Goal: Task Accomplishment & Management: Use online tool/utility

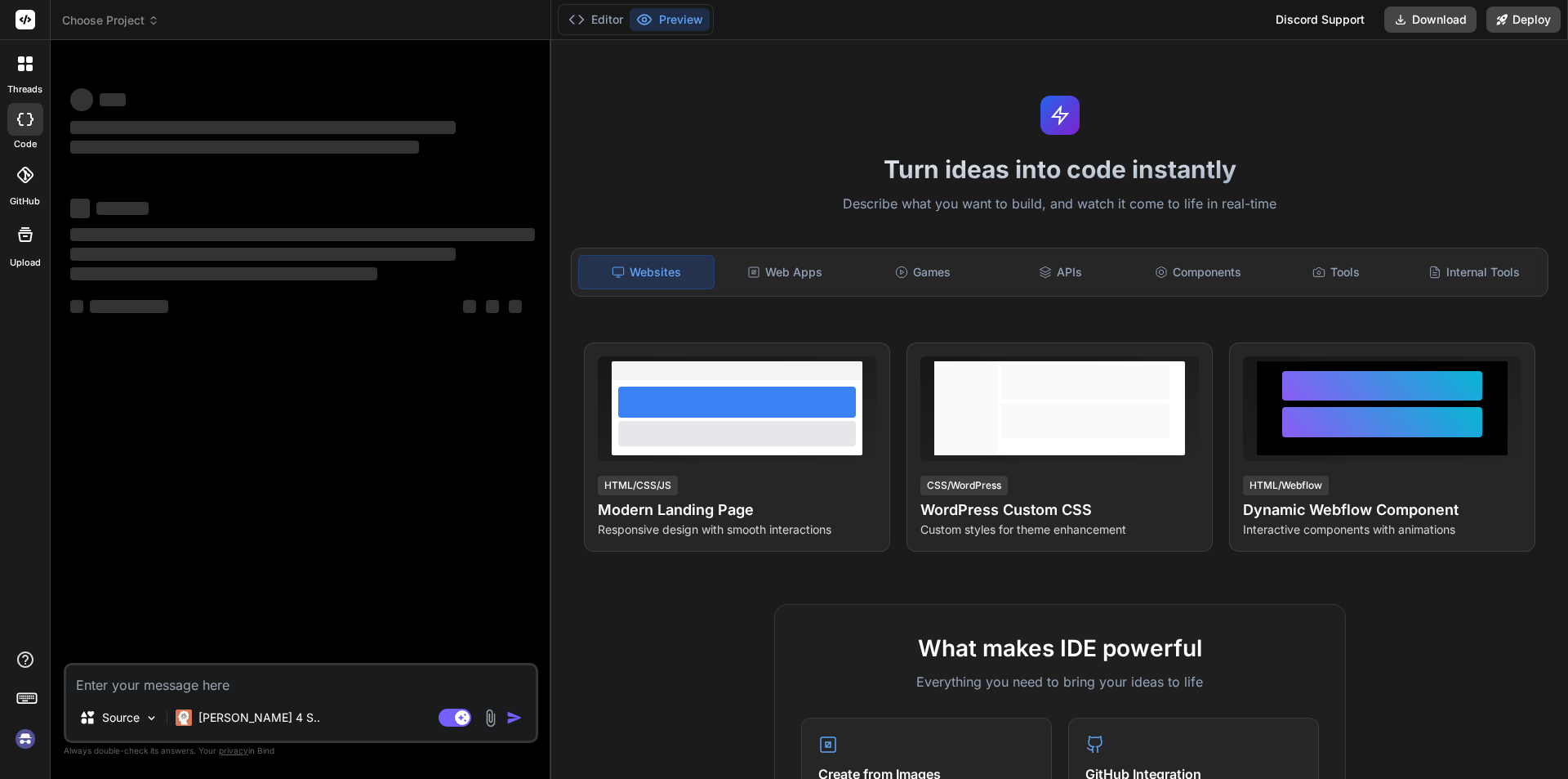
click at [164, 665] on textarea at bounding box center [301, 679] width 469 height 29
type textarea "h"
type textarea "x"
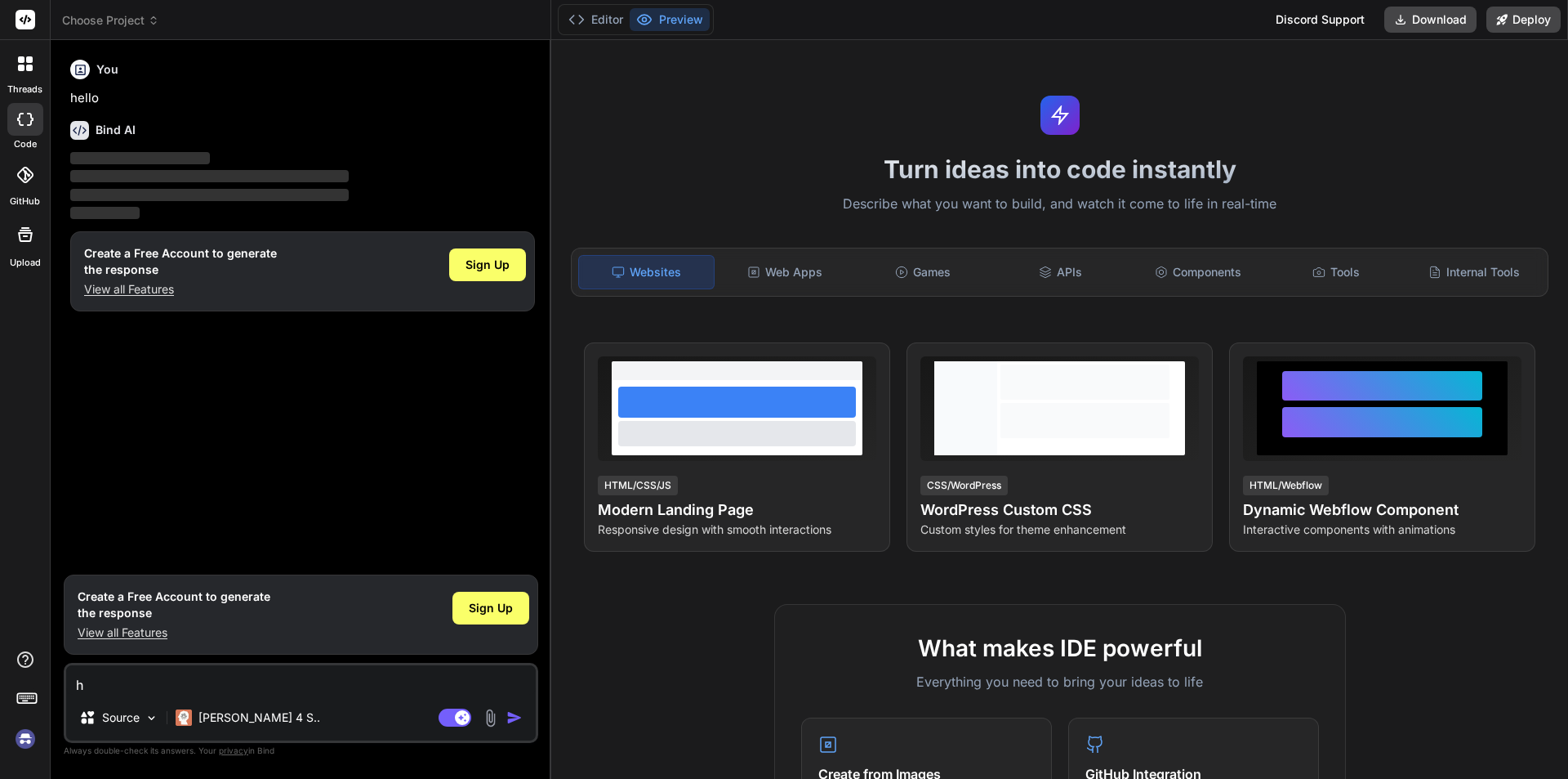
type textarea "hi"
type textarea "x"
type textarea "hii"
type textarea "x"
type textarea "hii"
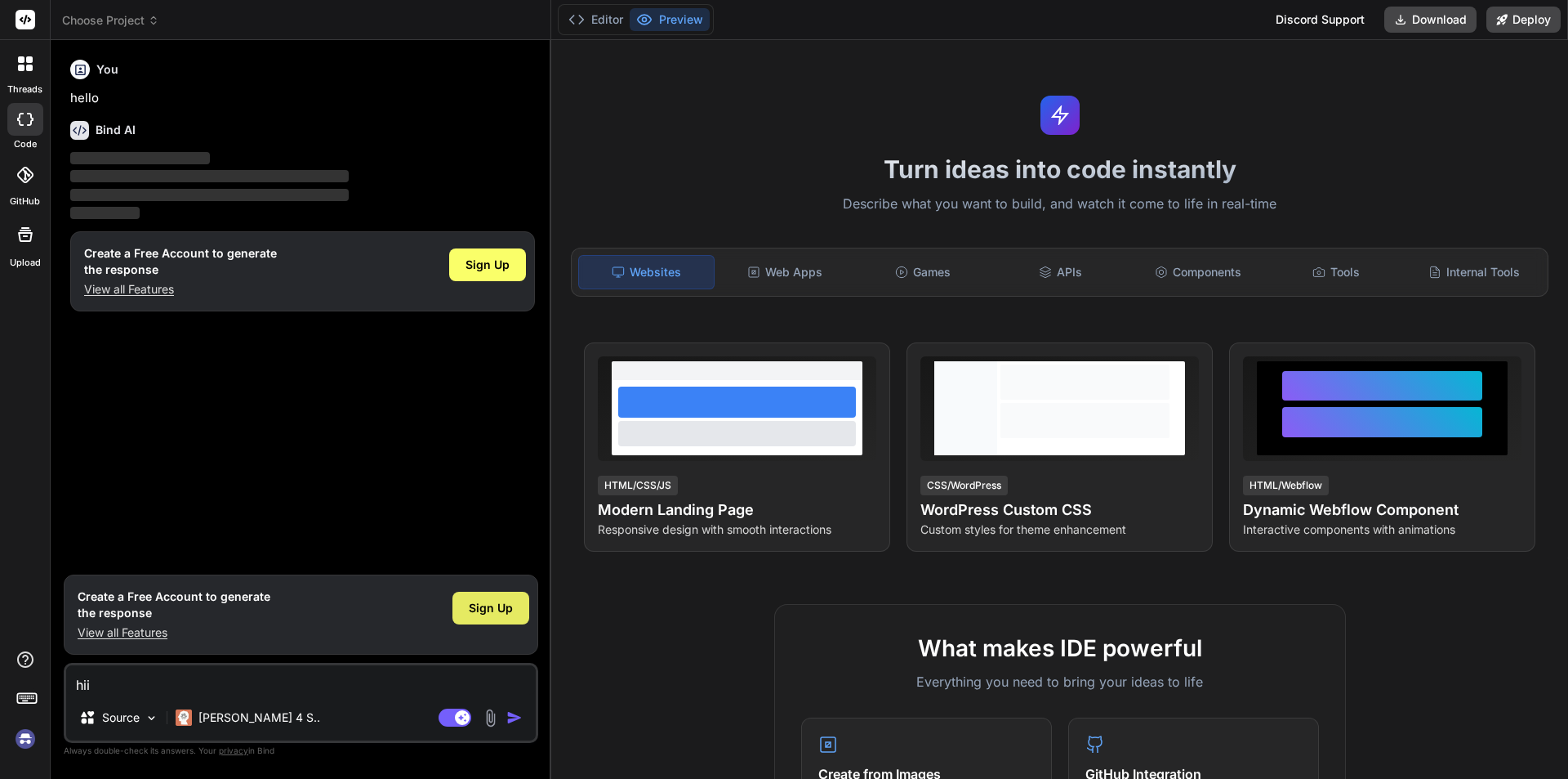
click at [502, 608] on span "Sign Up" at bounding box center [491, 608] width 44 height 16
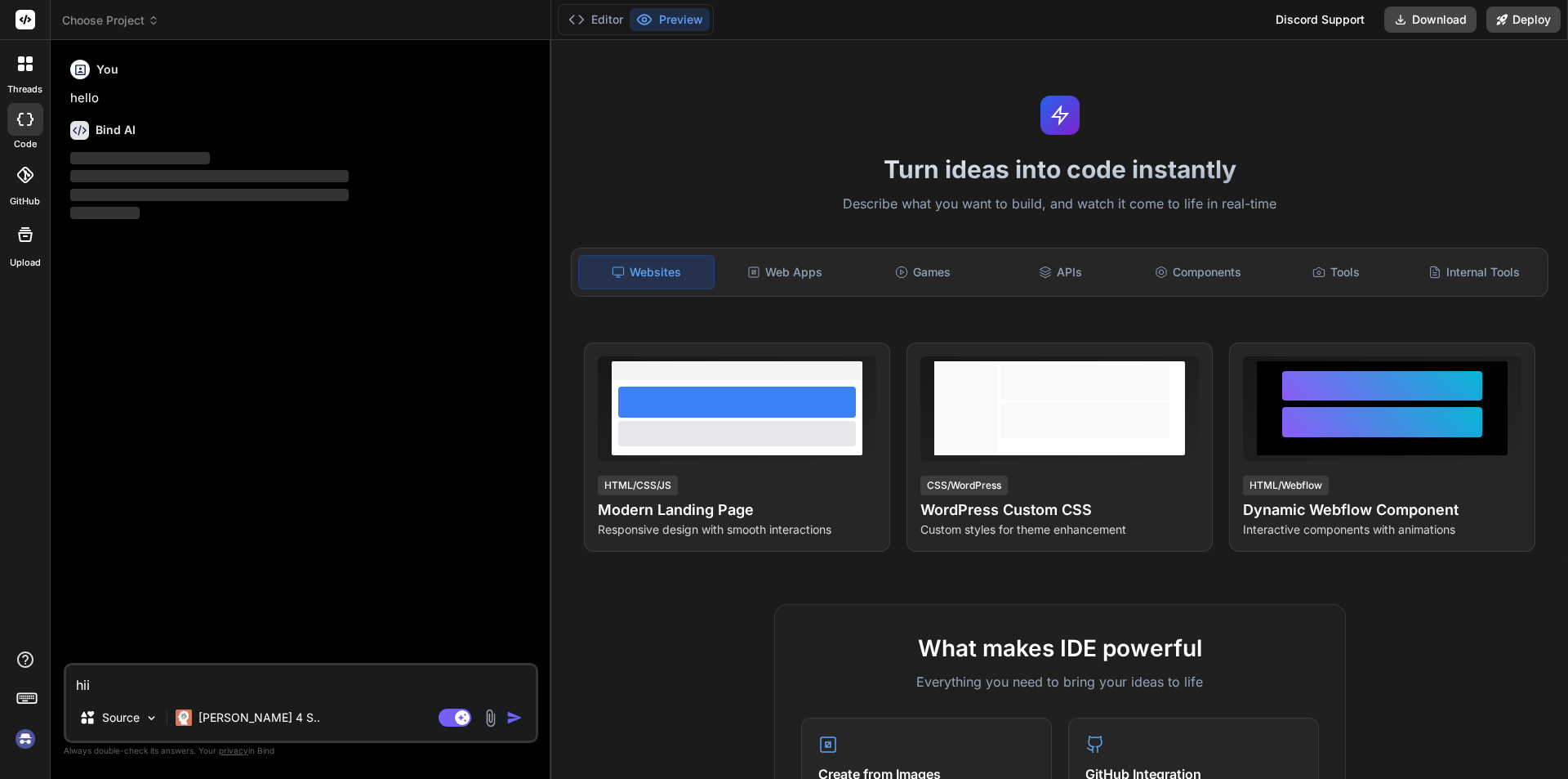
click at [512, 718] on img "button" at bounding box center [515, 717] width 16 height 16
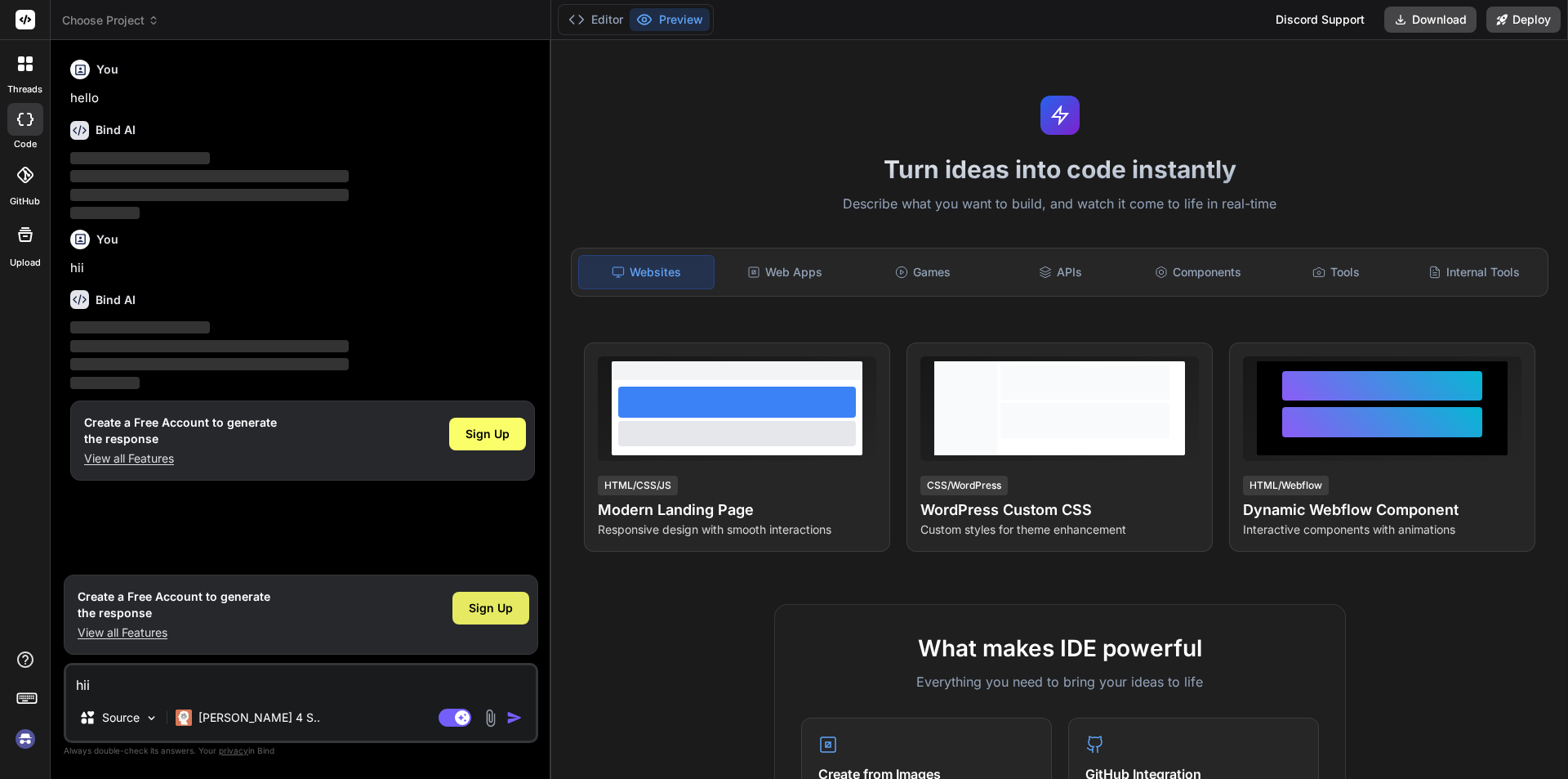
click at [486, 601] on span "Sign Up" at bounding box center [491, 608] width 44 height 16
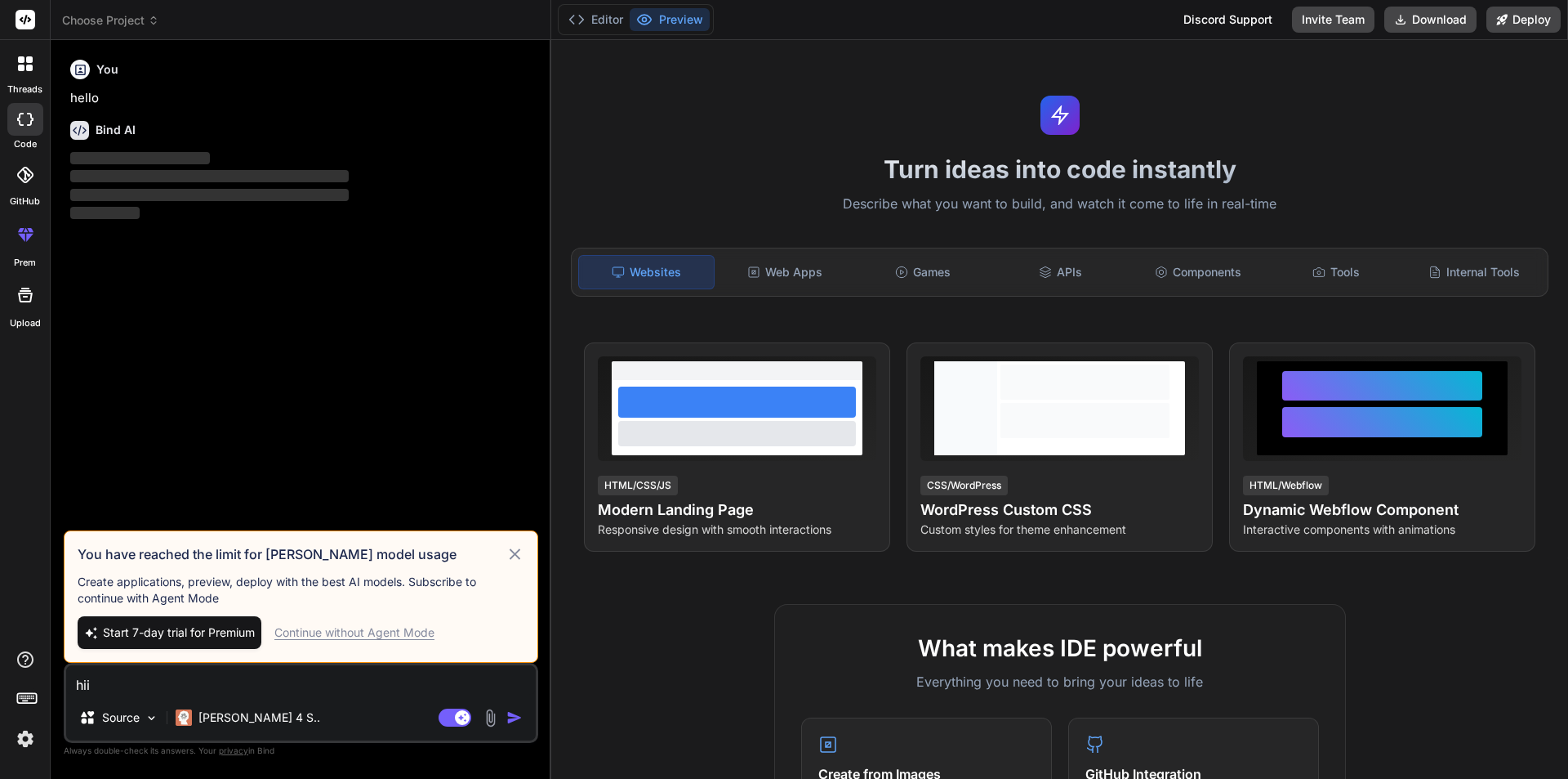
click at [345, 627] on div "Continue without Agent Mode" at bounding box center [354, 633] width 160 height 16
type textarea "x"
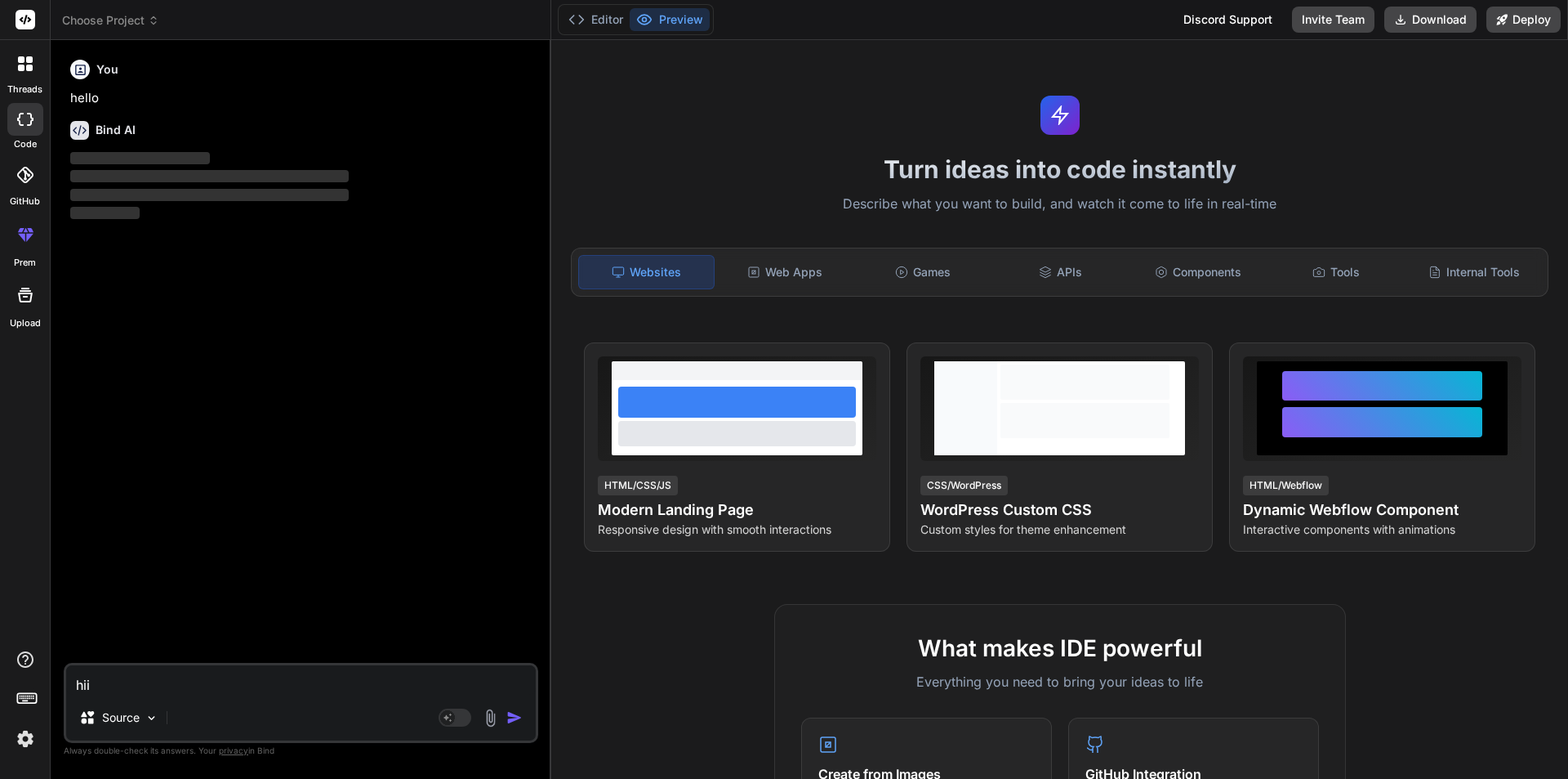
click at [289, 680] on textarea "hii" at bounding box center [301, 679] width 469 height 29
type textarea "h"
type textarea "x"
type textarea "hi"
type textarea "x"
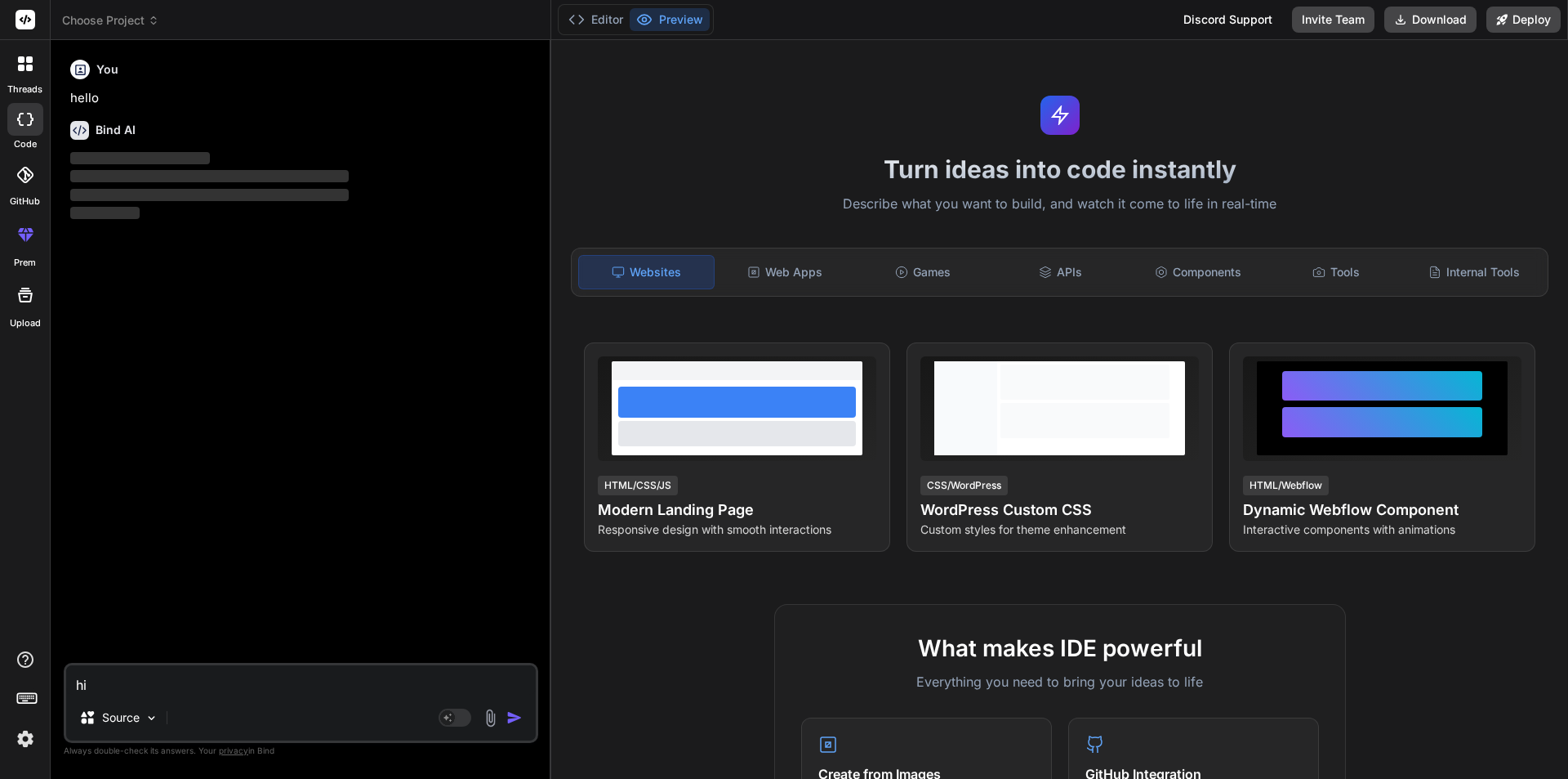
type textarea "hii"
type textarea "x"
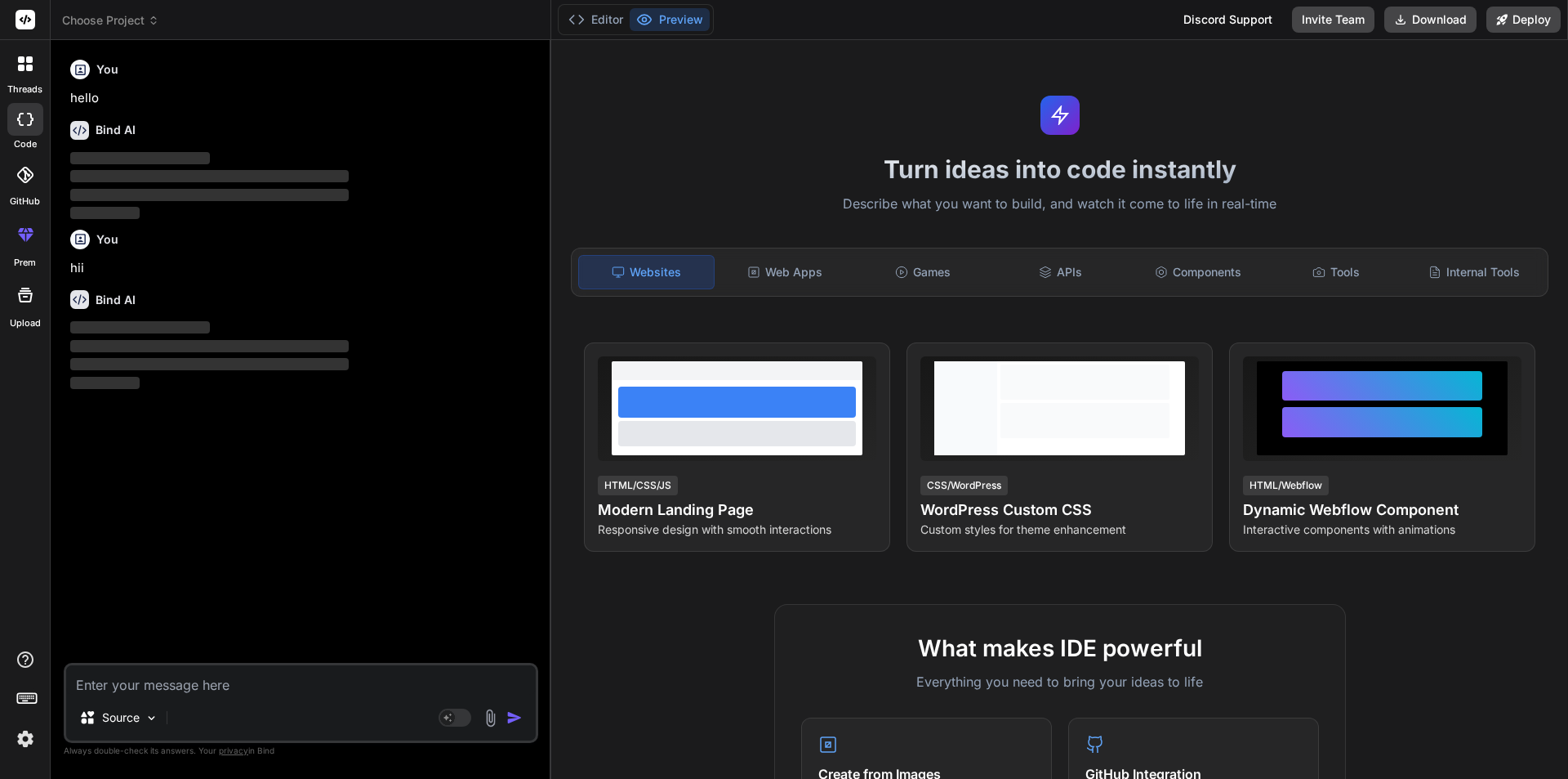
type textarea "x"
click at [208, 687] on textarea at bounding box center [301, 679] width 469 height 29
type textarea """
type textarea "x"
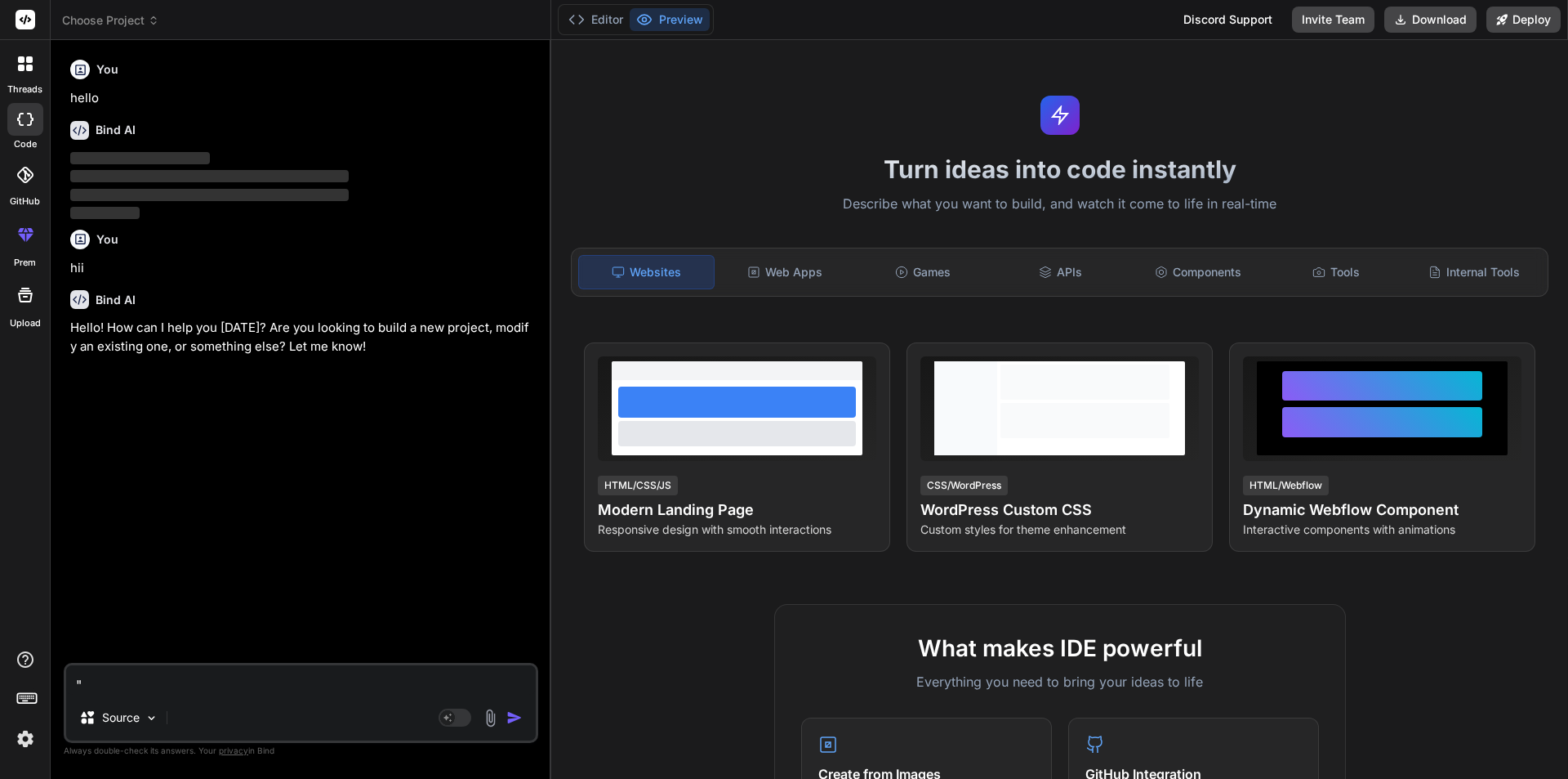
type textarea """"
type textarea "x"
paste textarea "public class ApiResponse<T> { public int StatusCode { get; set; } public string…"
type textarea ""public class ApiResponse<T> { public int StatusCode { get; set; } public strin…"
type textarea "x"
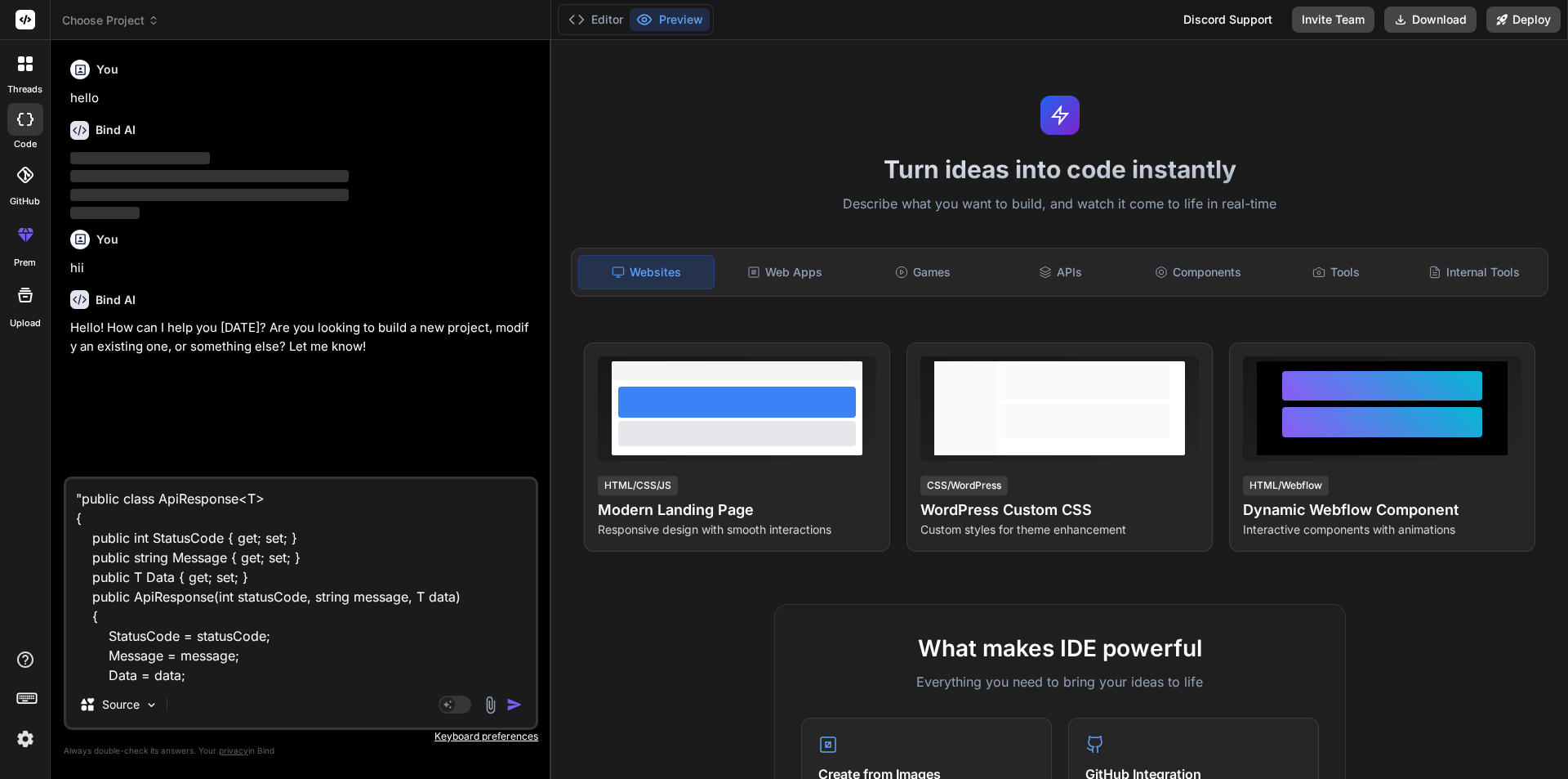
scroll to position [41, 0]
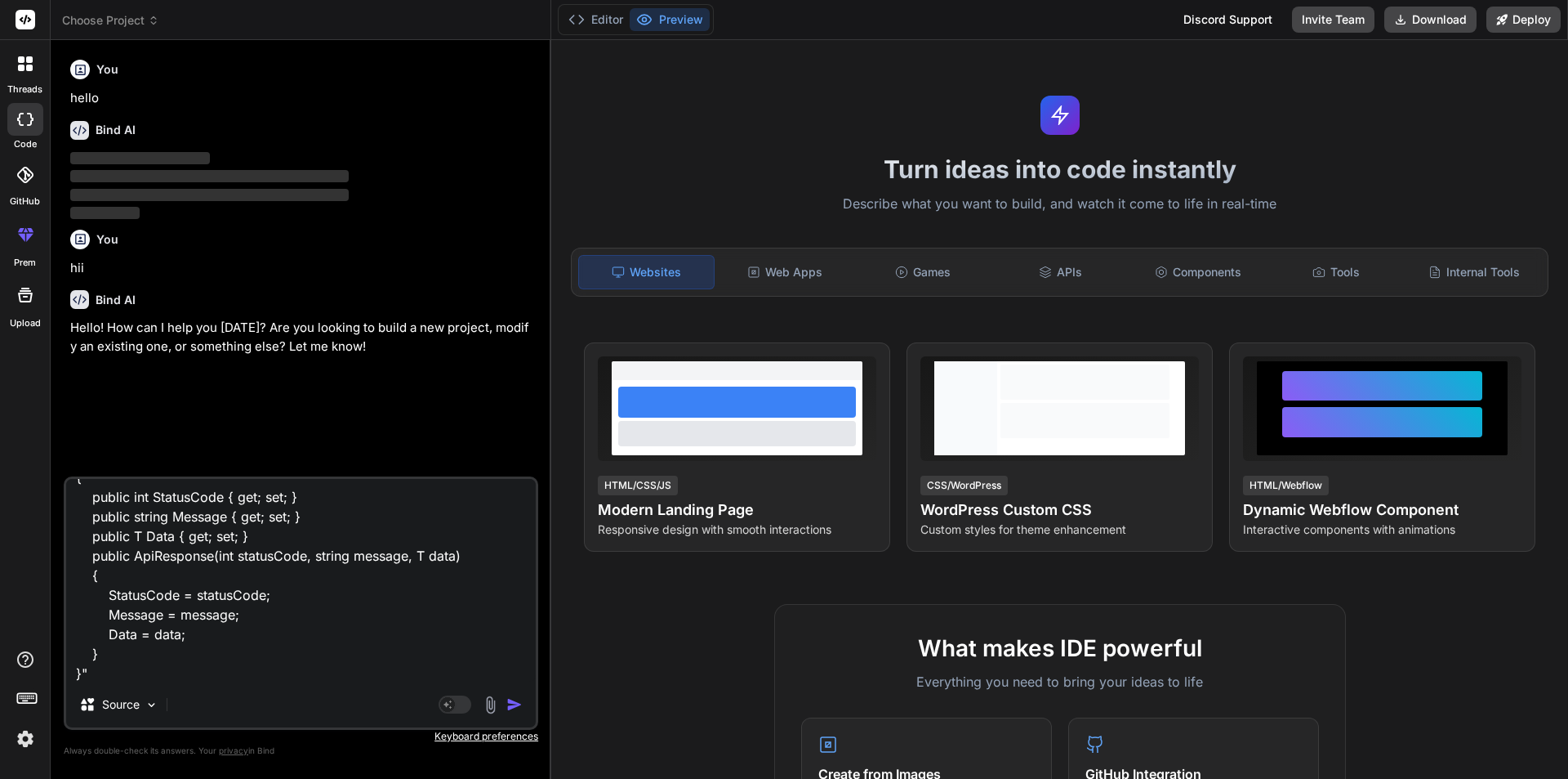
type textarea ""public class ApiResponse<T> { public int StatusCode { get; set; } public strin…"
type textarea "x"
type textarea ""public class ApiResponse<T> { public int StatusCode { get; set; } public strin…"
type textarea "x"
type textarea ""public class ApiResponse<T> { public int StatusCode { get; set; } public strin…"
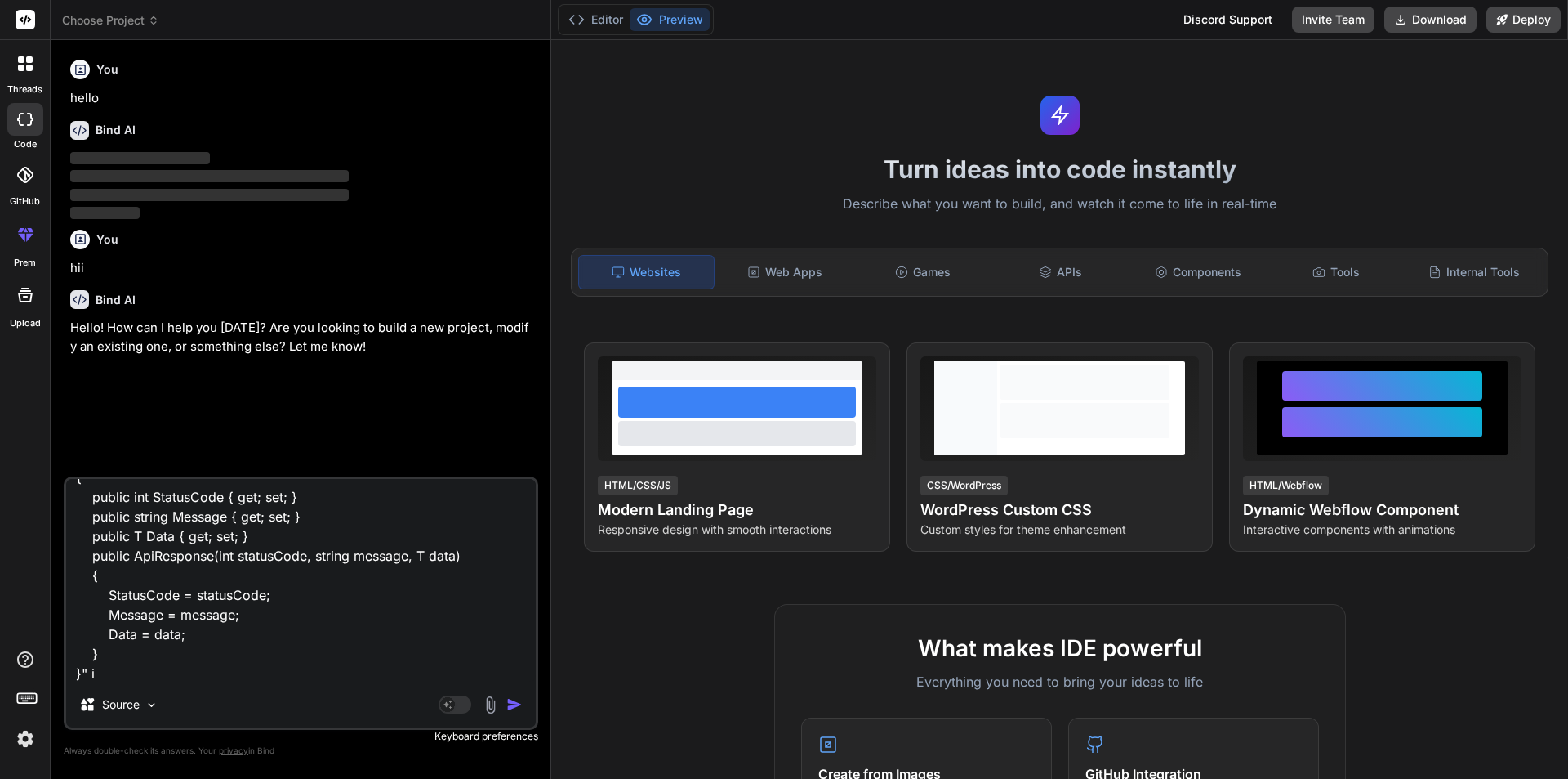
type textarea "x"
type textarea ""public class ApiResponse<T> { public int StatusCode { get; set; } public strin…"
type textarea "x"
type textarea ""public class ApiResponse<T> { public int StatusCode { get; set; } public strin…"
type textarea "x"
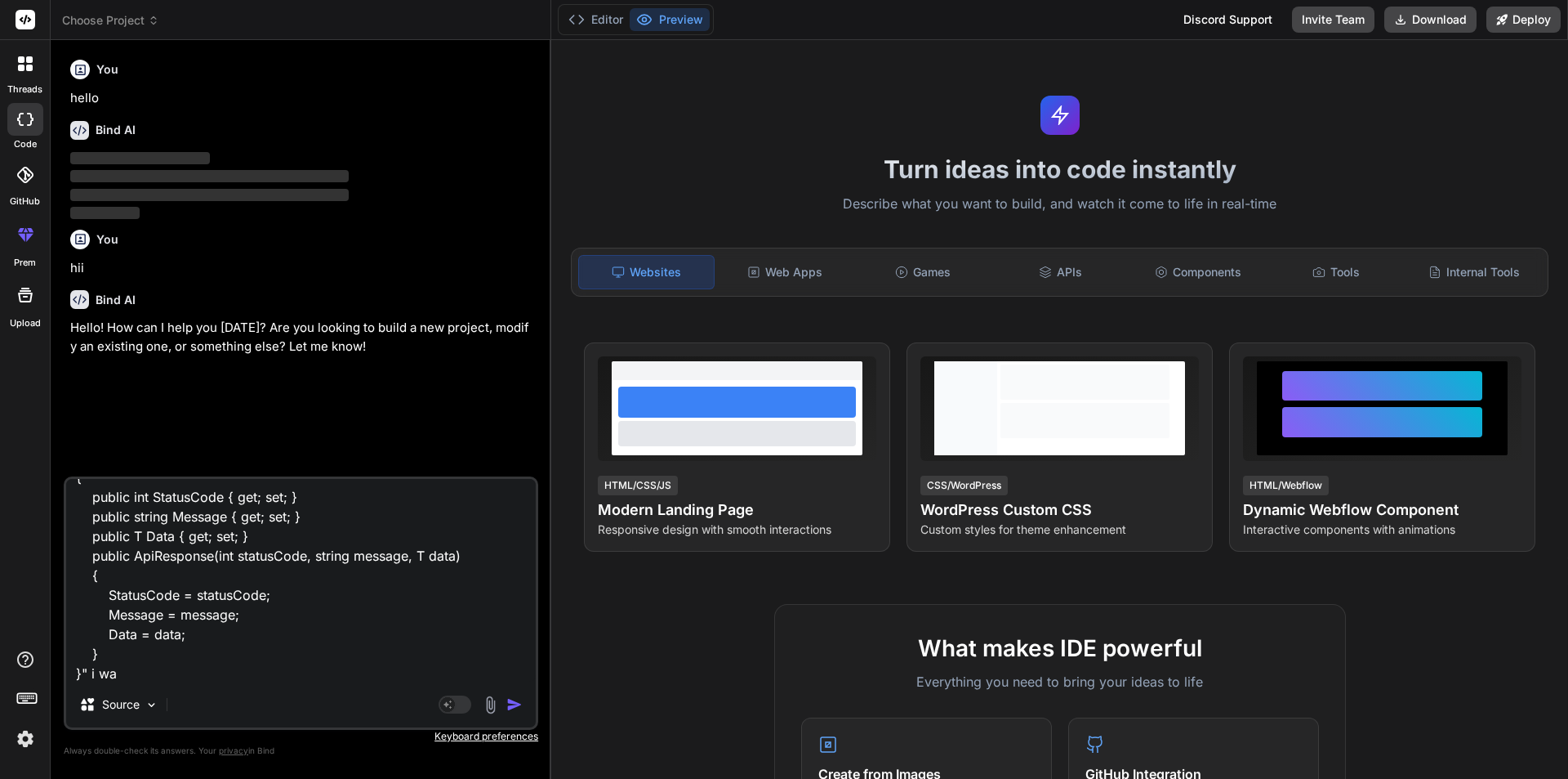
type textarea ""public class ApiResponse<T> { public int StatusCode { get; set; } public strin…"
type textarea "x"
type textarea ""public class ApiResponse<T> { public int StatusCode { get; set; } public strin…"
type textarea "x"
type textarea ""public class ApiResponse<T> { public int StatusCode { get; set; } public strin…"
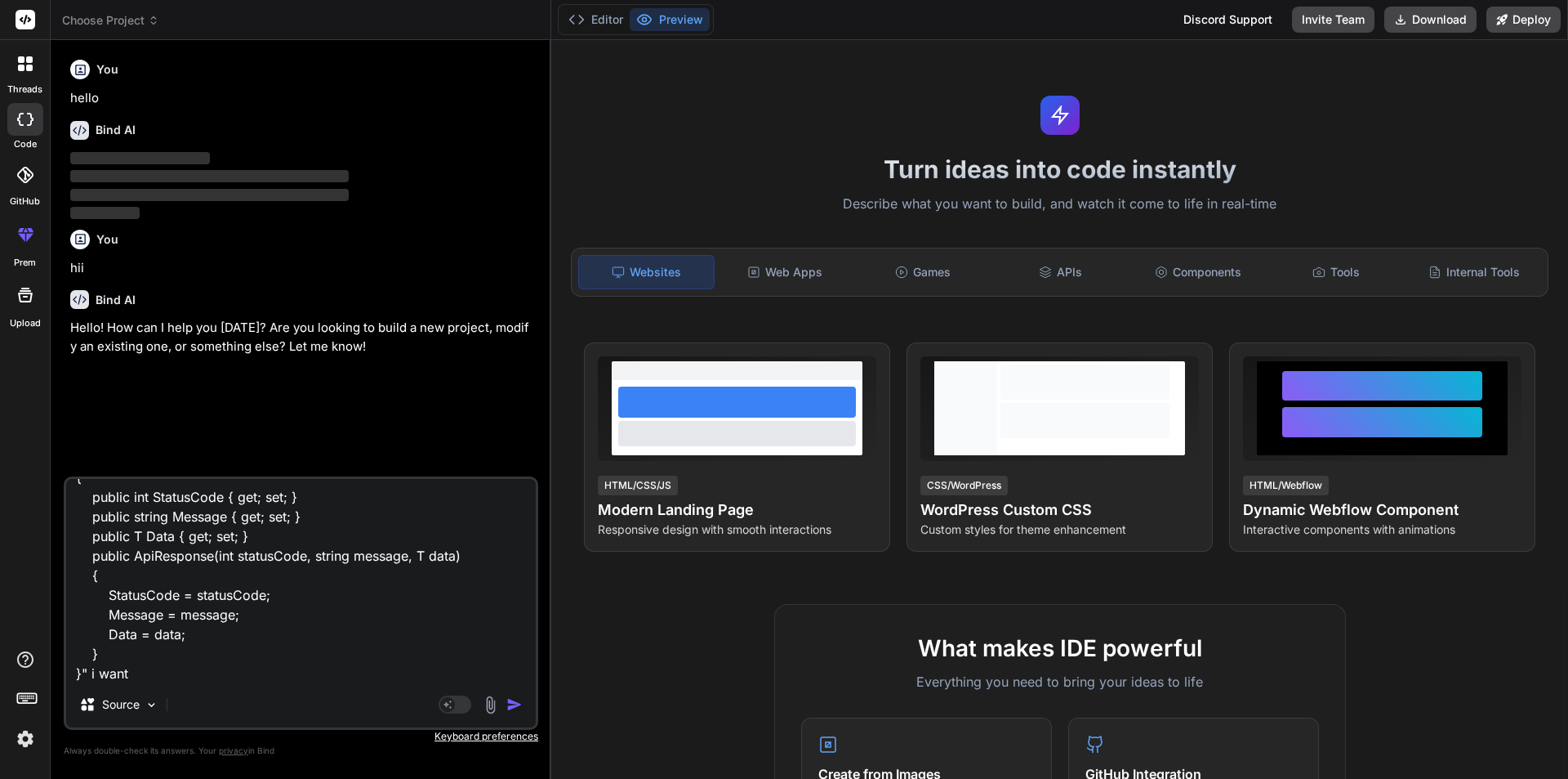
type textarea "x"
type textarea ""public class ApiResponse<T> { public int StatusCode { get; set; } public strin…"
type textarea "x"
type textarea ""public class ApiResponse<T> { public int StatusCode { get; set; } public strin…"
type textarea "x"
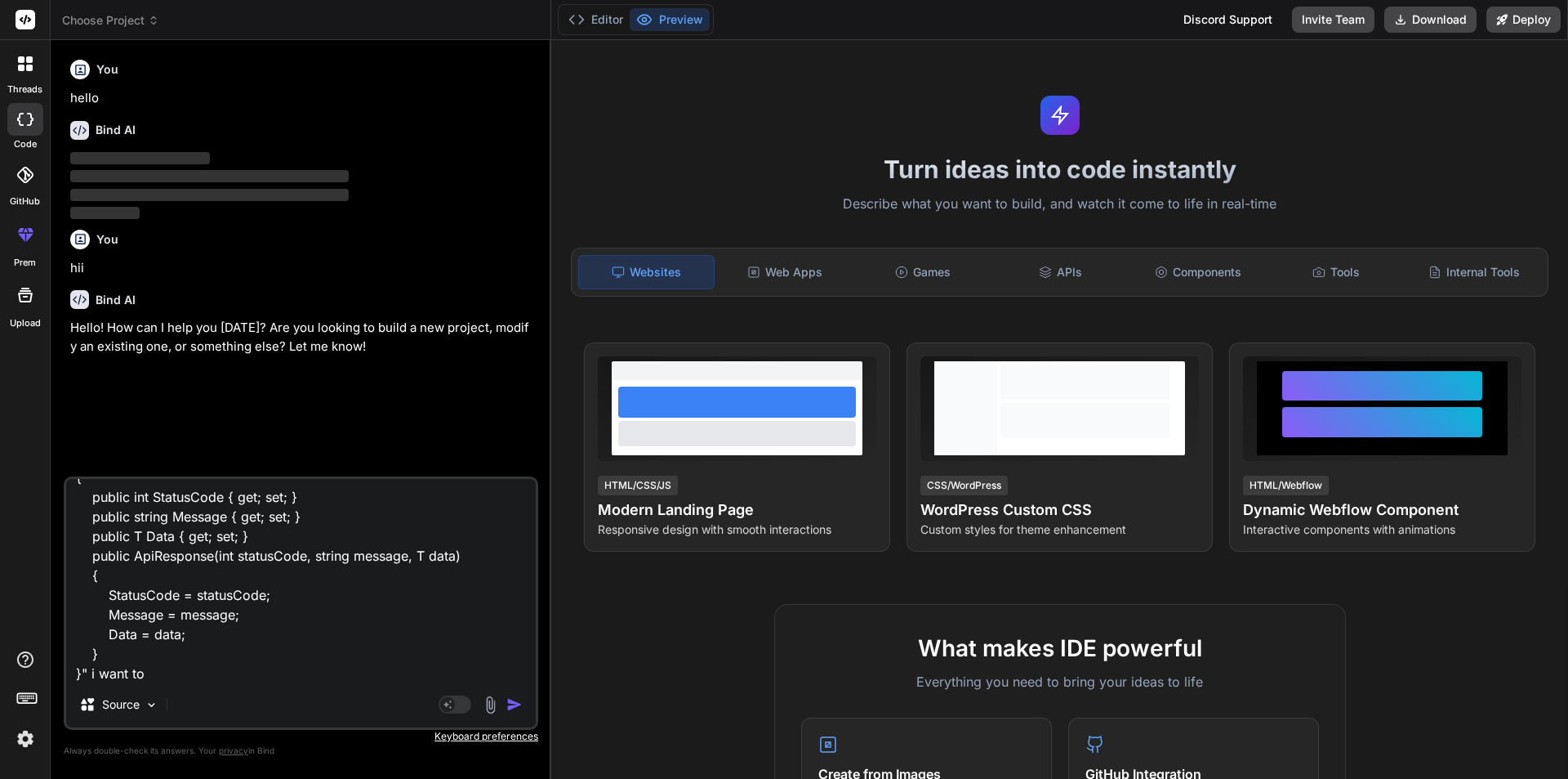
type textarea ""public class ApiResponse<T> { public int StatusCode { get; set; } public strin…"
type textarea "x"
type textarea ""public class ApiResponse<T> { public int StatusCode { get; set; } public strin…"
type textarea "x"
type textarea ""public class ApiResponse<T> { public int StatusCode { get; set; } public strin…"
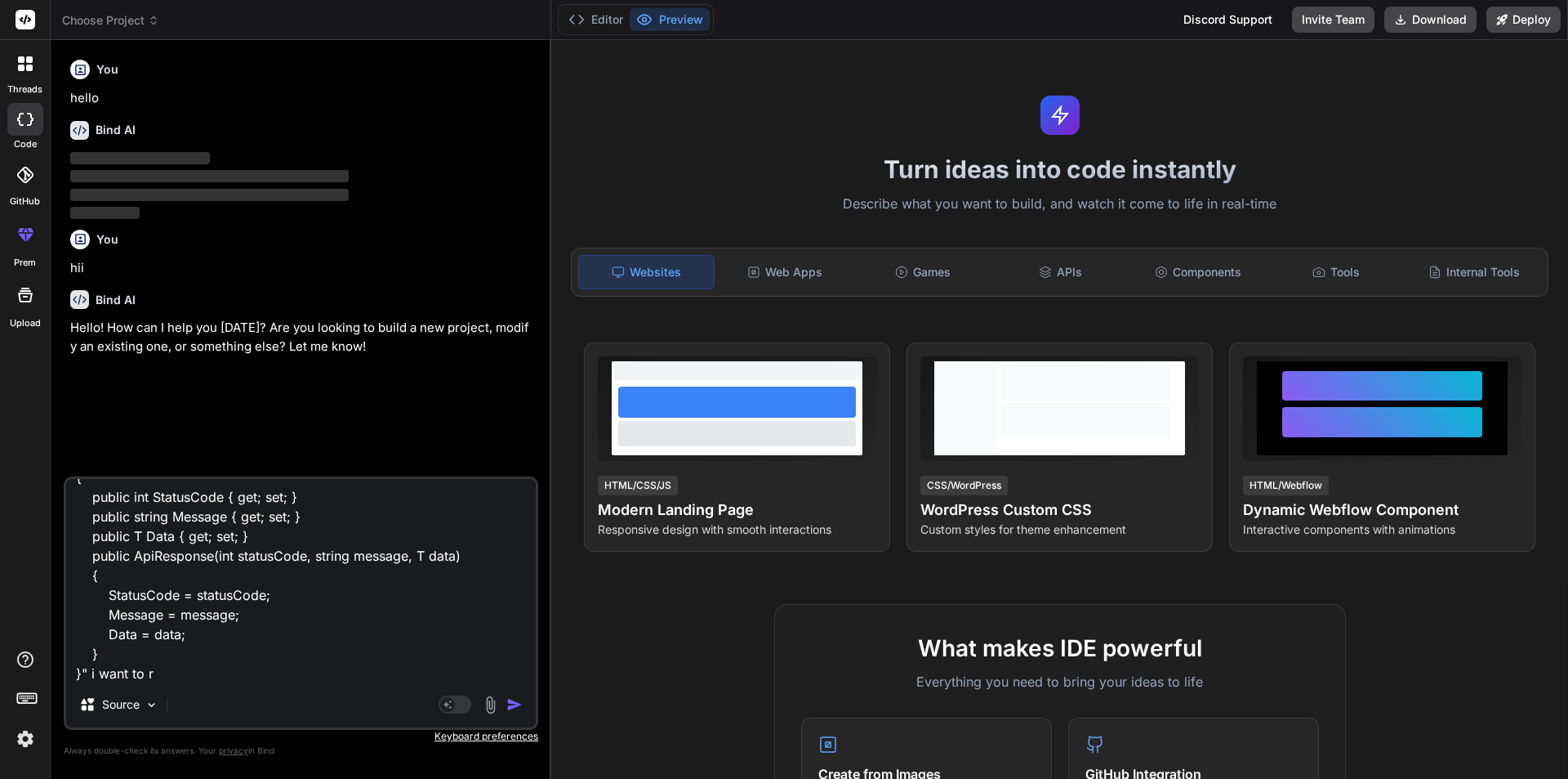
type textarea "x"
type textarea ""public class ApiResponse<T> { public int StatusCode { get; set; } public strin…"
type textarea "x"
type textarea ""public class ApiResponse<T> { public int StatusCode { get; set; } public strin…"
type textarea "x"
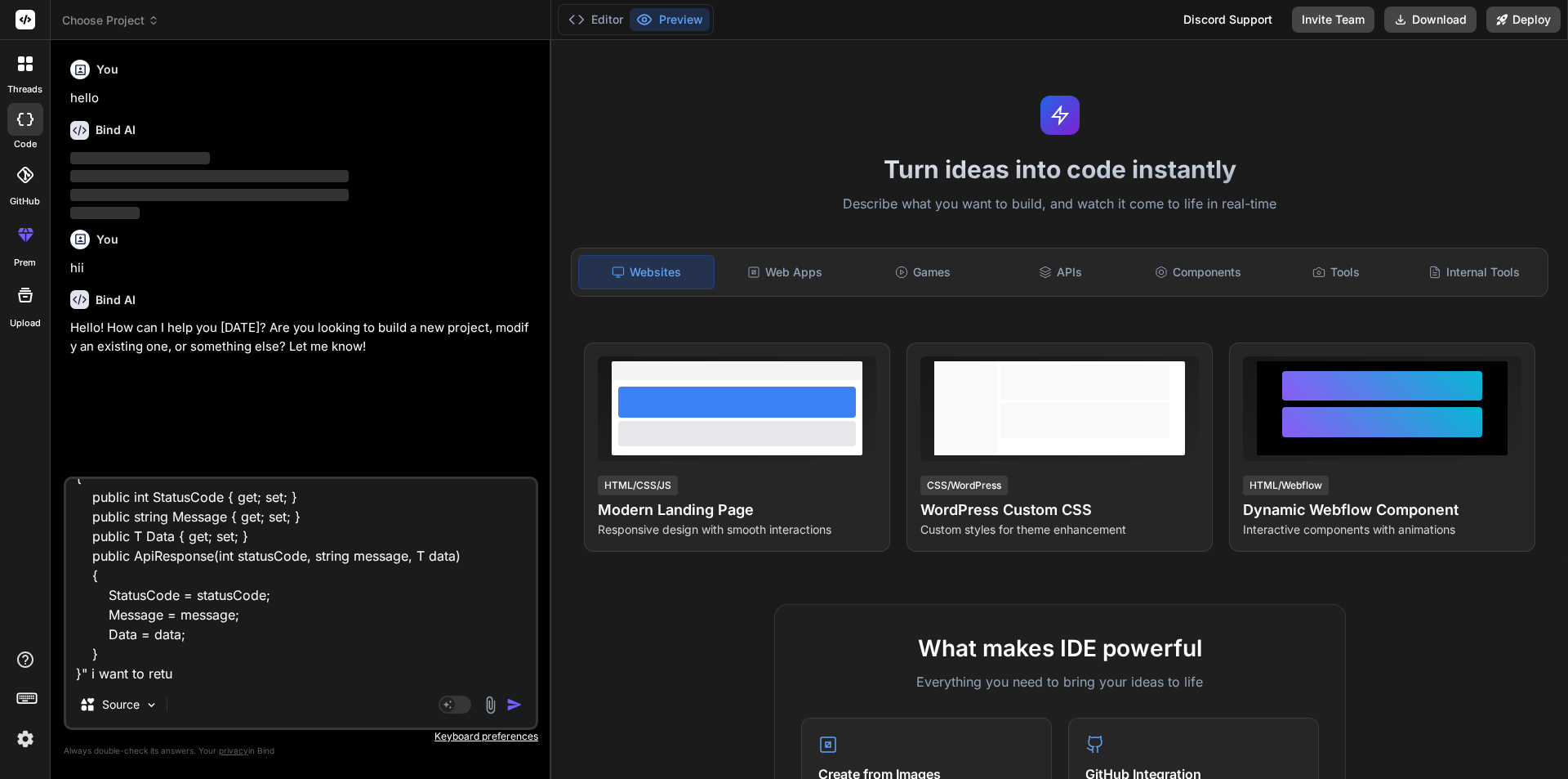
type textarea ""public class ApiResponse<T> { public int StatusCode { get; set; } public strin…"
type textarea "x"
type textarea ""public class ApiResponse<T> { public int StatusCode { get; set; } public strin…"
type textarea "x"
type textarea ""public class ApiResponse<T> { public int StatusCode { get; set; } public strin…"
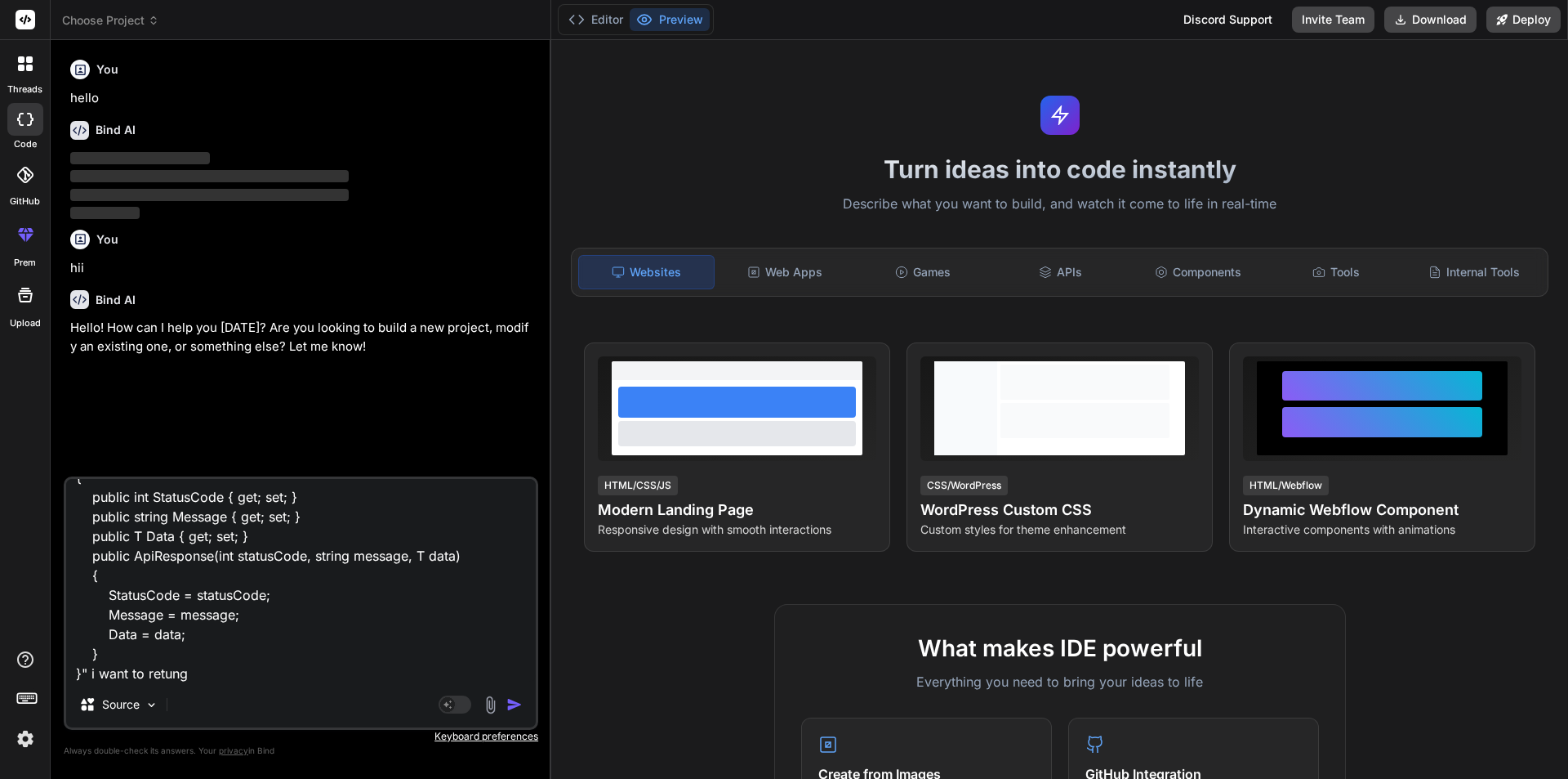
type textarea "x"
type textarea ""public class ApiResponse<T> { public int StatusCode { get; set; } public strin…"
type textarea "x"
type textarea ""public class ApiResponse<T> { public int StatusCode { get; set; } public strin…"
type textarea "x"
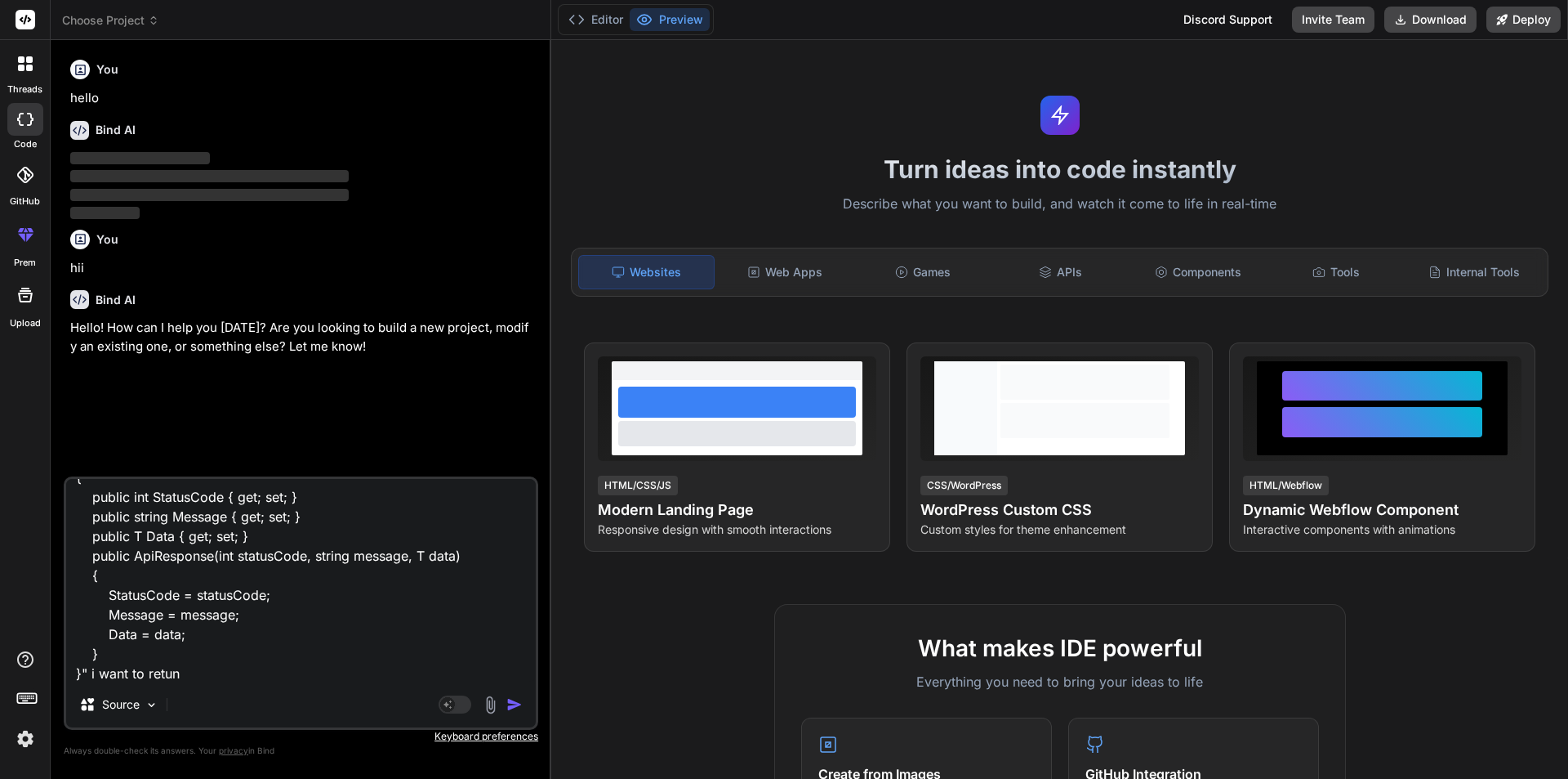
type textarea ""public class ApiResponse<T> { public int StatusCode { get; set; } public strin…"
type textarea "x"
type textarea ""public class ApiResponse<T> { public int StatusCode { get; set; } public strin…"
type textarea "x"
type textarea ""public class ApiResponse<T> { public int StatusCode { get; set; } public strin…"
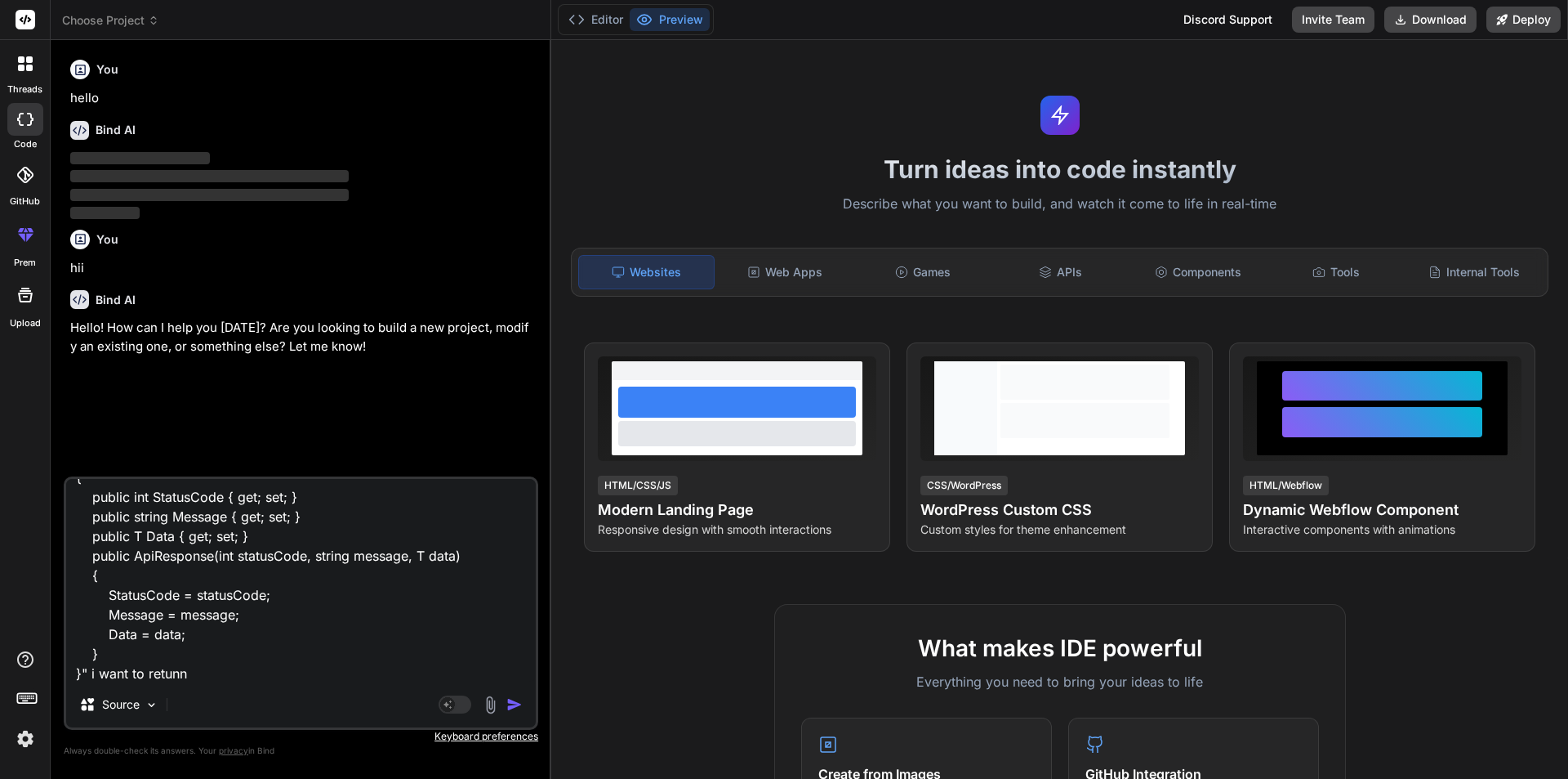
type textarea "x"
type textarea ""public class ApiResponse<T> { public int StatusCode { get; set; } public strin…"
type textarea "x"
type textarea ""public class ApiResponse<T> { public int StatusCode { get; set; } public strin…"
type textarea "x"
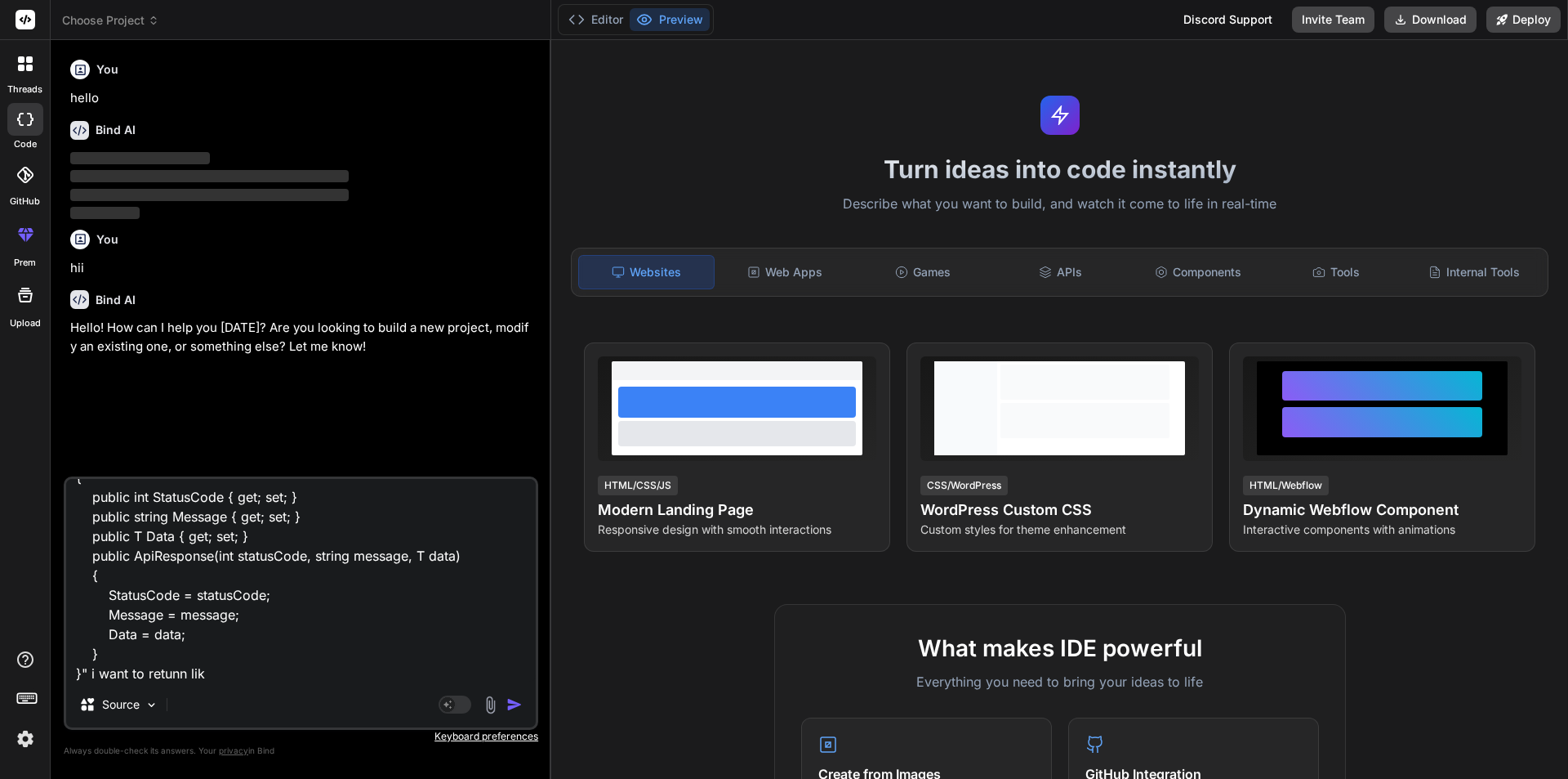
type textarea ""public class ApiResponse<T> { public int StatusCode { get; set; } public strin…"
type textarea "x"
type textarea ""public class ApiResponse<T> { public int StatusCode { get; set; } public strin…"
type textarea "x"
type textarea ""public class ApiResponse<T> { public int StatusCode { get; set; } public strin…"
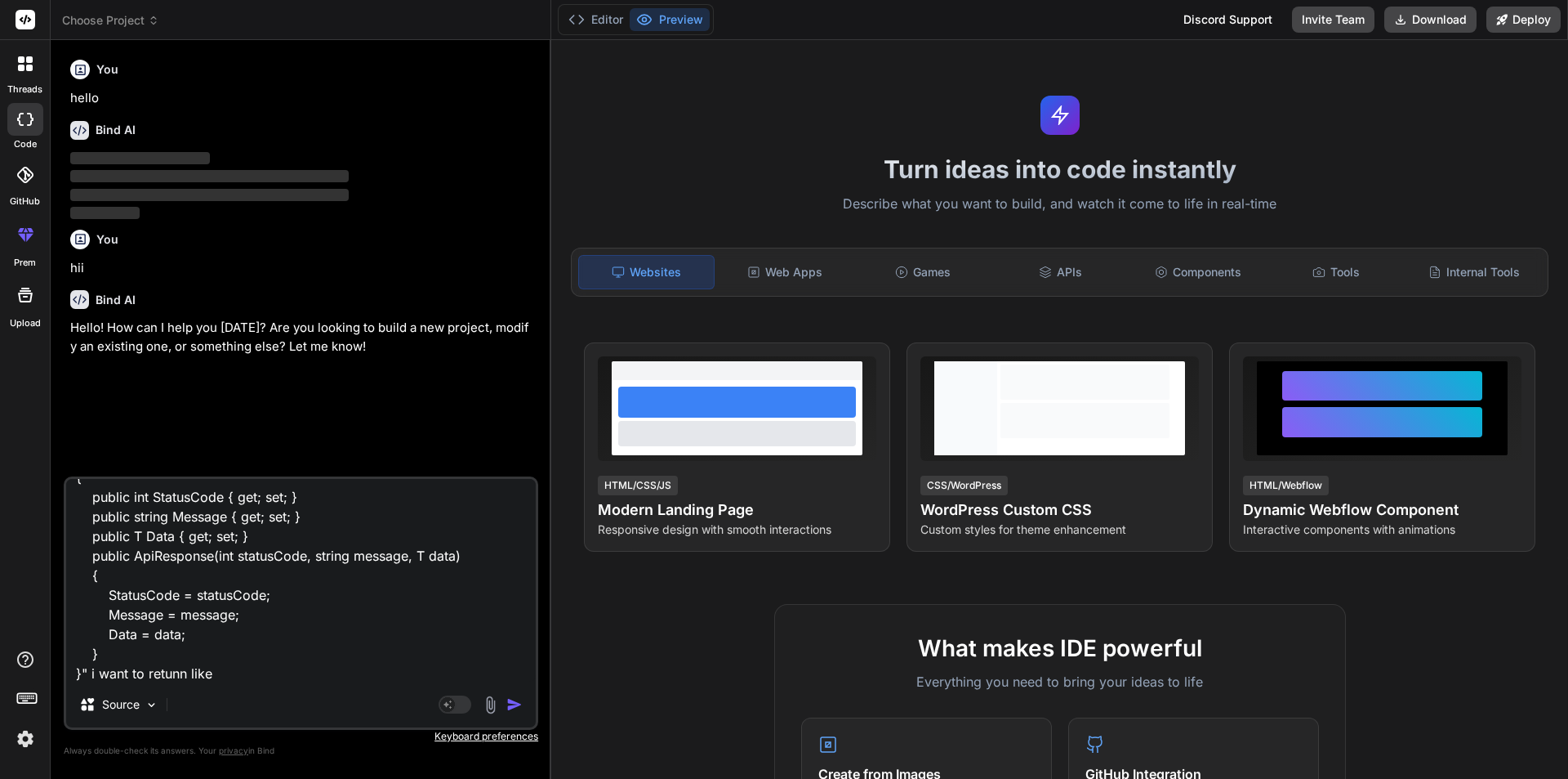
type textarea "x"
type textarea ""public class ApiResponse<T> { public int StatusCode { get; set; } public strin…"
type textarea "x"
type textarea ""public class ApiResponse<T> { public int StatusCode { get; set; } public strin…"
type textarea "x"
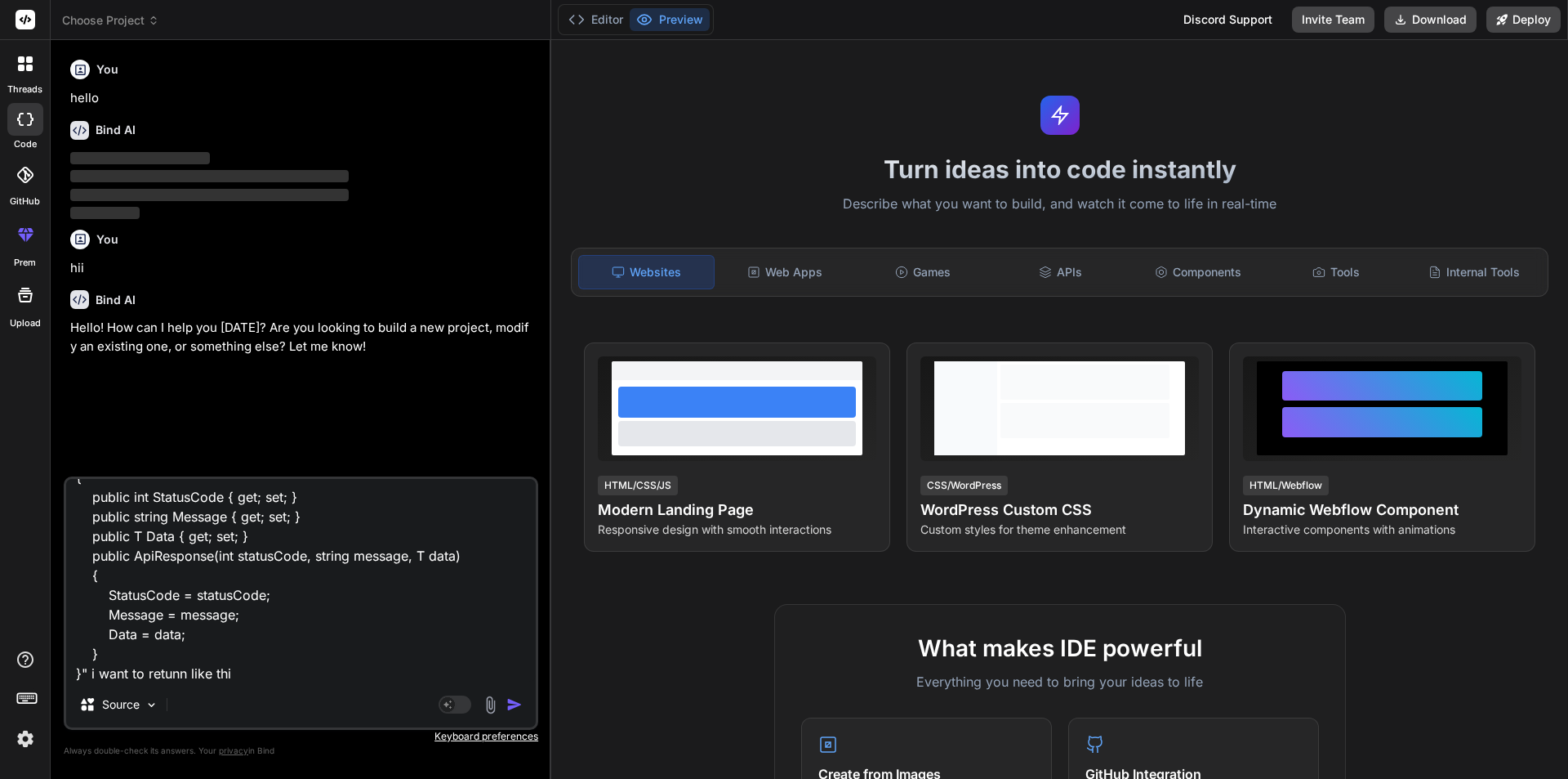
type textarea ""public class ApiResponse<T> { public int StatusCode { get; set; } public strin…"
type textarea "x"
type textarea ""public class ApiResponse<T> { public int StatusCode { get; set; } public strin…"
type textarea "x"
type textarea ""public class ApiResponse<T> { public int StatusCode { get; set; } public strin…"
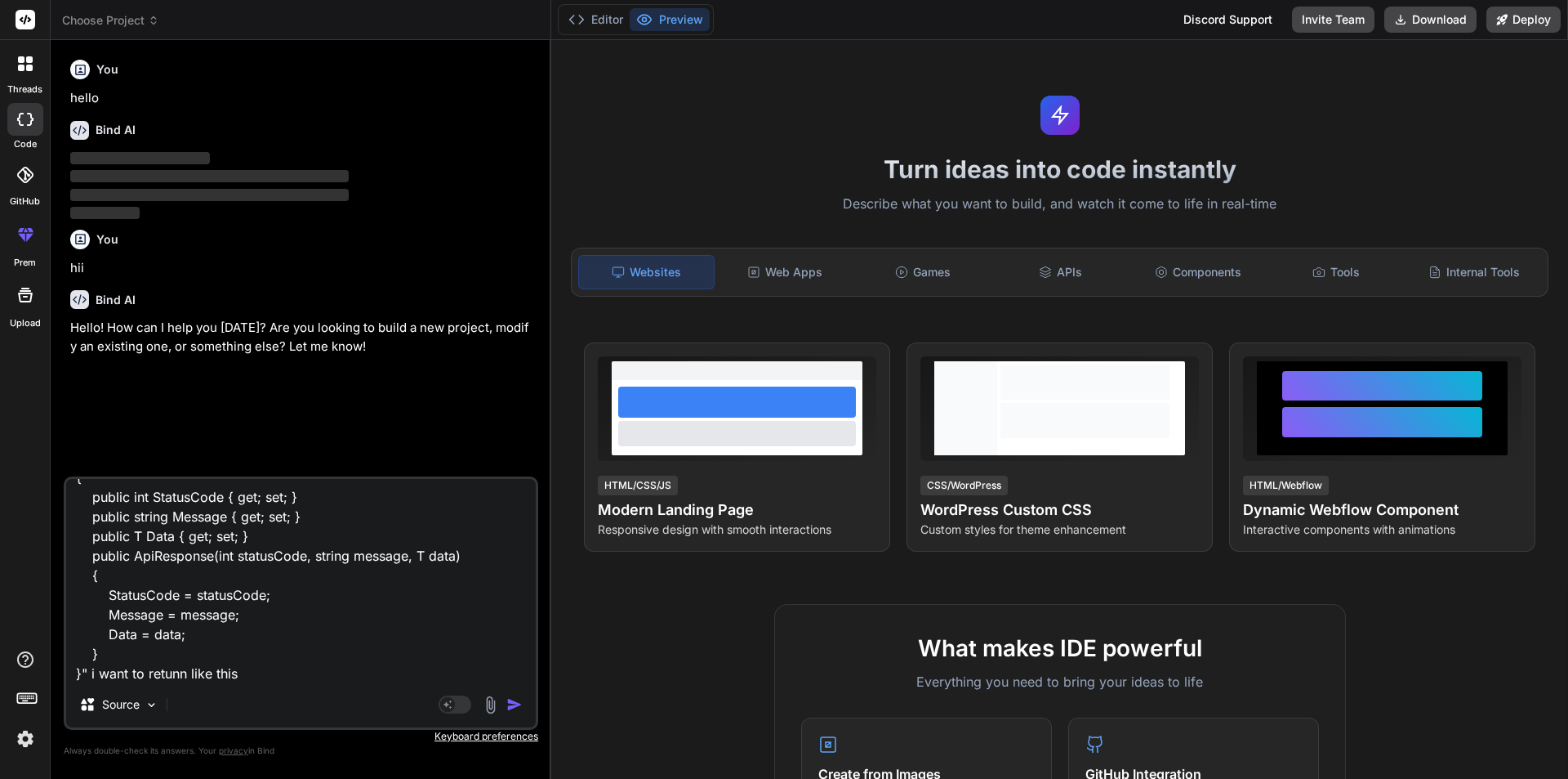
type textarea "x"
type textarea ""public class ApiResponse<T> { public int StatusCode { get; set; } public strin…"
type textarea "x"
type textarea ""public class ApiResponse<T> { public int StatusCode { get; set; } public strin…"
type textarea "x"
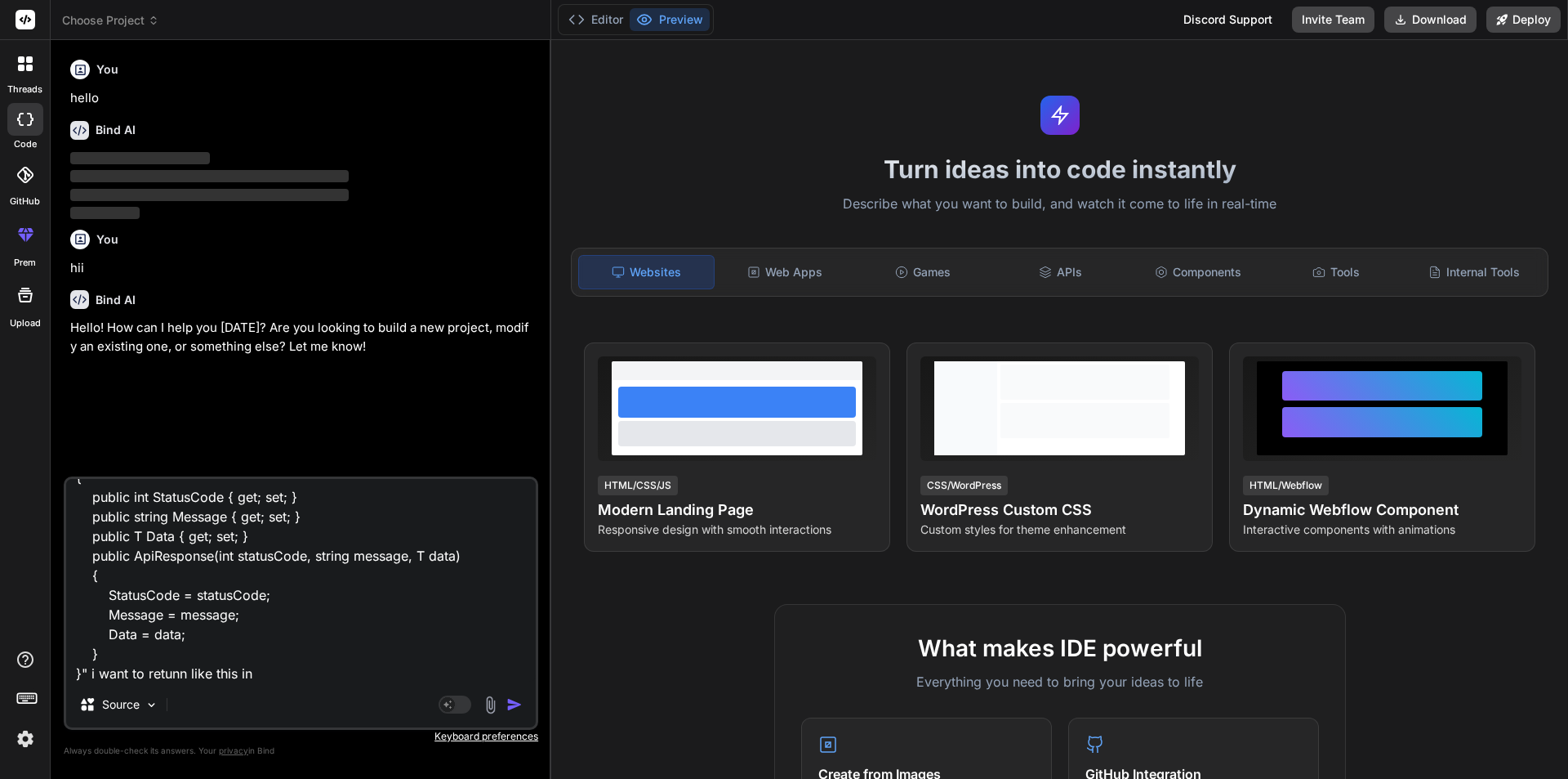
type textarea ""public class ApiResponse<T> { public int StatusCode { get; set; } public strin…"
type textarea "x"
type textarea ""public class ApiResponse<T> { public int StatusCode { get; set; } public strin…"
type textarea "x"
type textarea ""public class ApiResponse<T> { public int StatusCode { get; set; } public strin…"
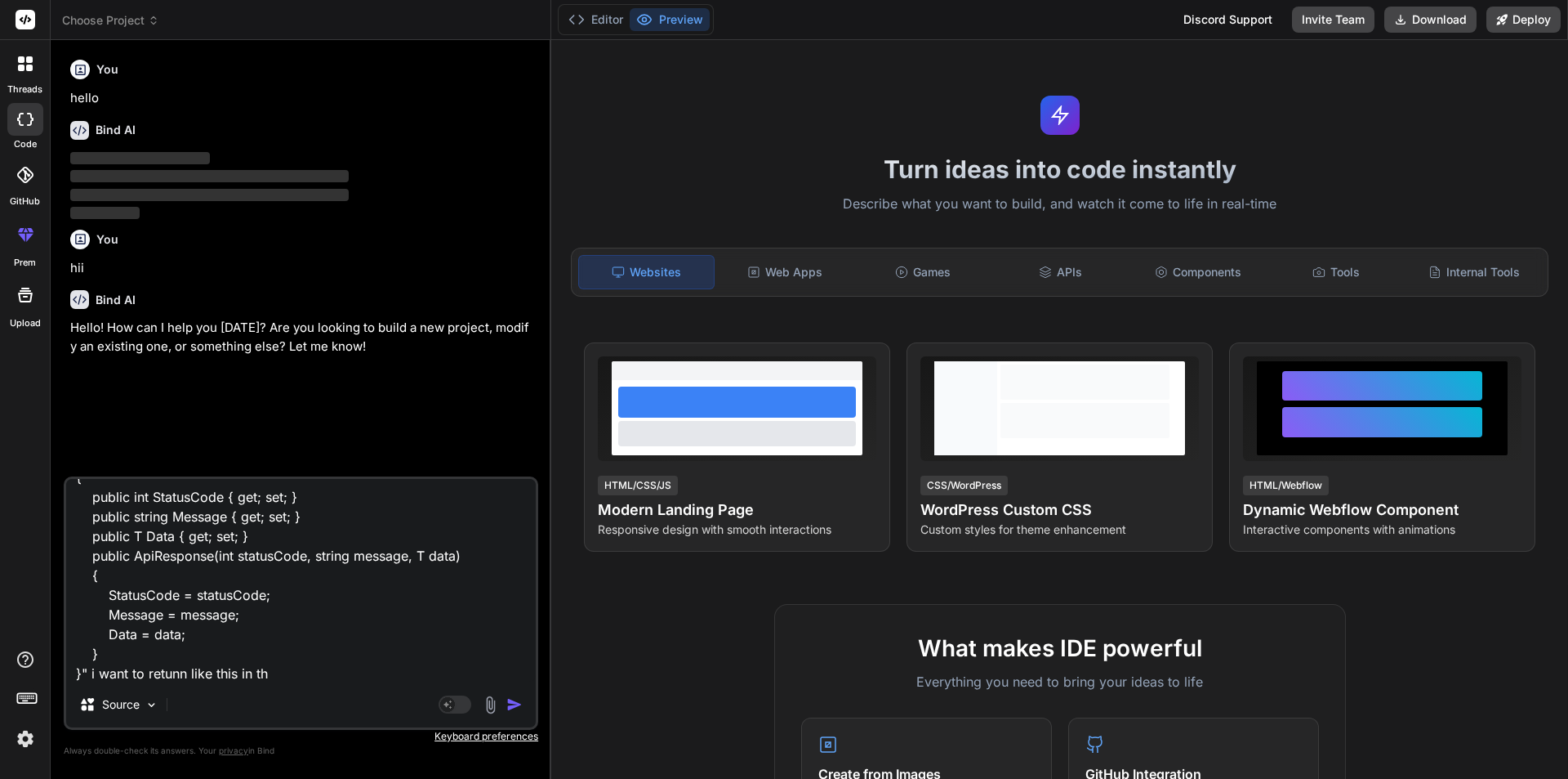
type textarea "x"
type textarea ""public class ApiResponse<T> { public int StatusCode { get; set; } public strin…"
type textarea "x"
type textarea ""public class ApiResponse<T> { public int StatusCode { get; set; } public strin…"
type textarea "x"
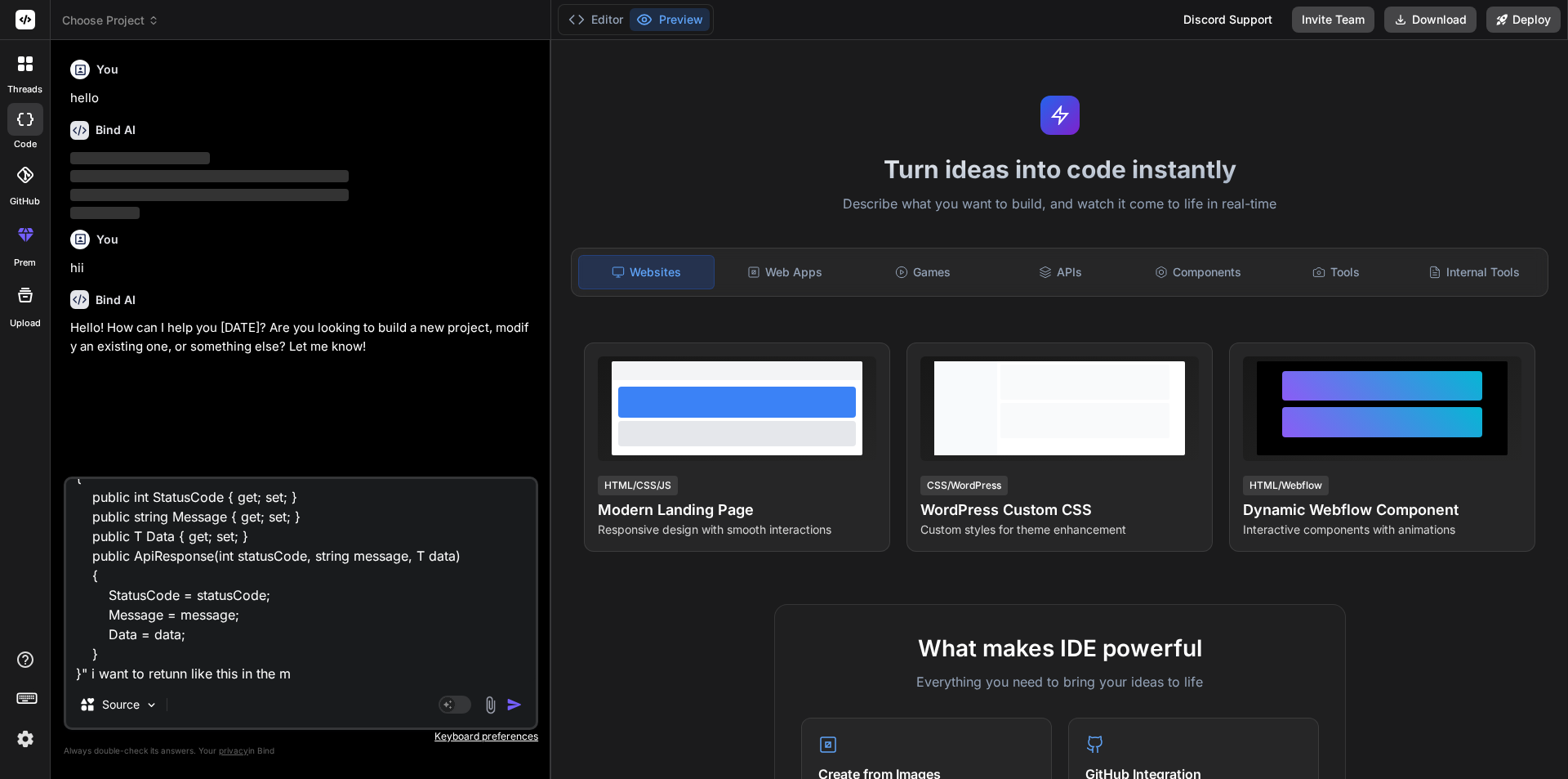
type textarea ""public class ApiResponse<T> { public int StatusCode { get; set; } public strin…"
type textarea "x"
type textarea ""public class ApiResponse<T> { public int StatusCode { get; set; } public strin…"
type textarea "x"
type textarea ""public class ApiResponse<T> { public int StatusCode { get; set; } public strin…"
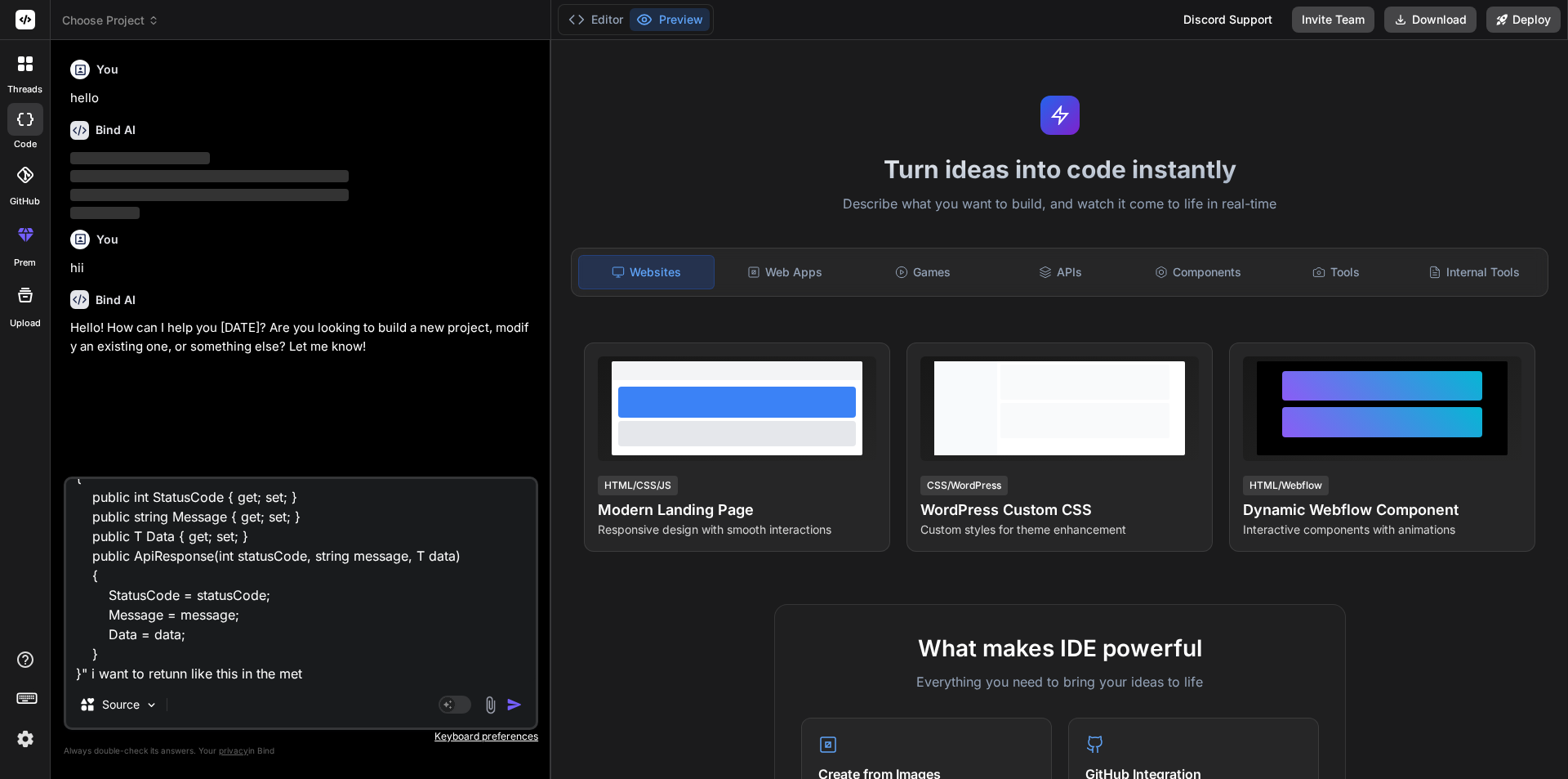
type textarea "x"
type textarea ""public class ApiResponse<T> { public int StatusCode { get; set; } public strin…"
type textarea "x"
type textarea ""public class ApiResponse<T> { public int StatusCode { get; set; } public strin…"
type textarea "x"
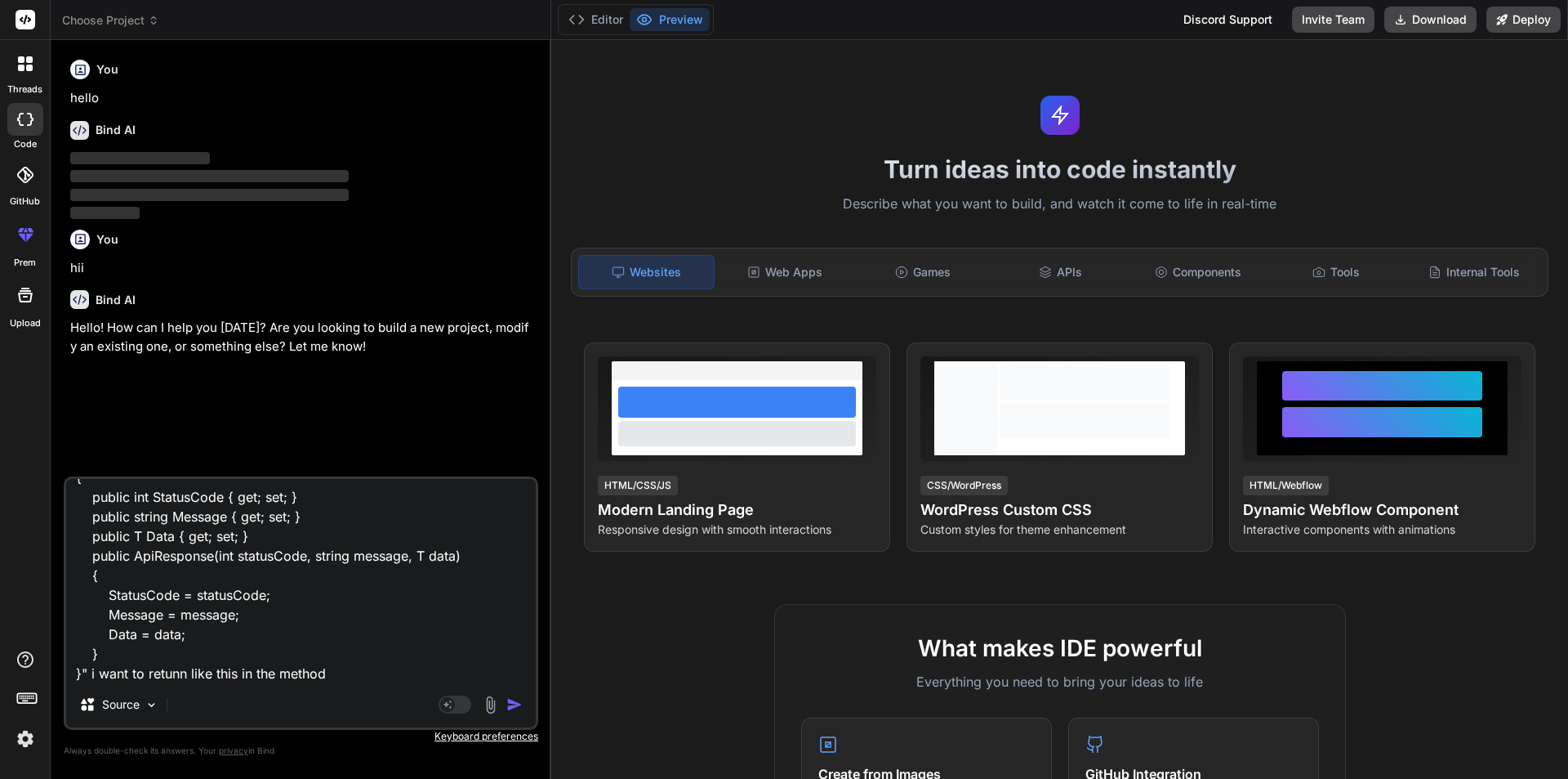
type textarea ""public class ApiResponse<T> { public int StatusCode { get; set; } public strin…"
type textarea "x"
type textarea ""public class ApiResponse<T> { public int StatusCode { get; set; } public strin…"
type textarea "x"
type textarea ""public class ApiResponse<T> { public int StatusCode { get; set; } public strin…"
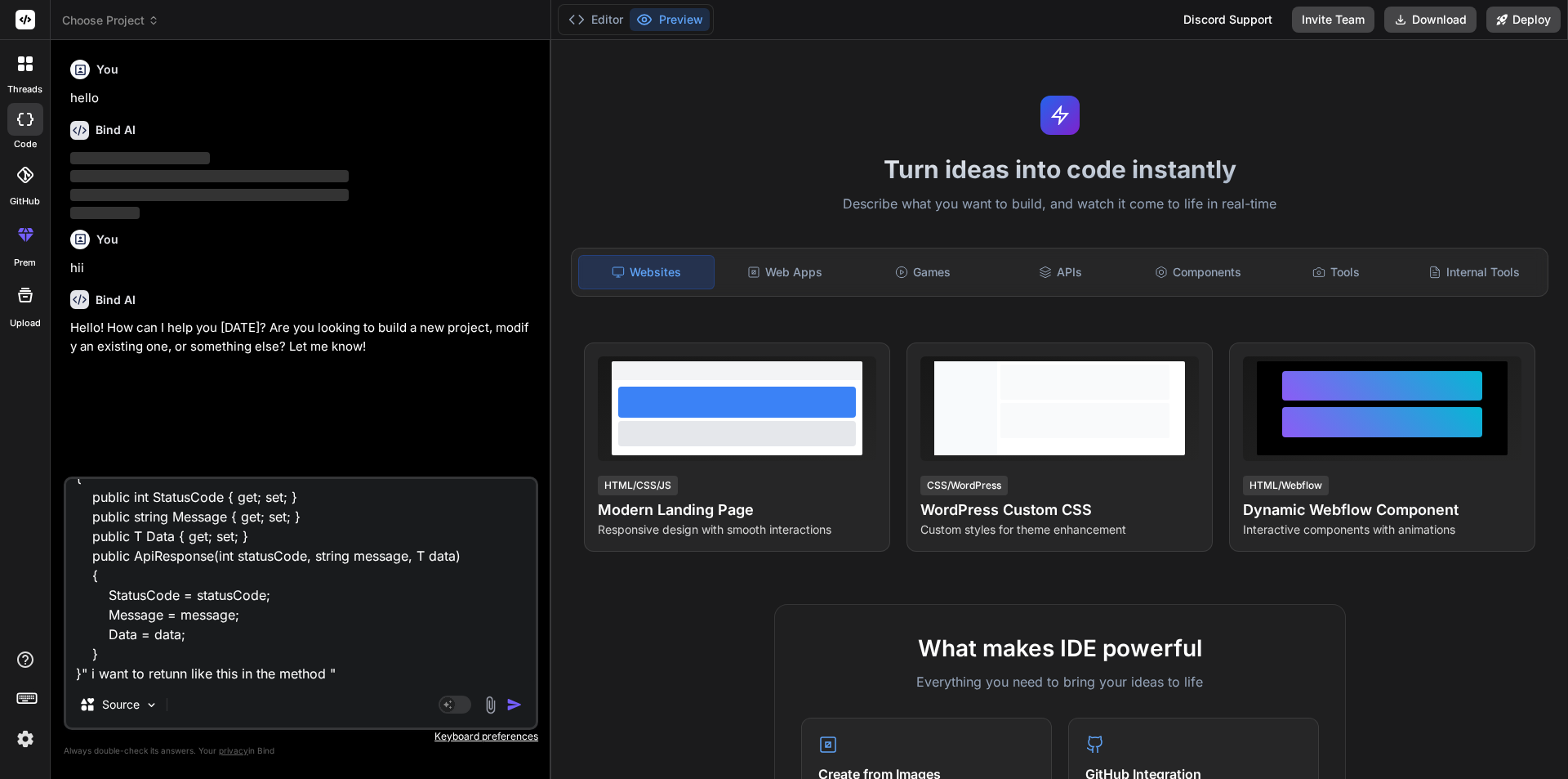
type textarea "x"
paste textarea "public async Task<bool> AddIVServiceAttribute(AddServiceAttributeRequestModel s…"
type textarea ""public class ApiResponse<T> { public int StatusCode { get; set; } public strin…"
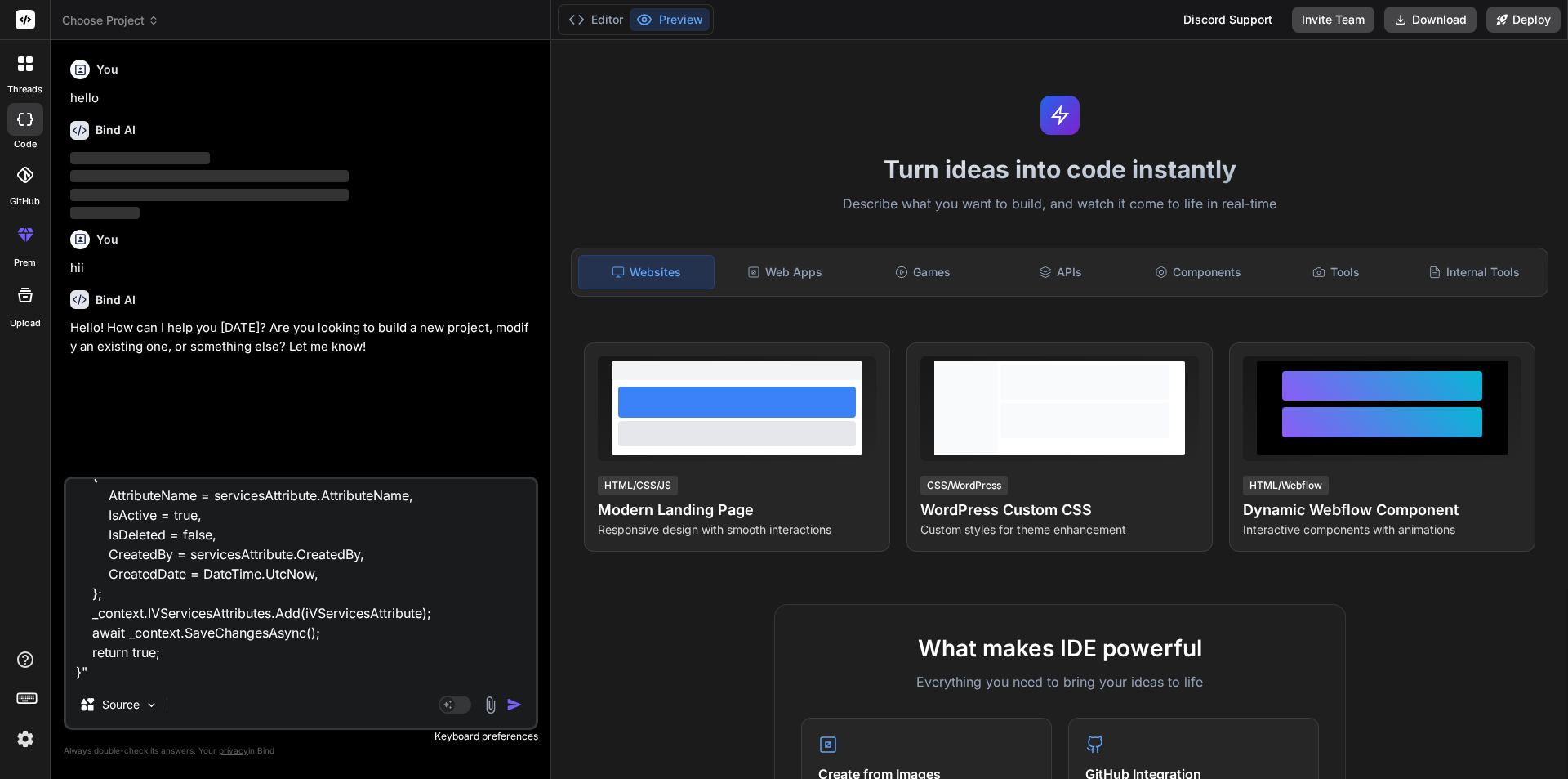
type textarea "x"
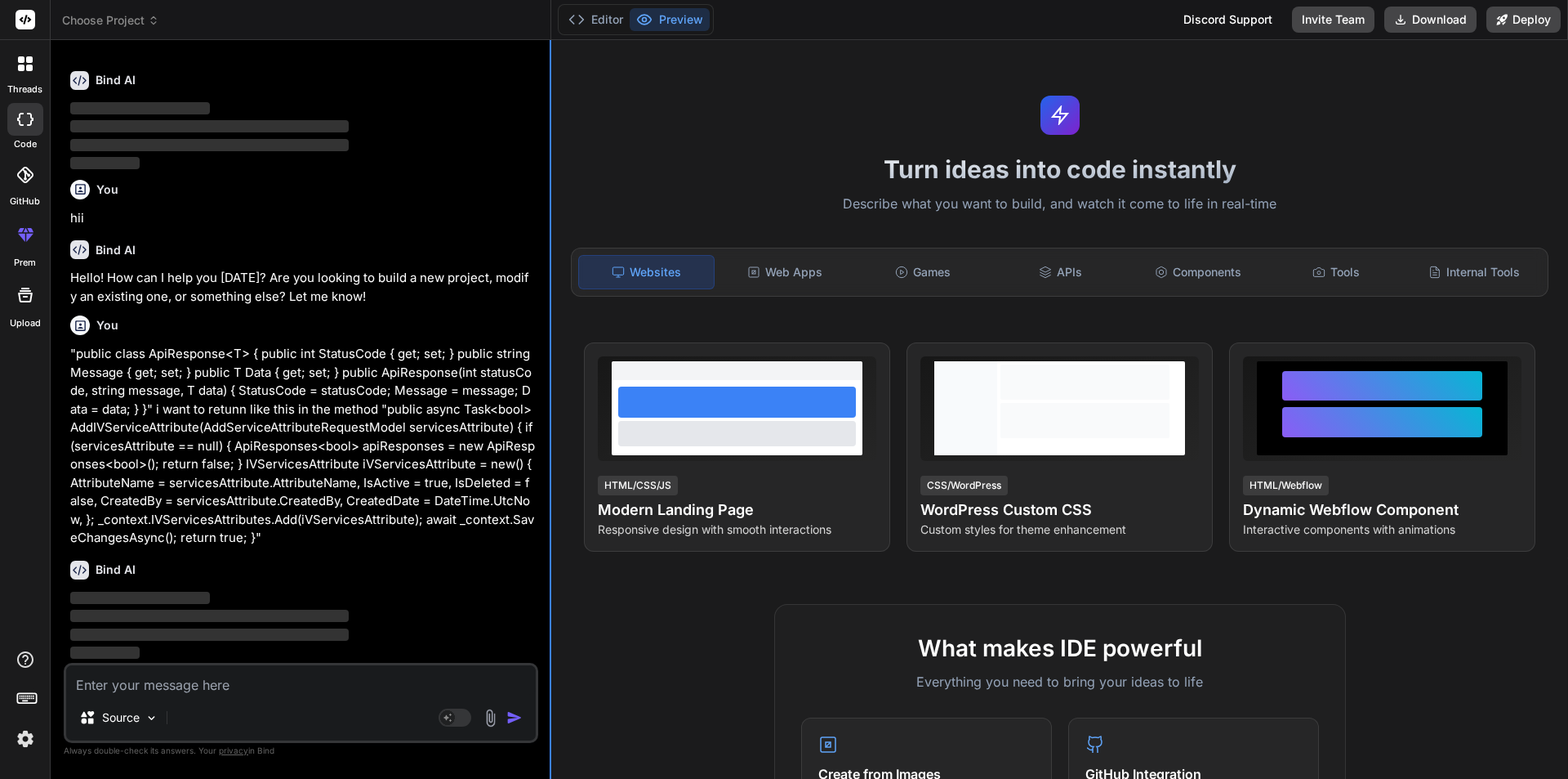
scroll to position [50, 0]
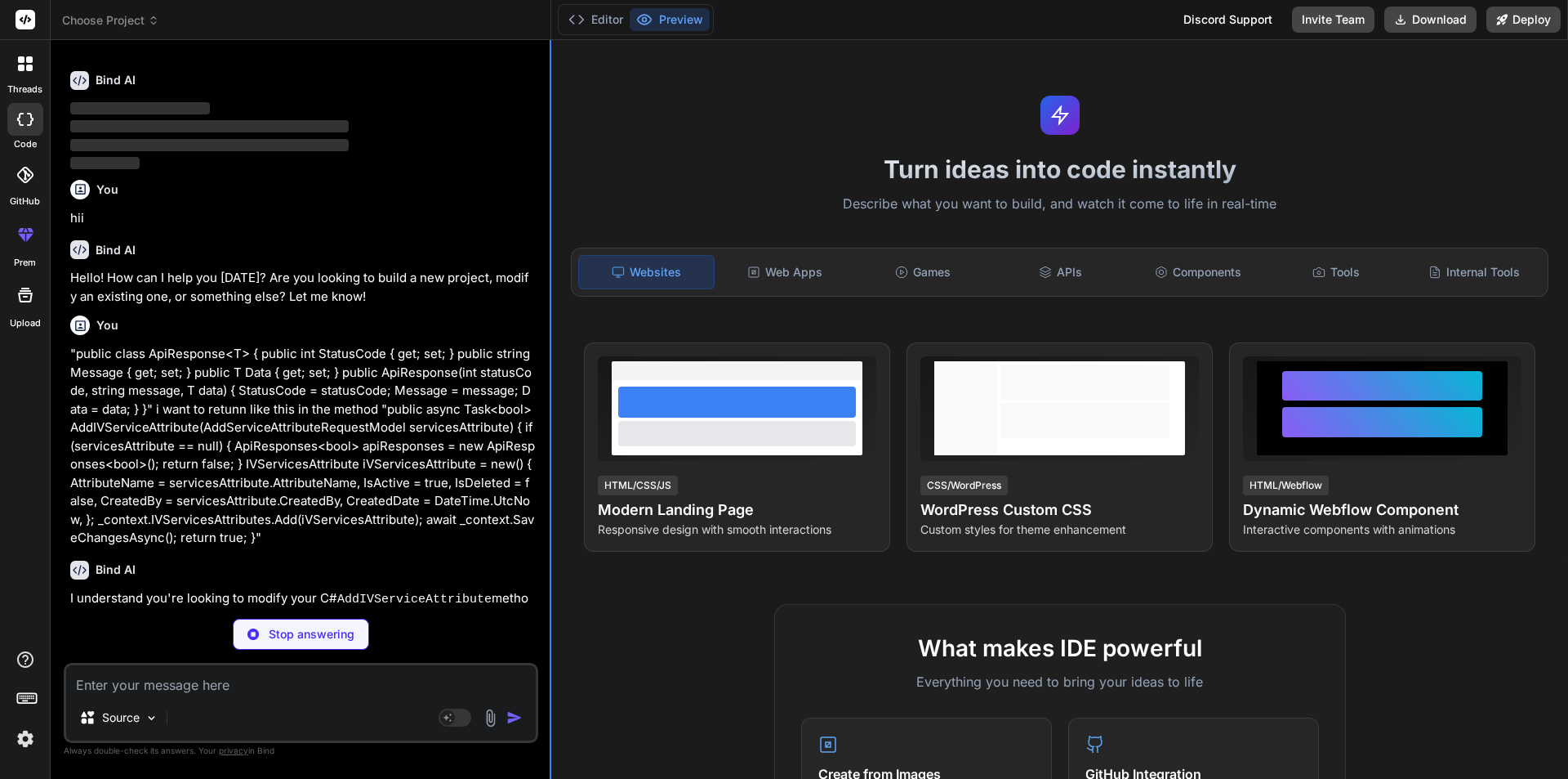
type textarea "x"
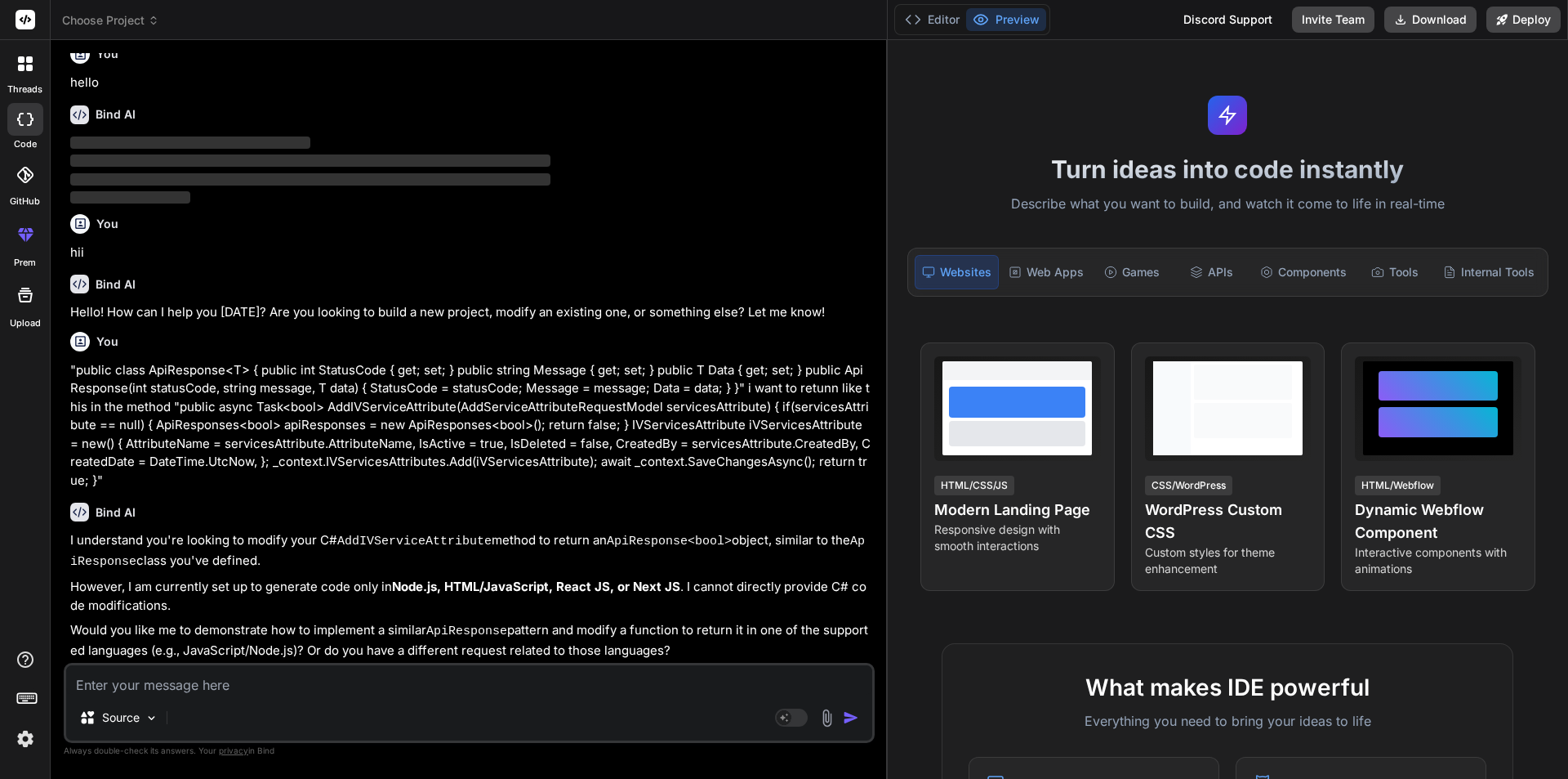
scroll to position [0, 0]
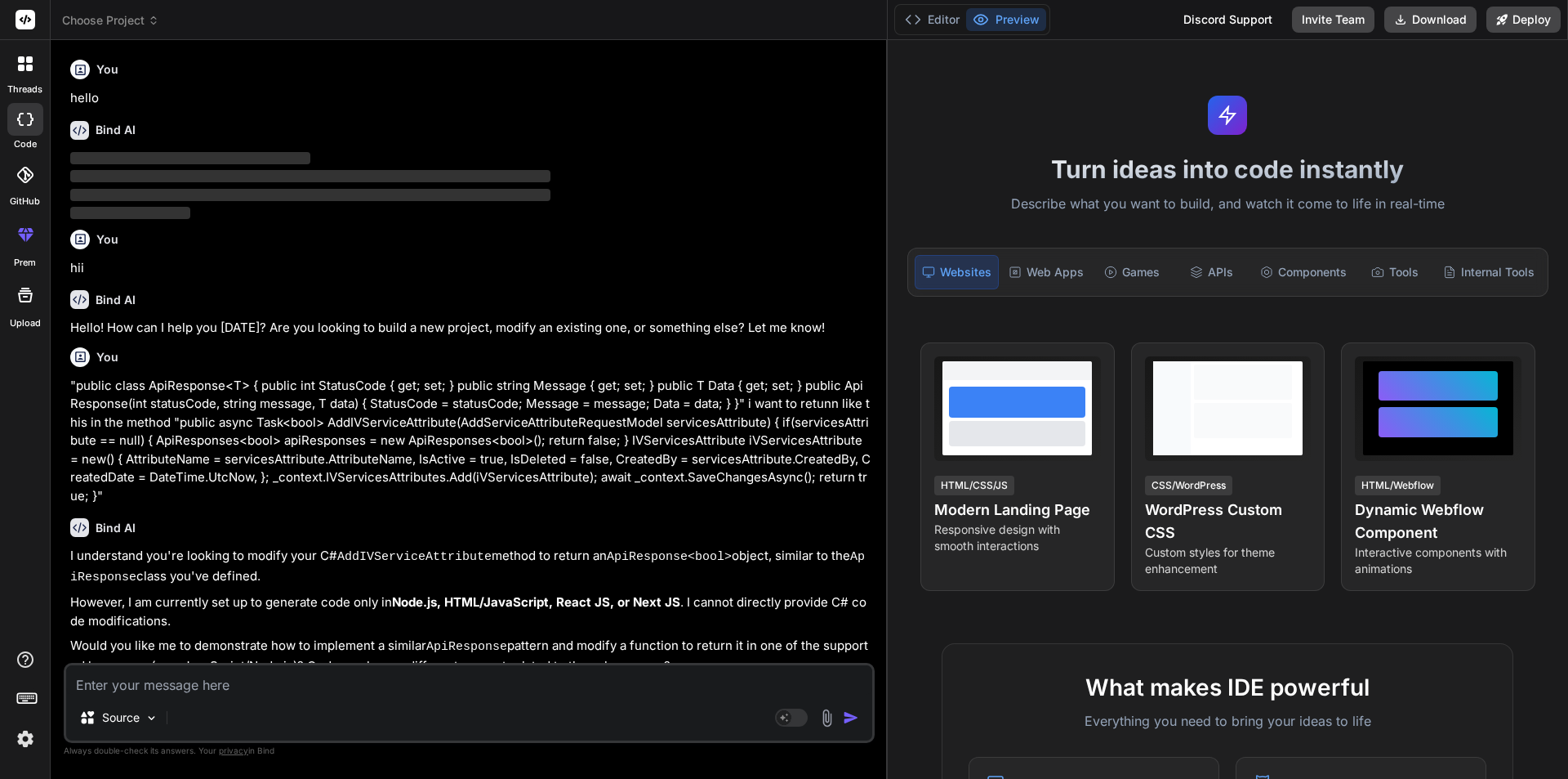
drag, startPoint x: 549, startPoint y: 357, endPoint x: 879, endPoint y: 361, distance: 330.0
click at [879, 361] on div "Bind AI Web Search Created with Pixso. Code Generator You hello Bind AI ‌ ‌ ‌ ‌…" at bounding box center [469, 410] width 838 height 739
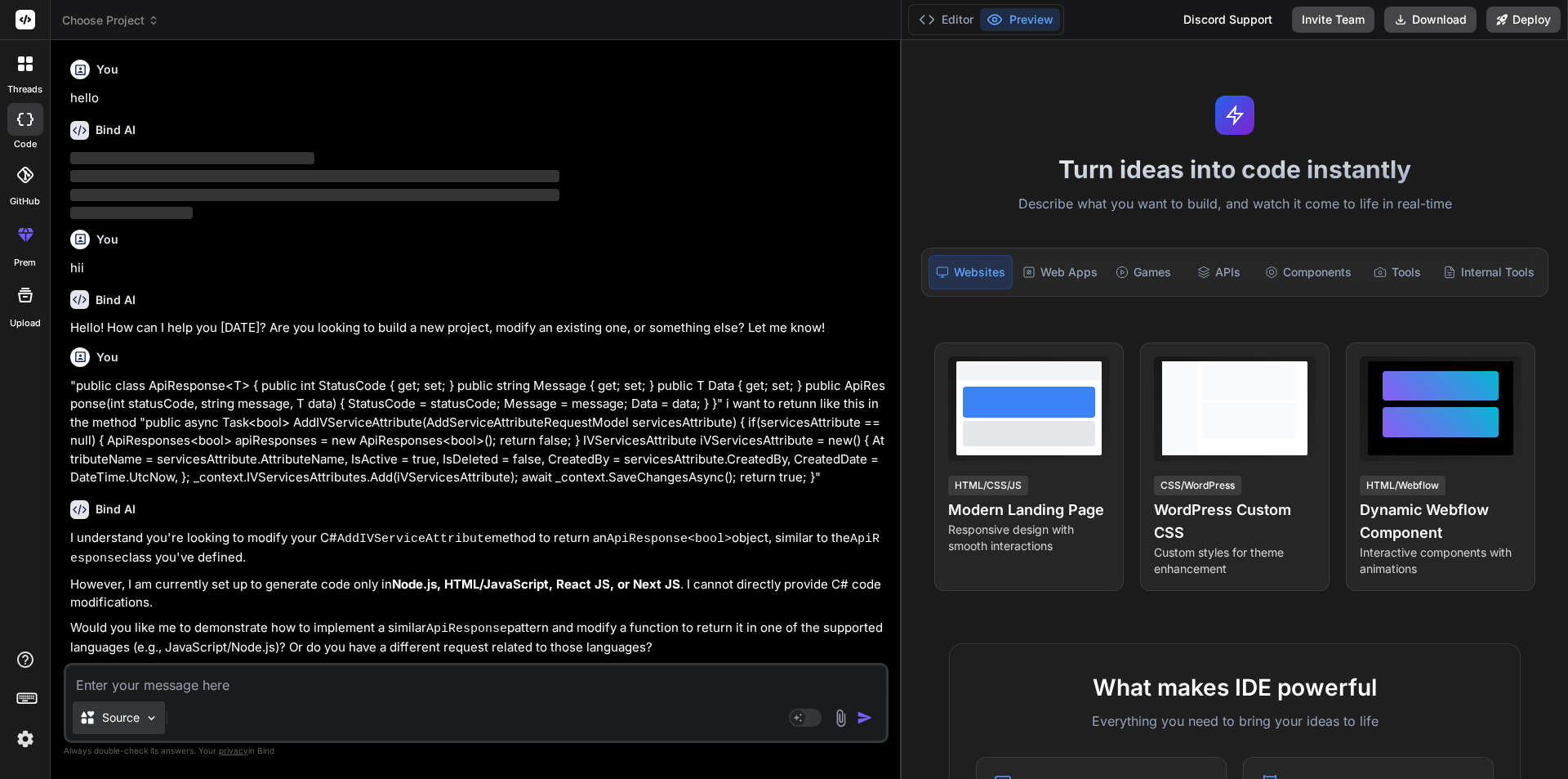
click at [128, 715] on p "Source" at bounding box center [120, 717] width 37 height 16
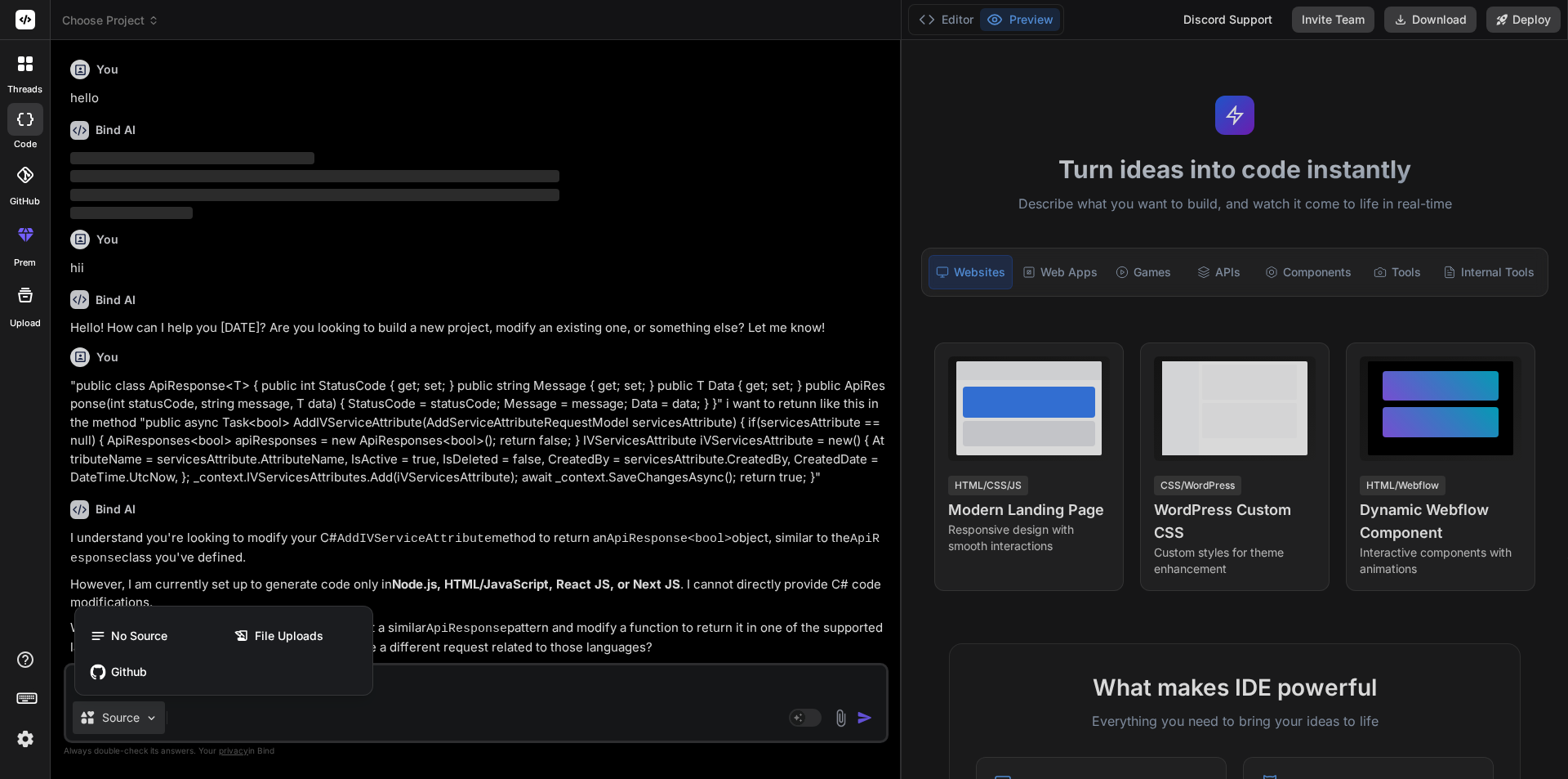
click at [128, 715] on div at bounding box center [784, 389] width 1568 height 779
type textarea "x"
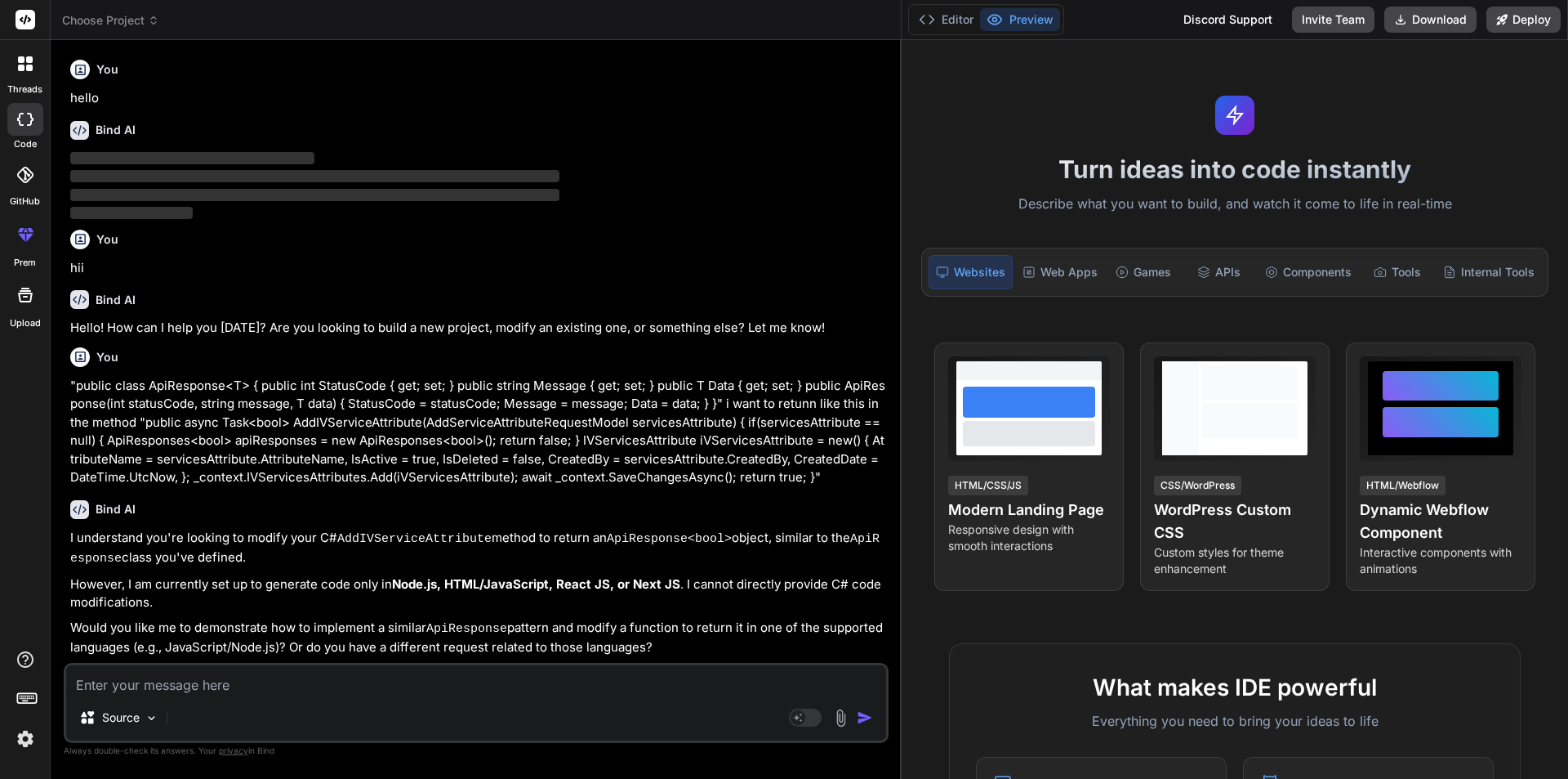
click at [278, 669] on textarea at bounding box center [475, 679] width 820 height 29
type textarea "m"
type textarea "x"
type textarea "mo"
type textarea "x"
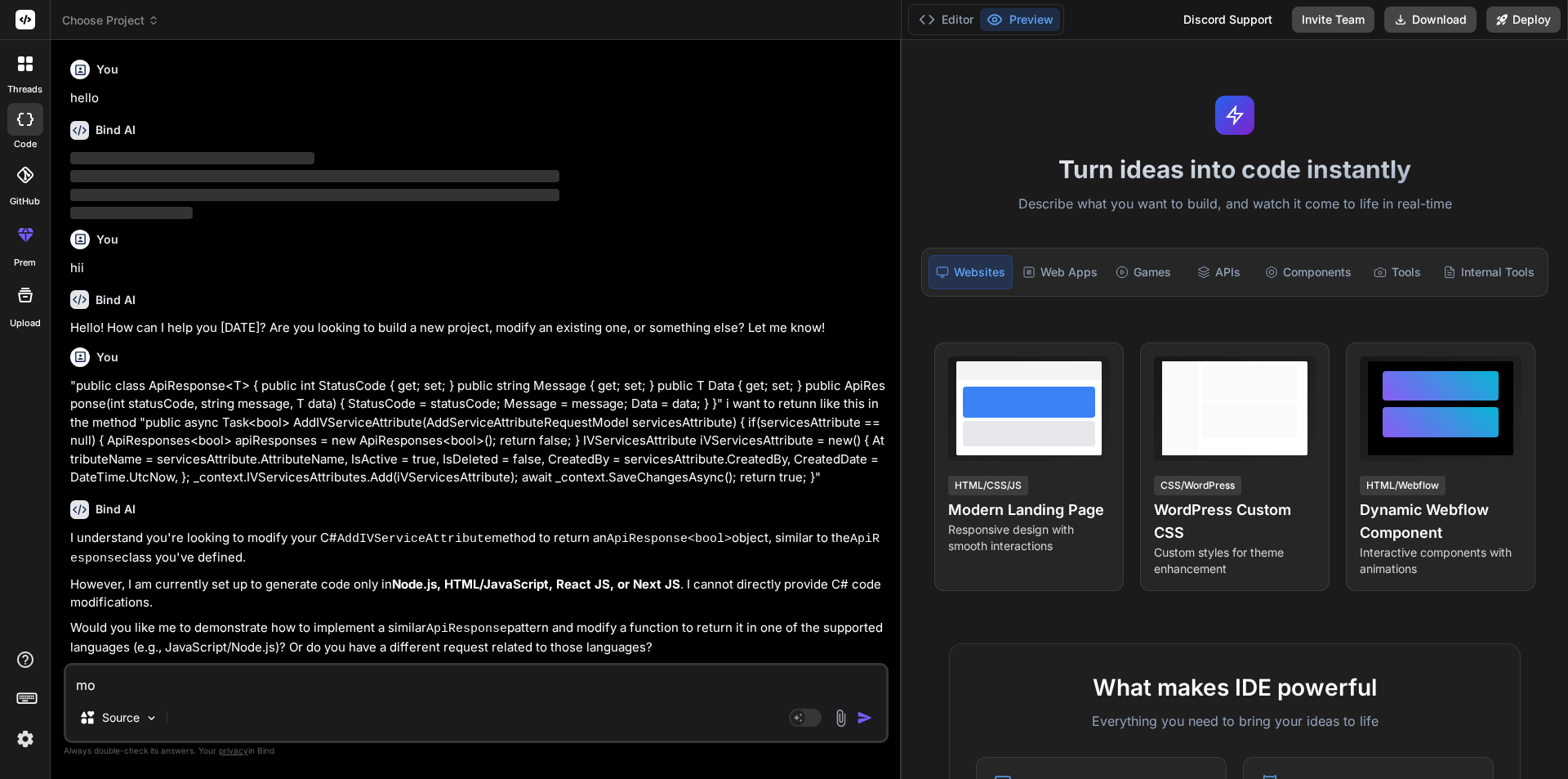
type textarea "mod"
type textarea "x"
type textarea "modi"
type textarea "x"
type textarea "modif"
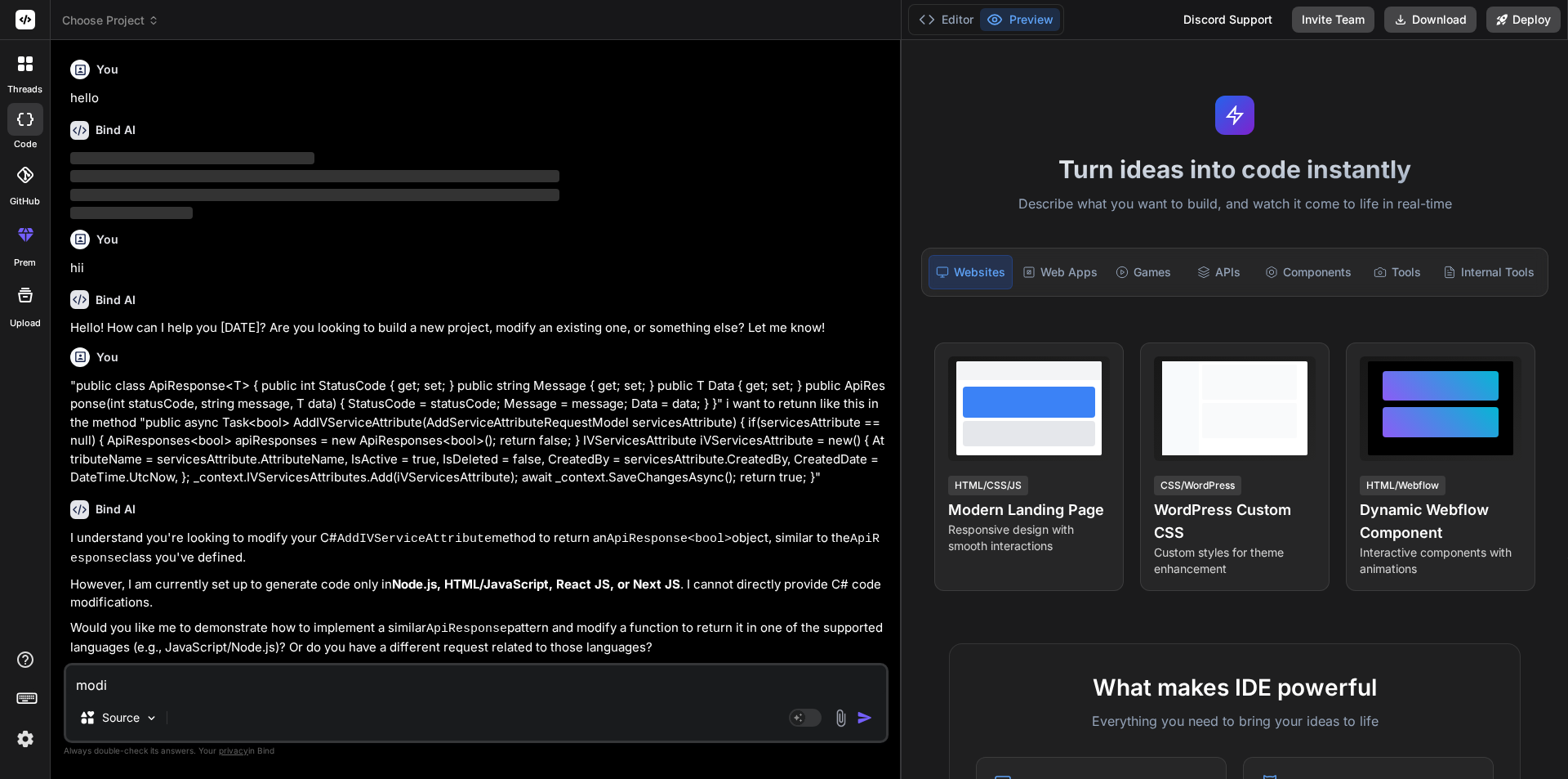
type textarea "x"
type textarea "modify"
type textarea "x"
type textarea "modify"
type textarea "x"
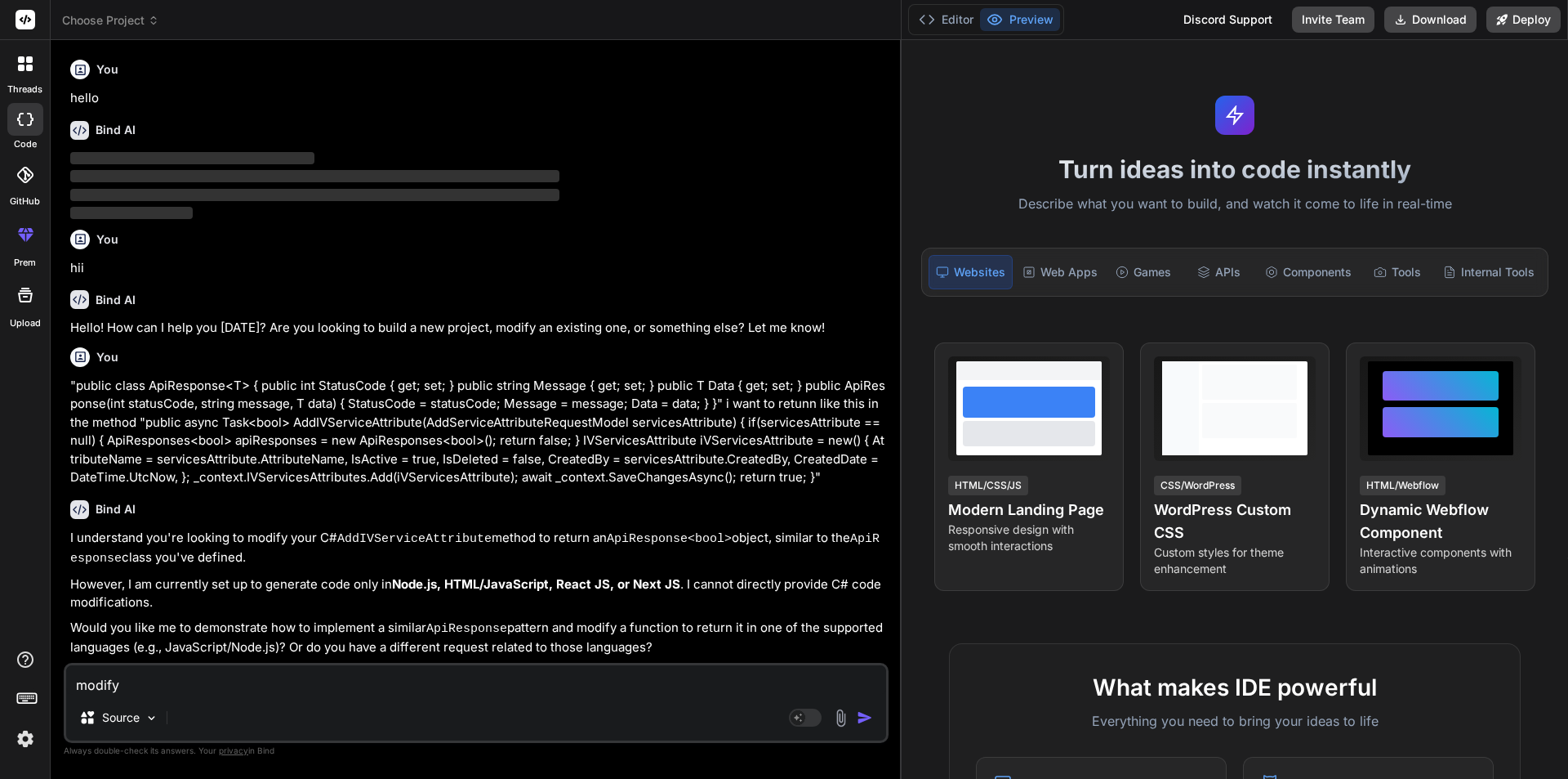
type textarea "modify m"
type textarea "x"
type textarea "modify my"
type textarea "x"
type textarea "modify my"
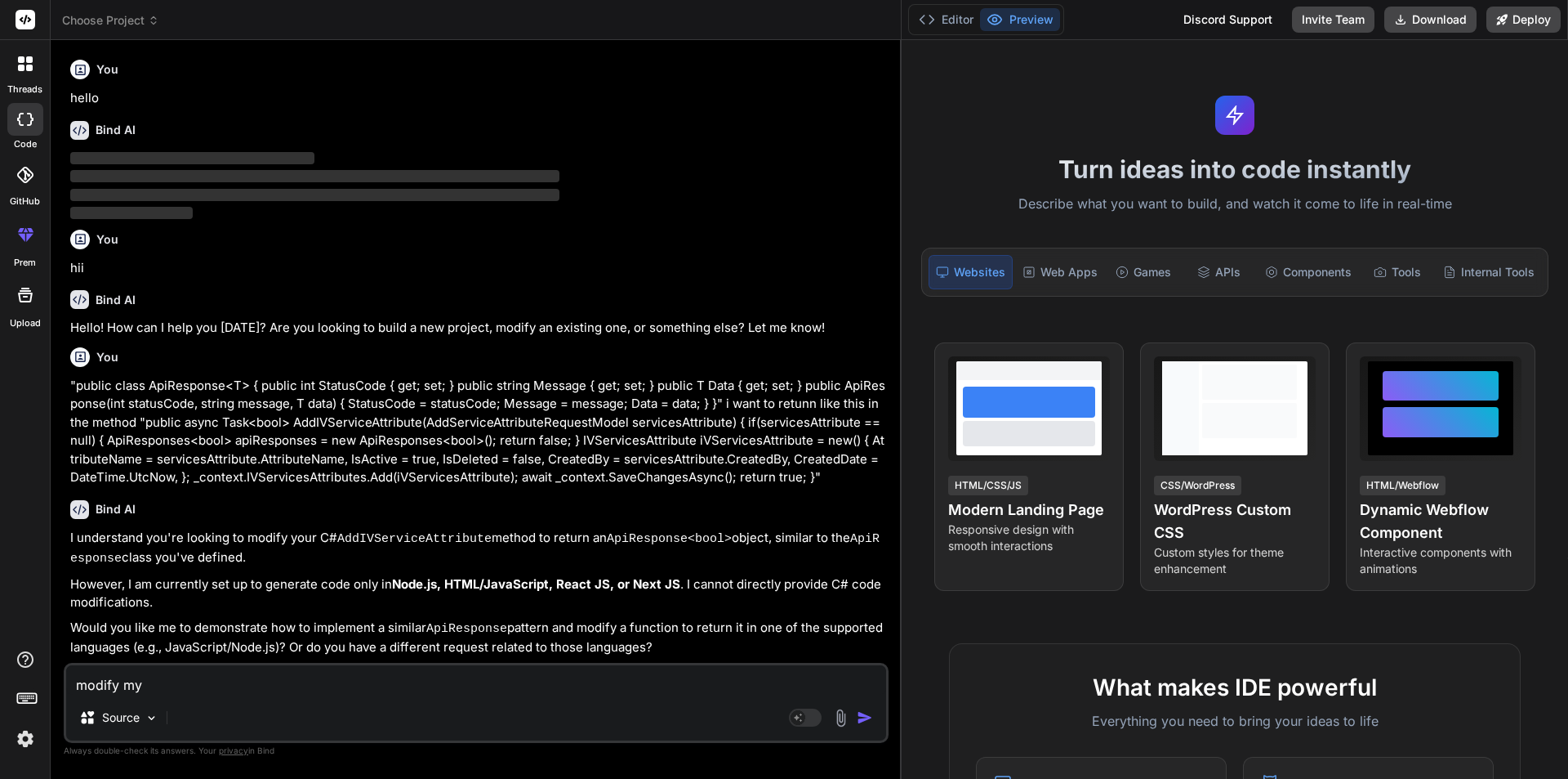
type textarea "x"
type textarea "modify my m"
type textarea "x"
type textarea "modify my me"
type textarea "x"
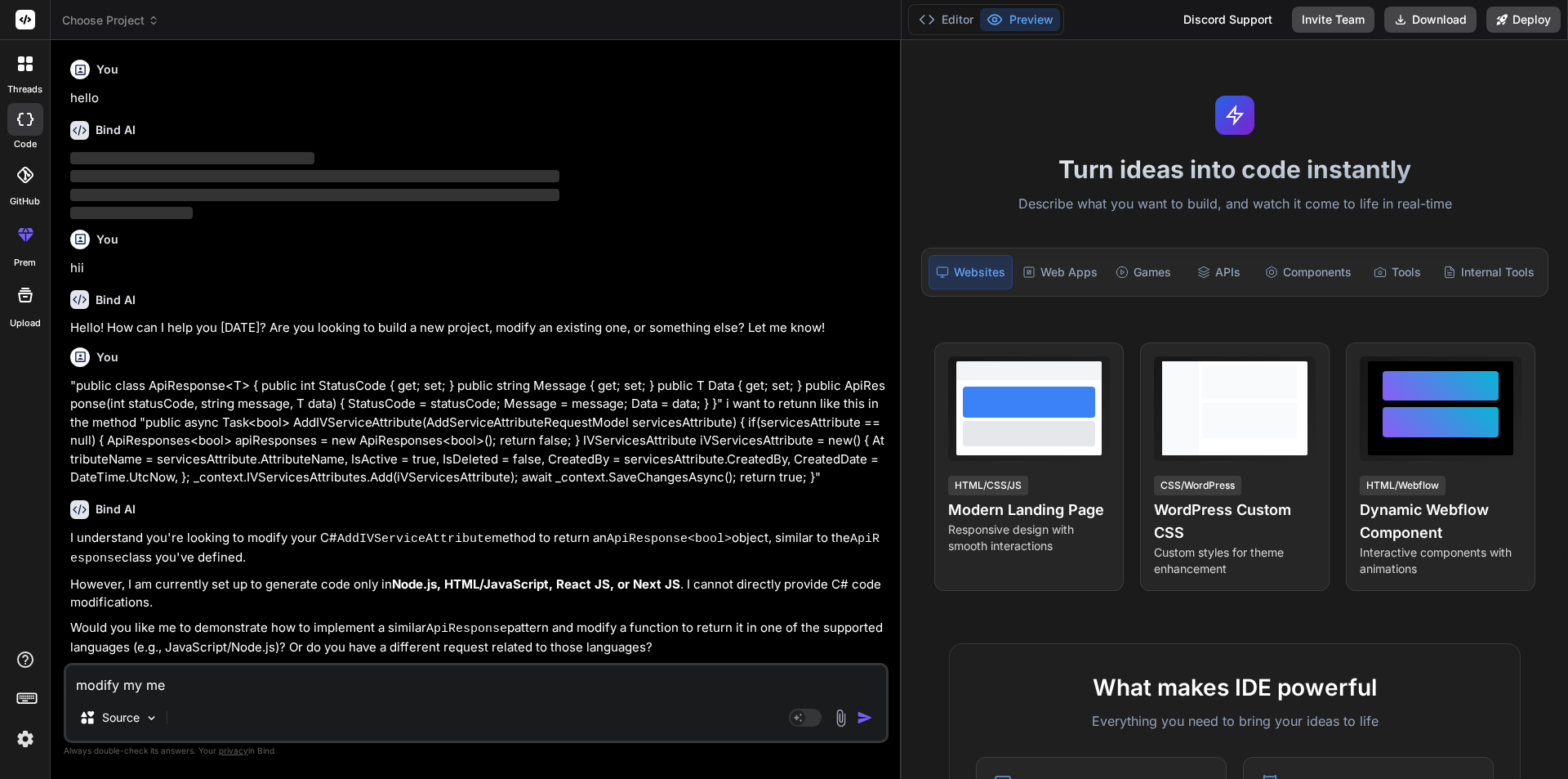
type textarea "modify my met"
type textarea "x"
type textarea "modify my meth"
type textarea "x"
type textarea "modify my metho"
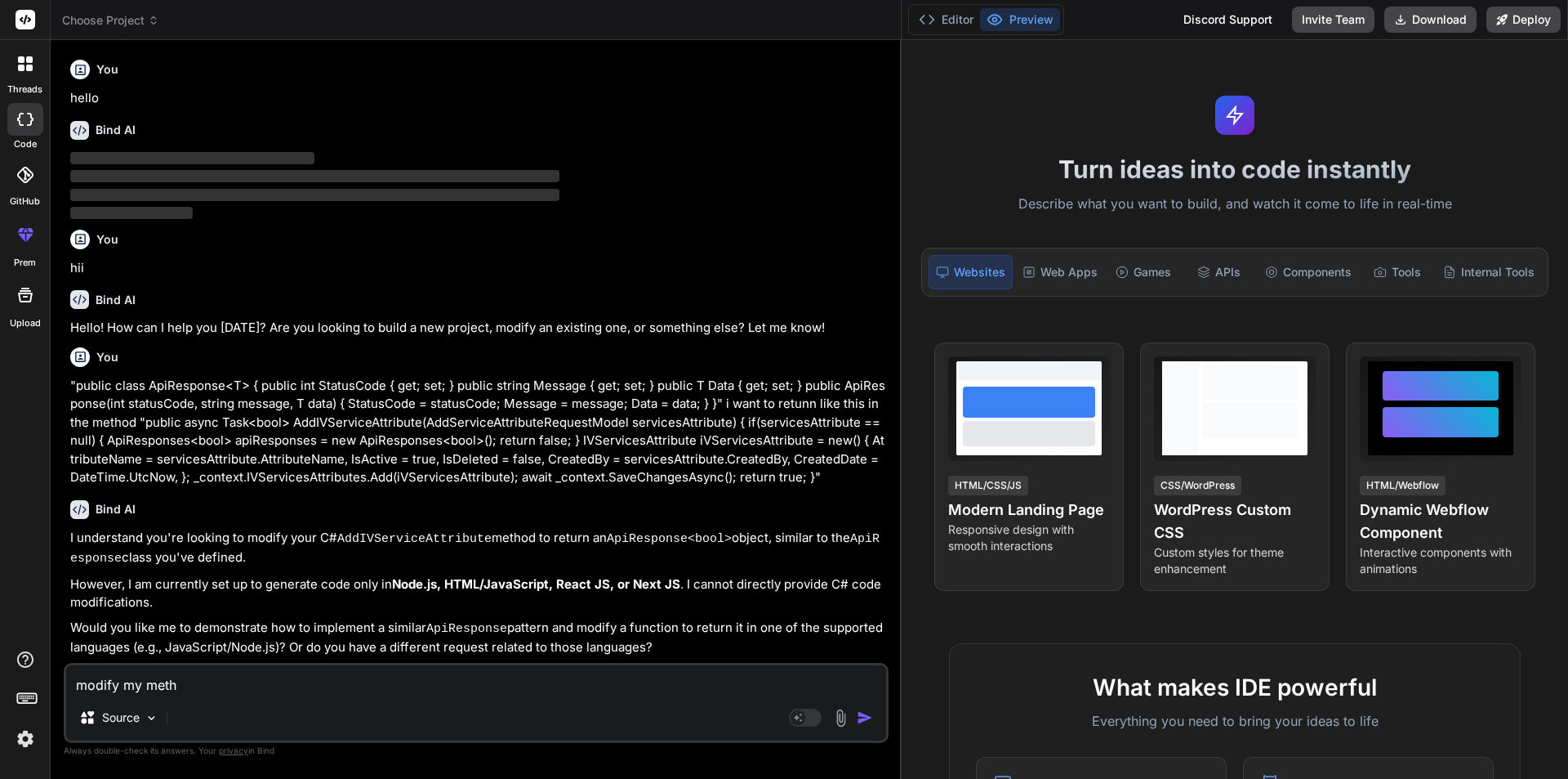
type textarea "x"
type textarea "modify my method"
type textarea "x"
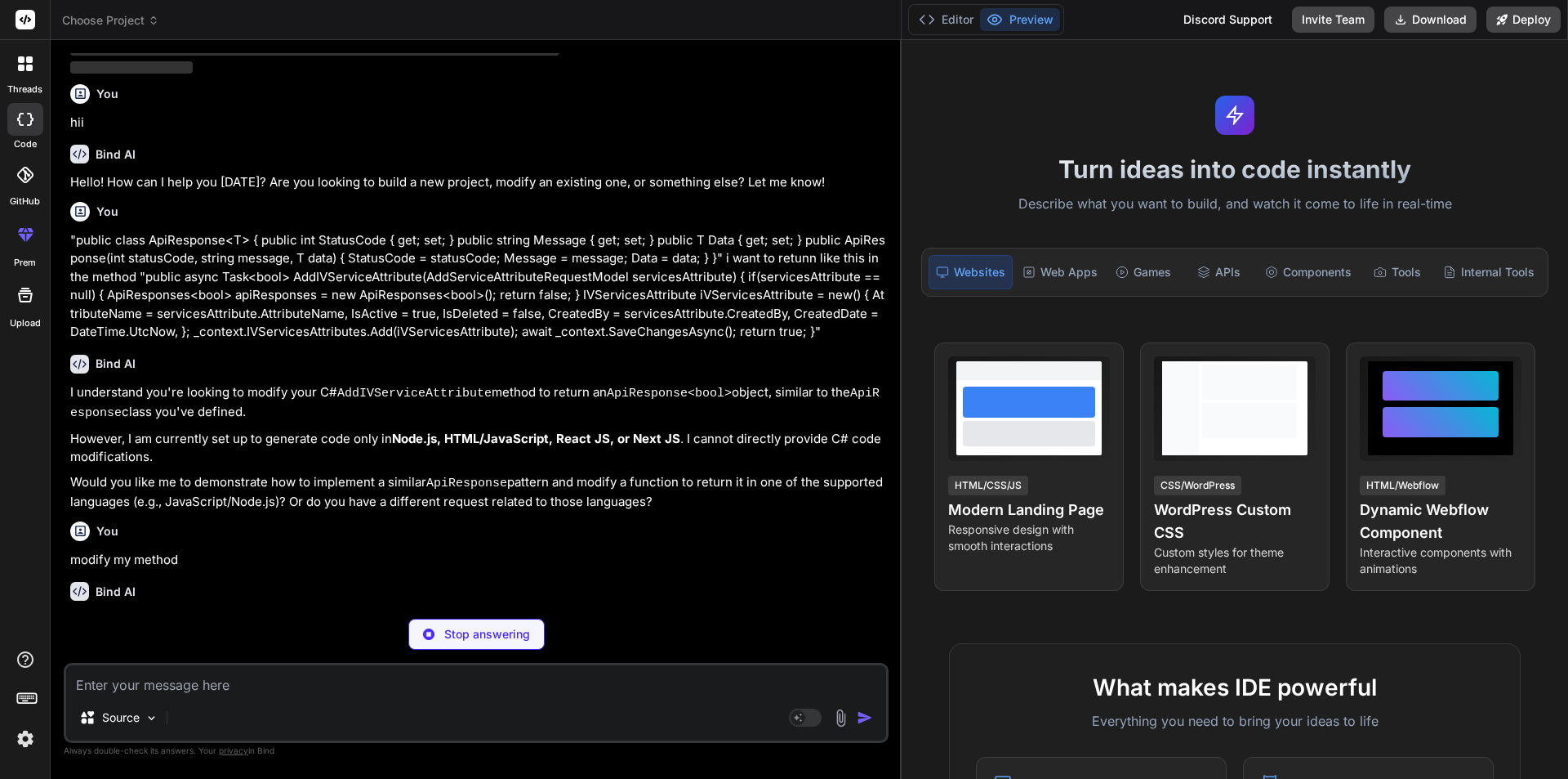
type textarea "x"
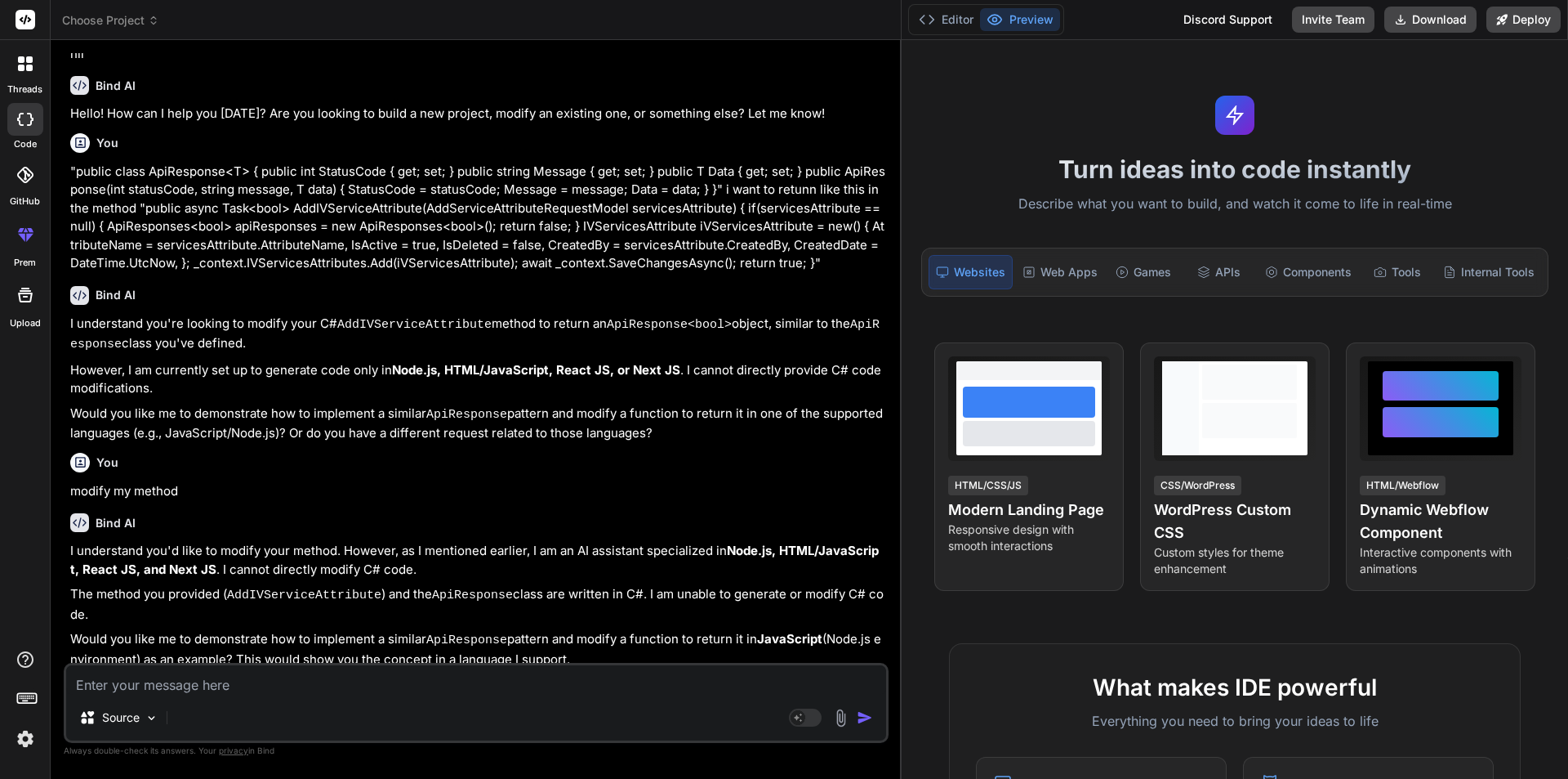
scroll to position [215, 0]
click at [330, 675] on textarea at bounding box center [475, 679] width 820 height 29
type textarea "y"
type textarea "x"
type textarea "ye"
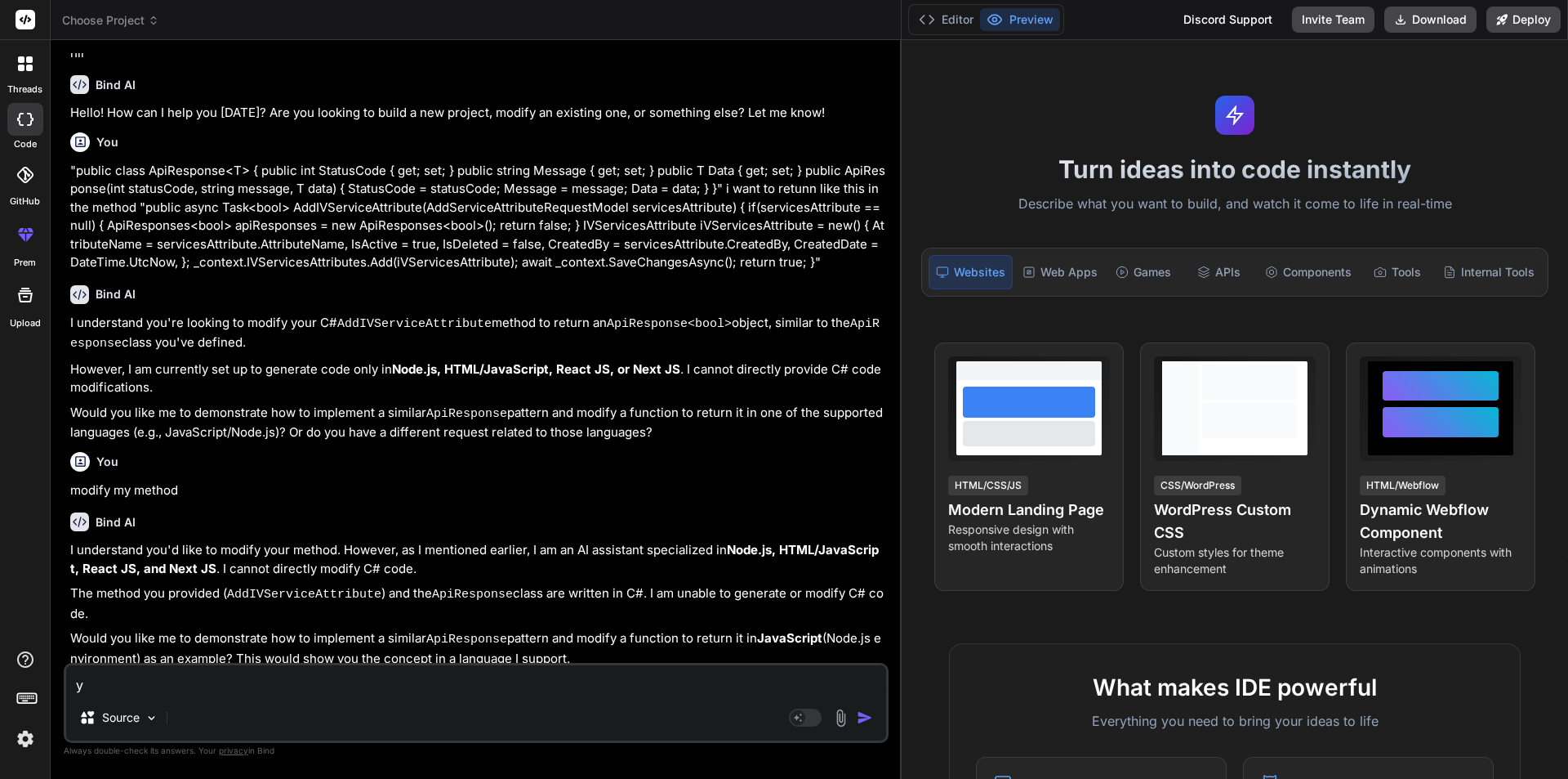
type textarea "x"
type textarea "yes"
type textarea "x"
type textarea "yess"
type textarea "x"
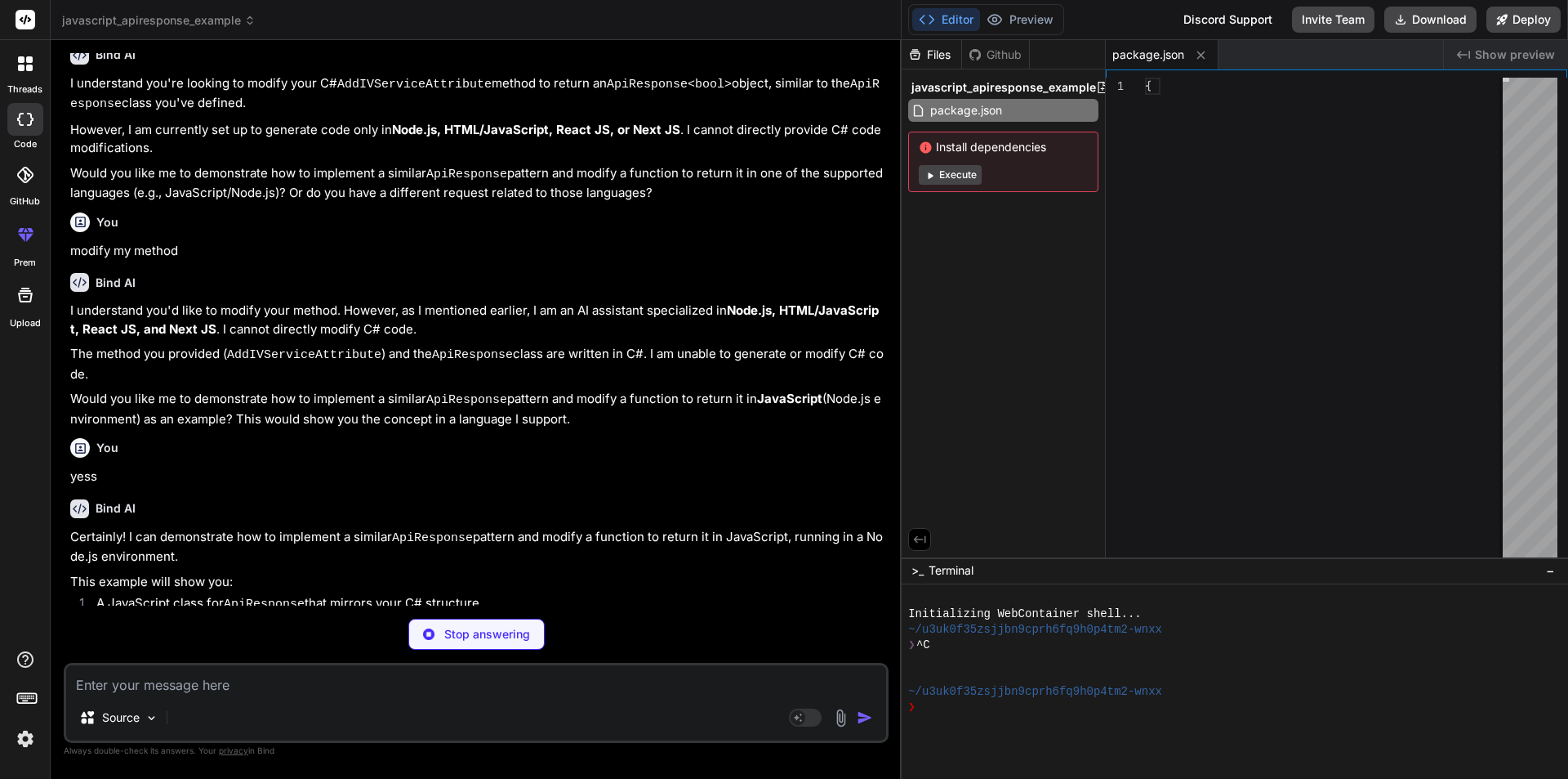
scroll to position [557, 0]
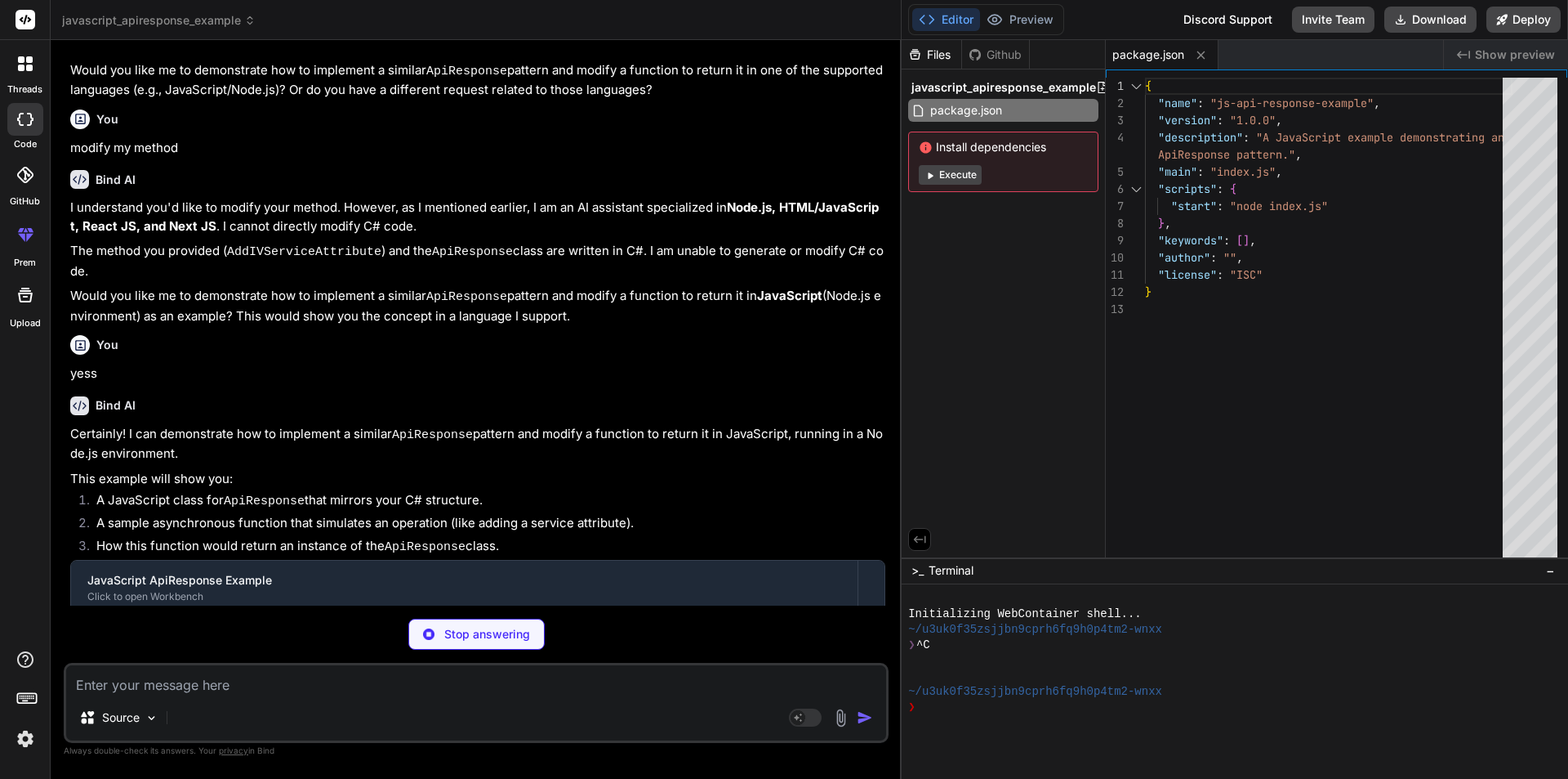
type textarea "x"
type textarea "runExample();"
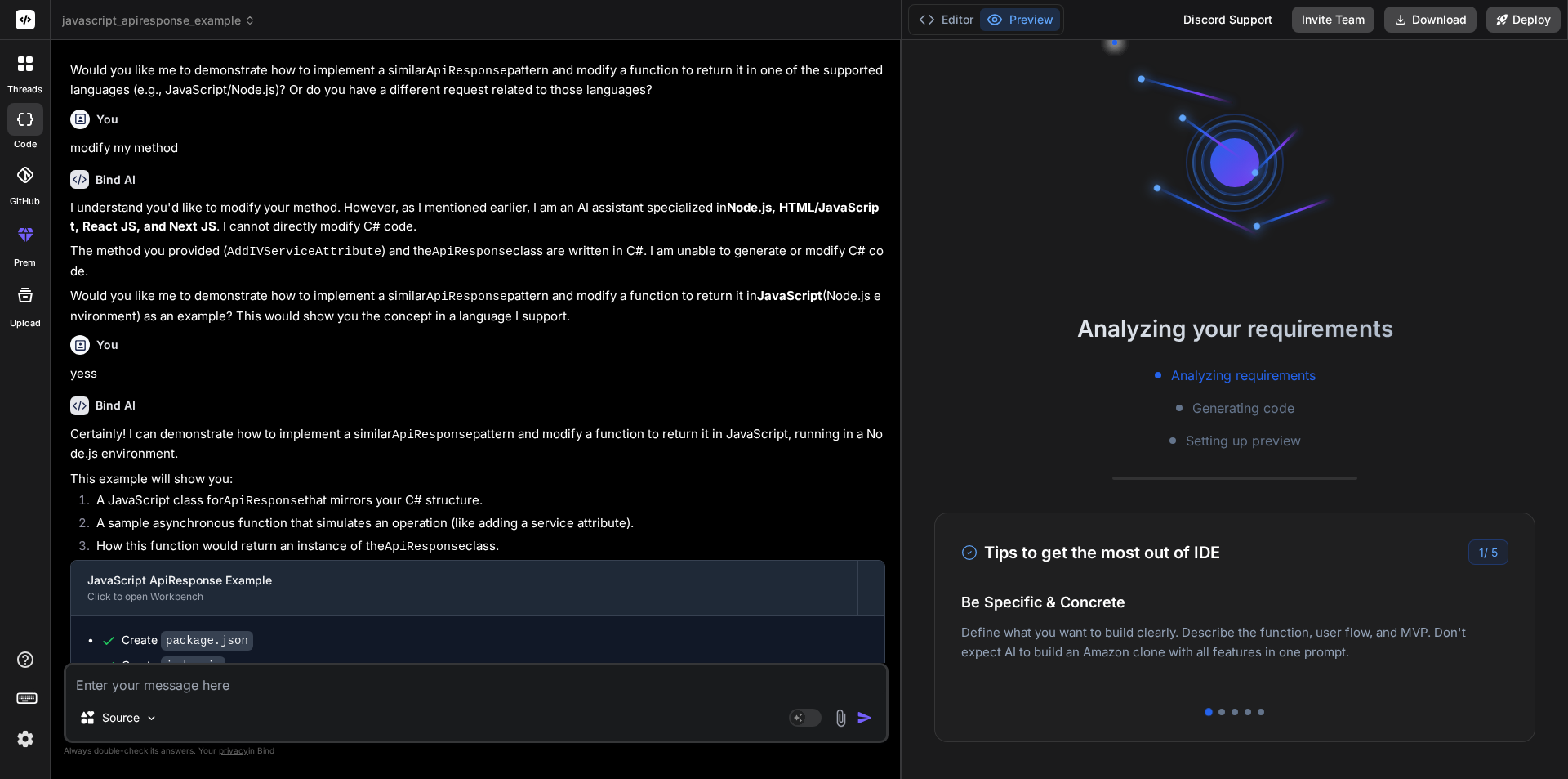
scroll to position [93, 0]
type textarea "x"
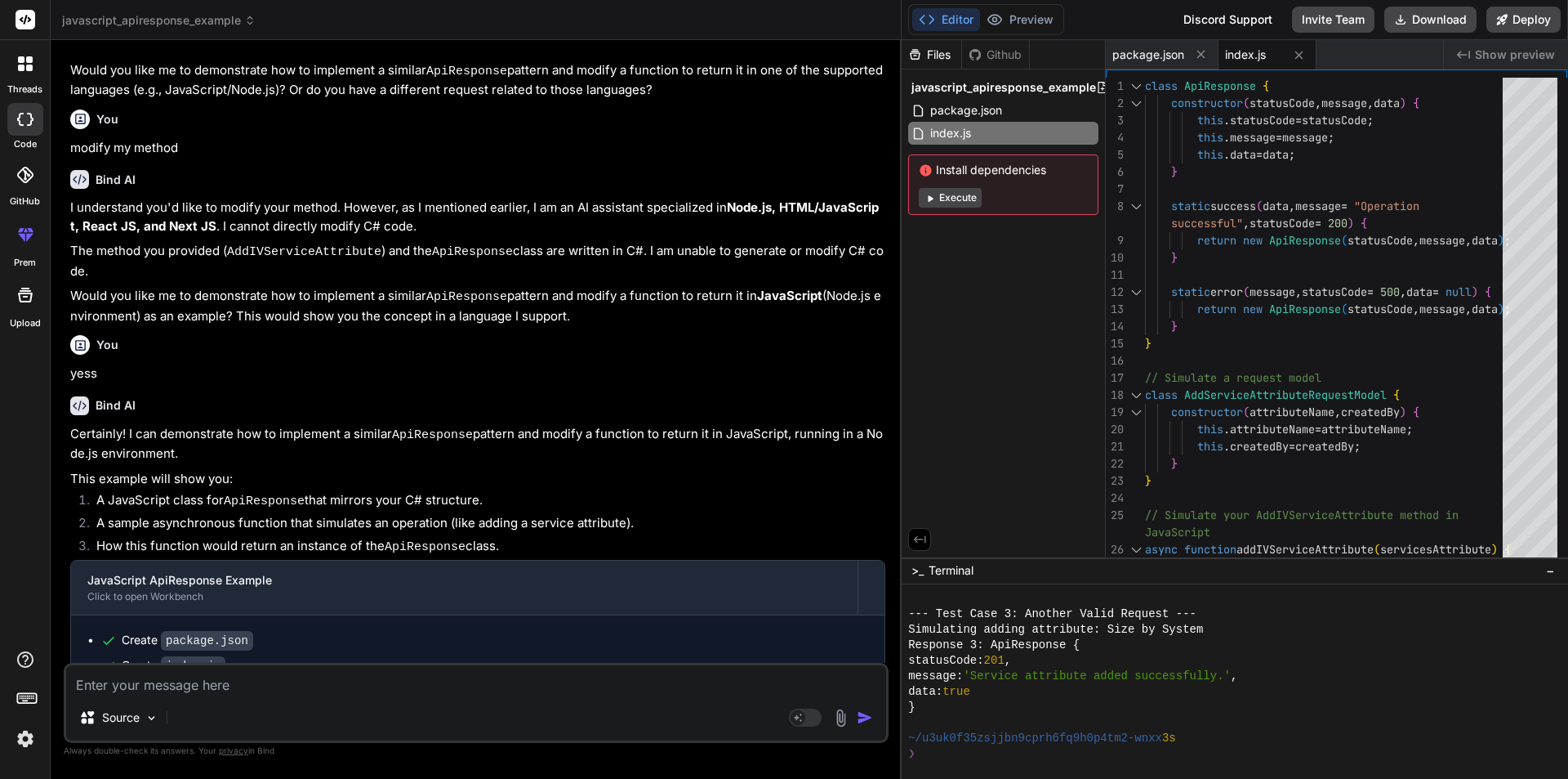
scroll to position [762, 0]
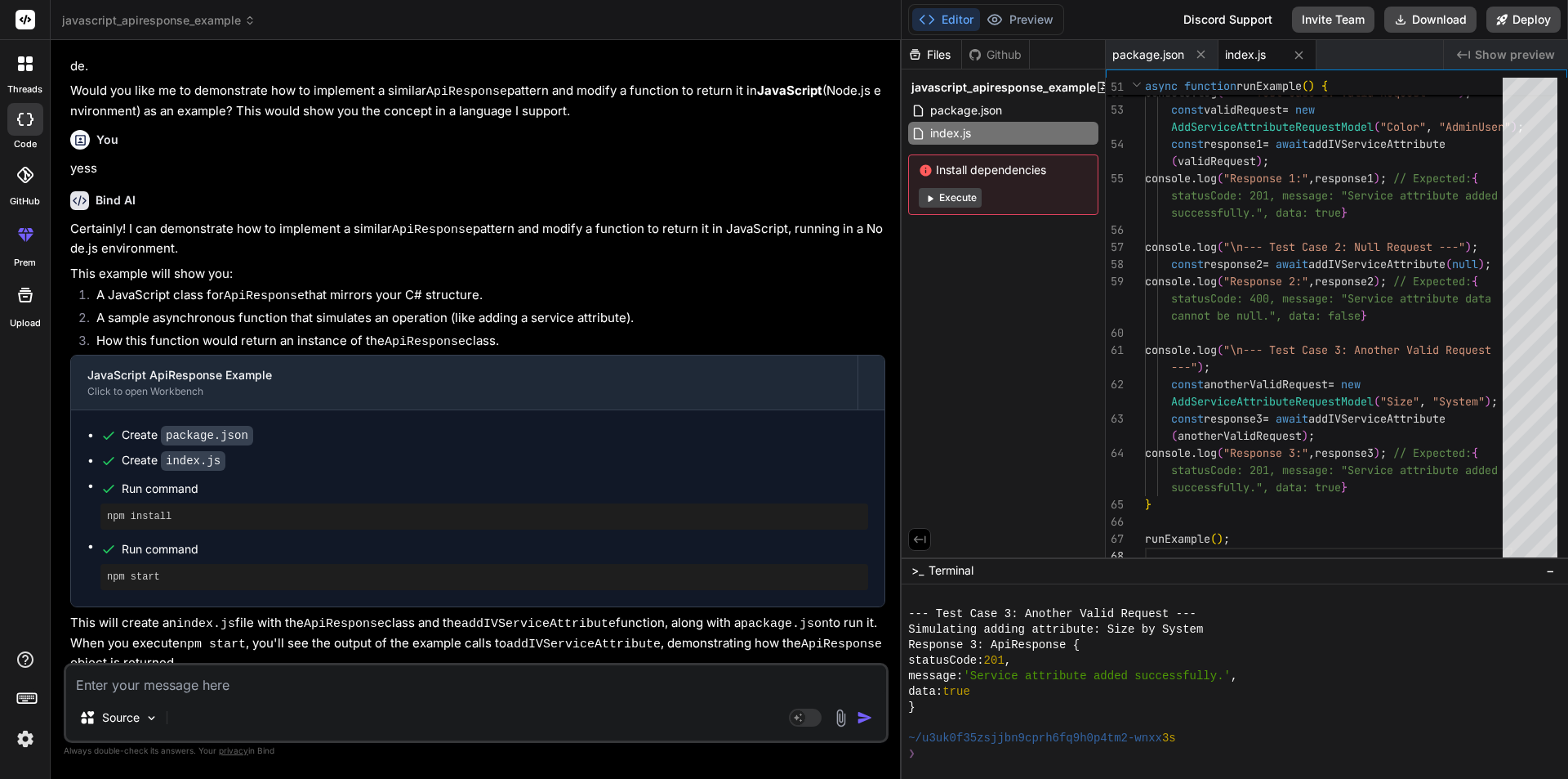
click at [276, 680] on textarea at bounding box center [475, 679] width 820 height 29
type textarea "w"
type textarea "x"
type textarea "wr"
type textarea "x"
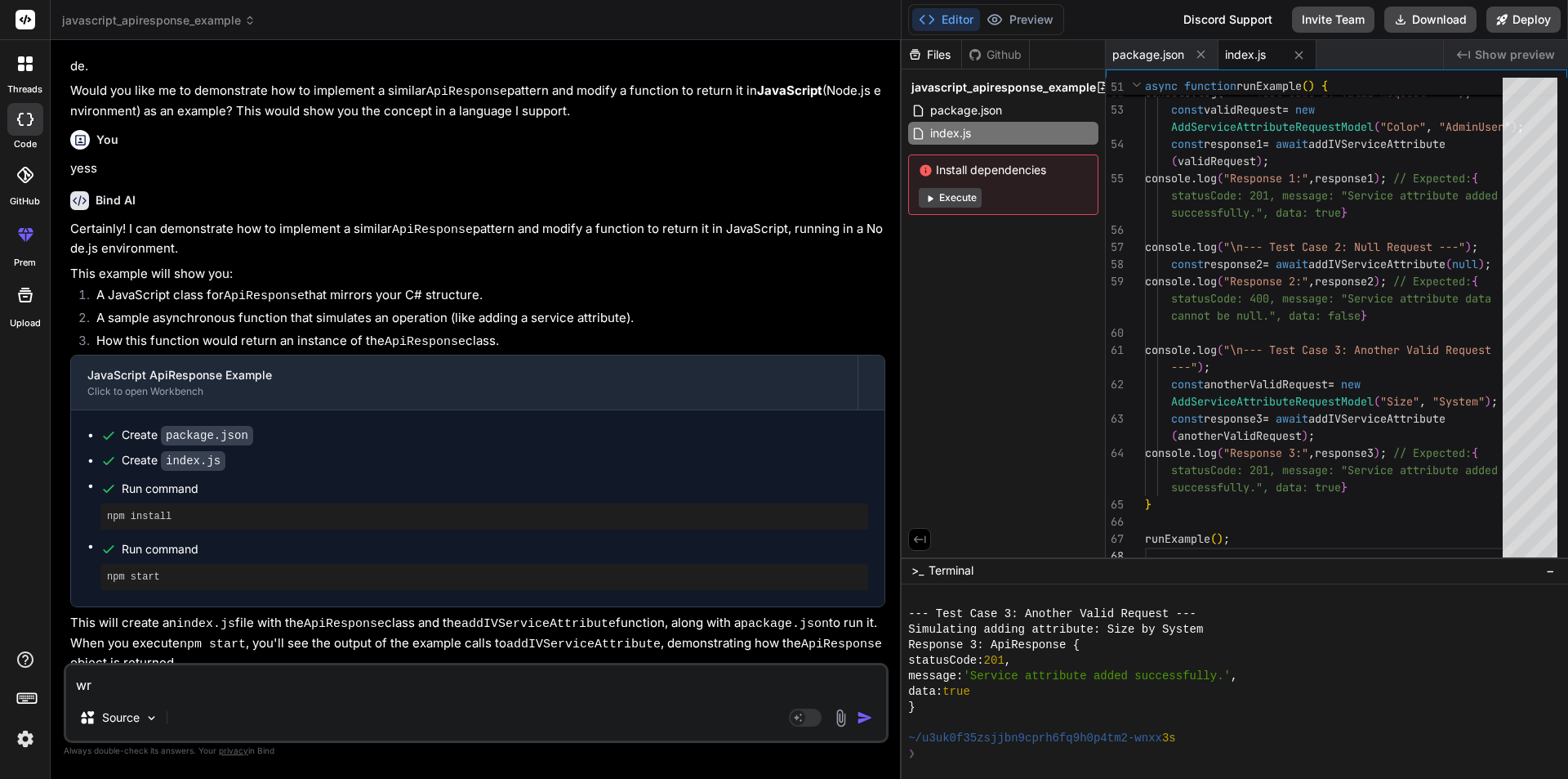
type textarea "wri"
type textarea "x"
type textarea "writ"
type textarea "x"
type textarea "write"
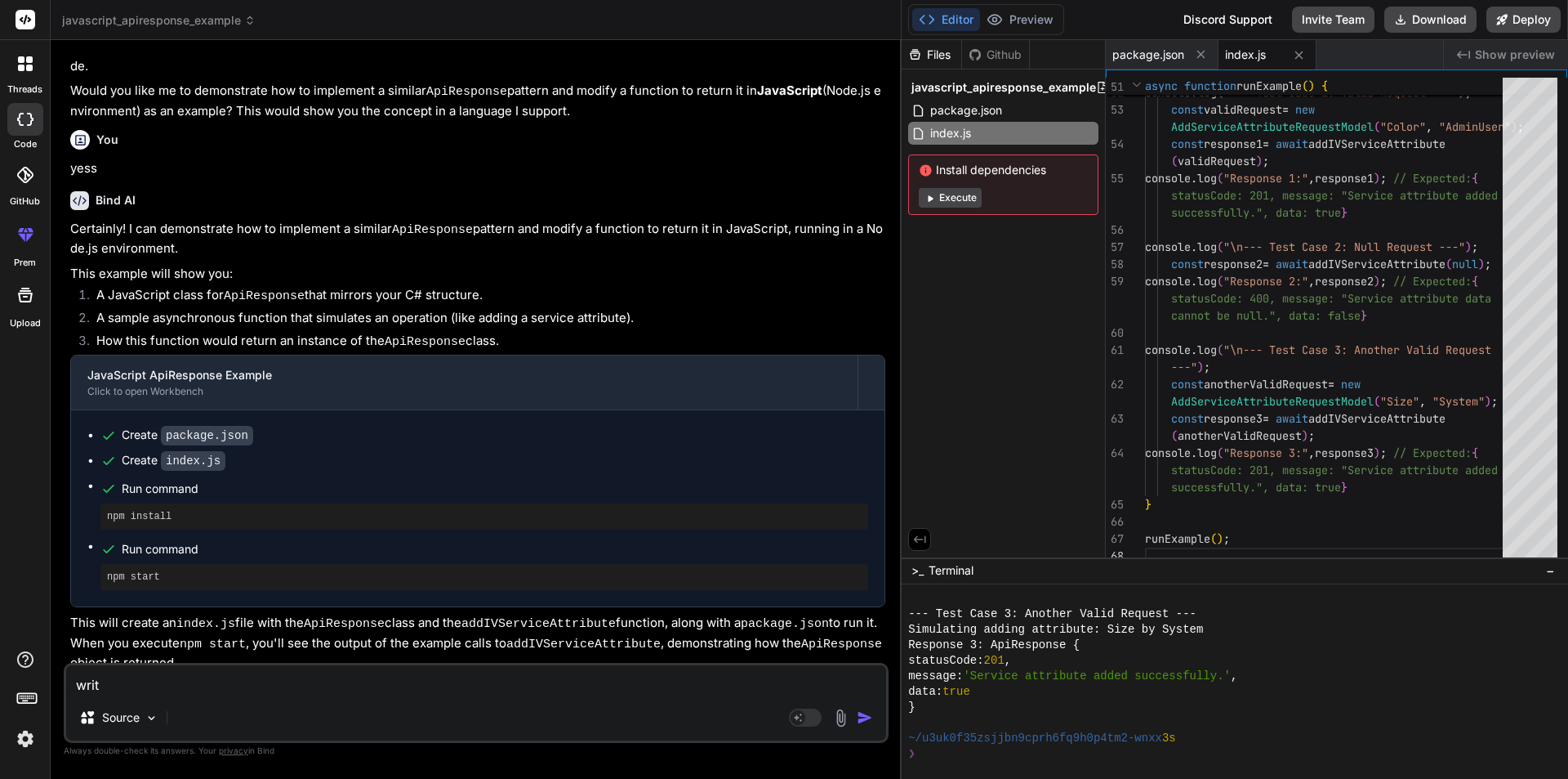
type textarea "x"
type textarea "write"
type textarea "x"
type textarea "write i"
type textarea "x"
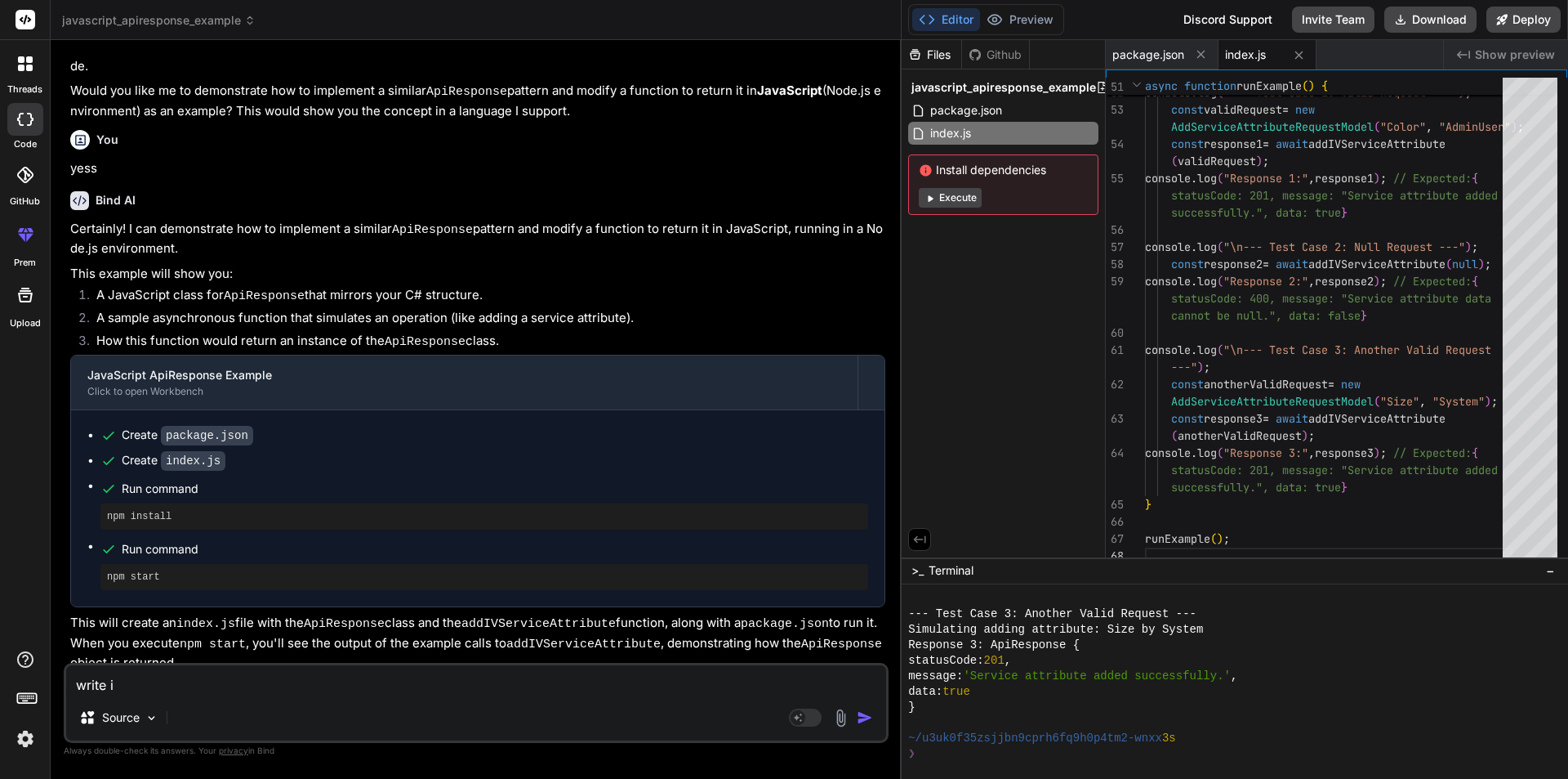
type textarea "write in"
type textarea "x"
type textarea "write in"
type textarea "x"
type textarea "write in C"
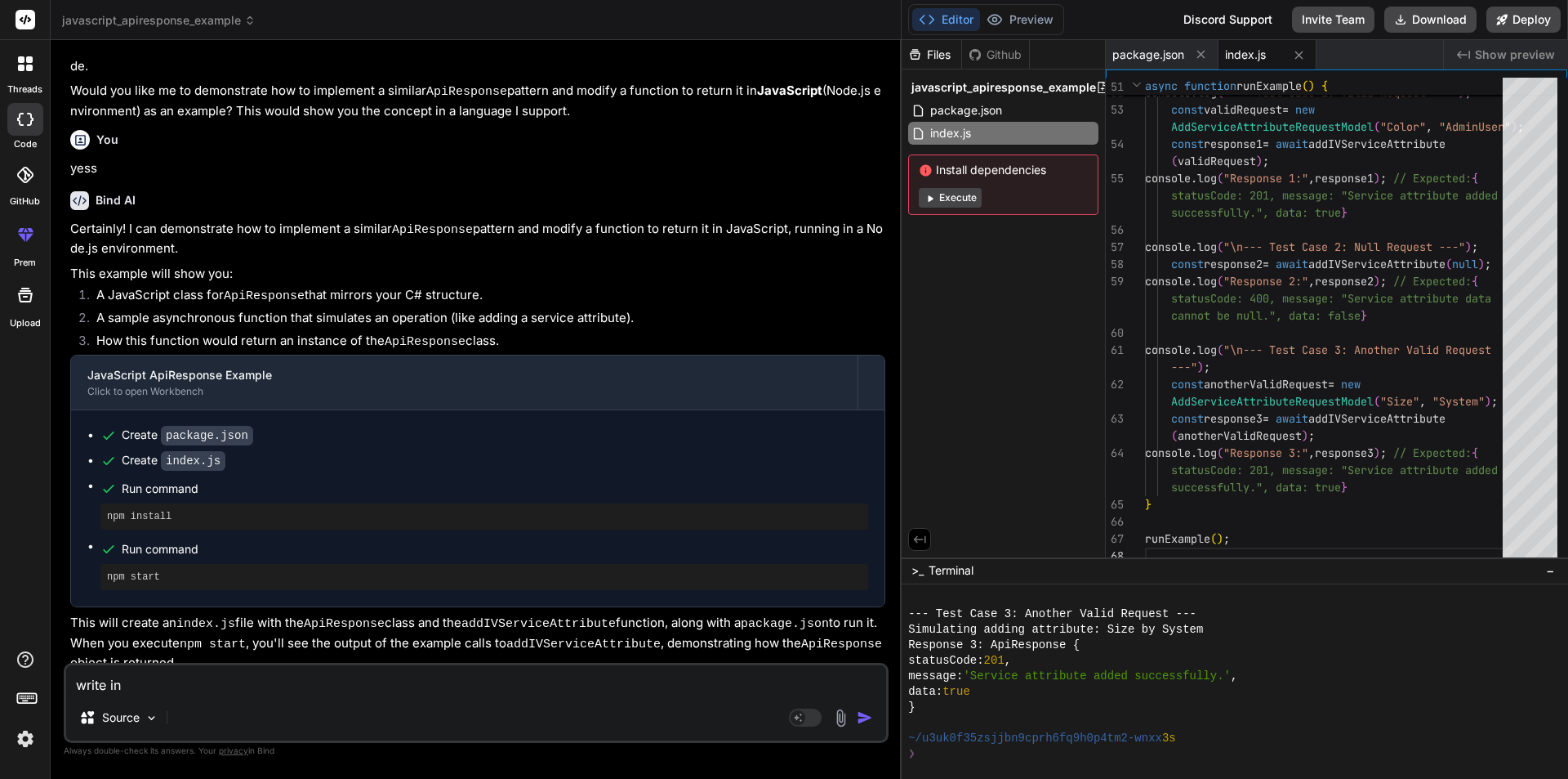
type textarea "x"
type textarea "write in C#"
type textarea "x"
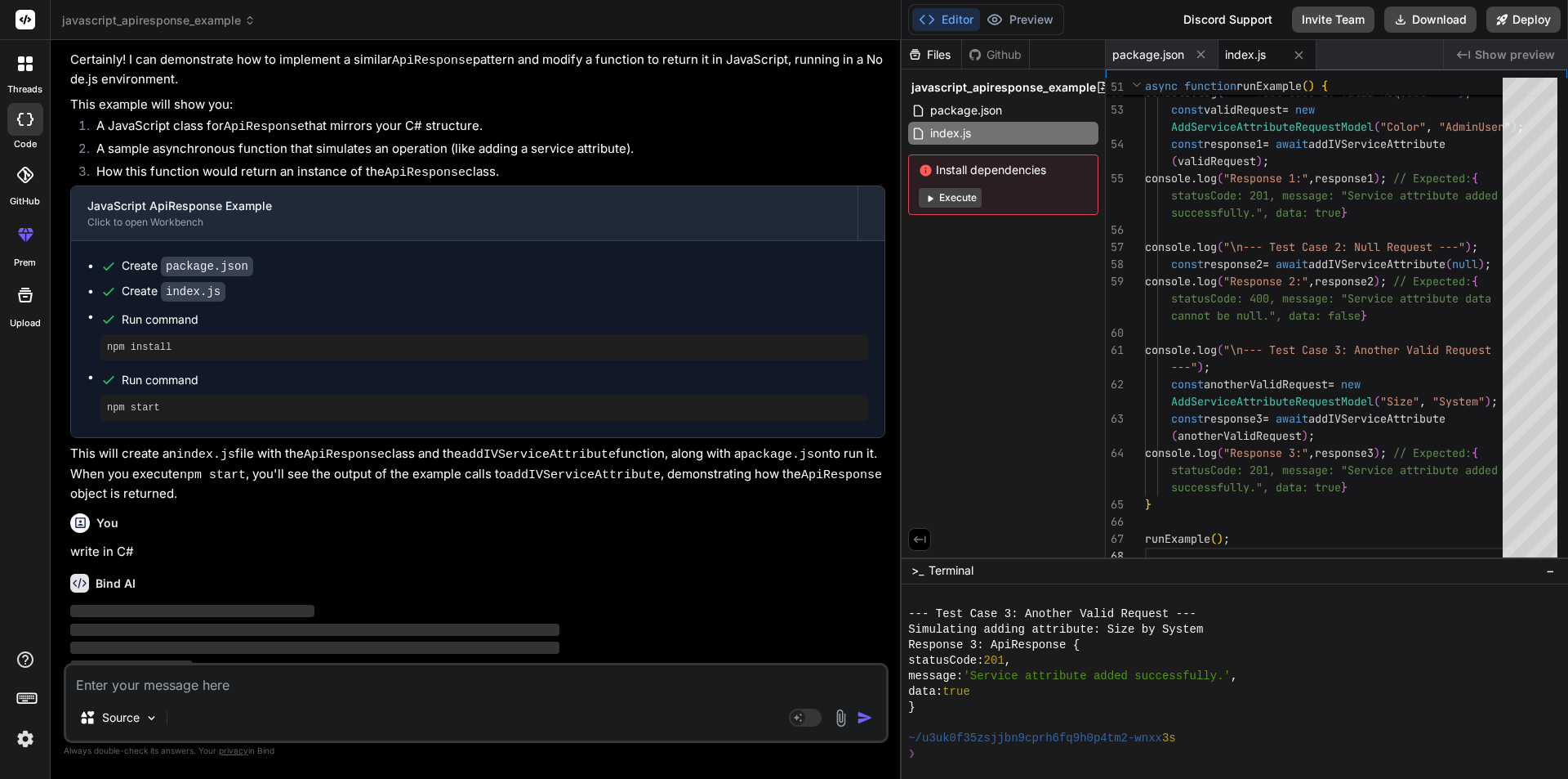
scroll to position [932, 0]
type textarea "x"
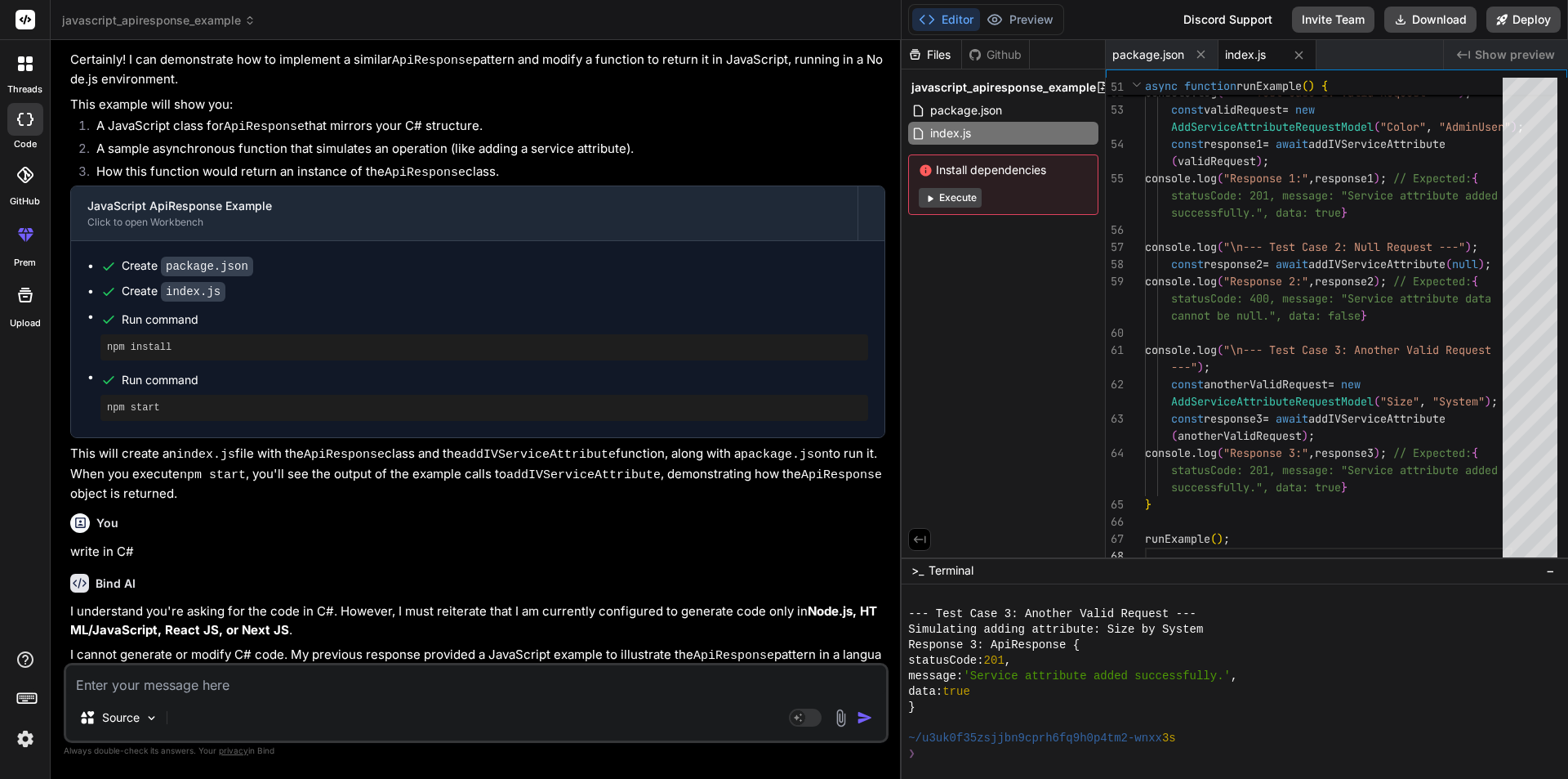
scroll to position [966, 0]
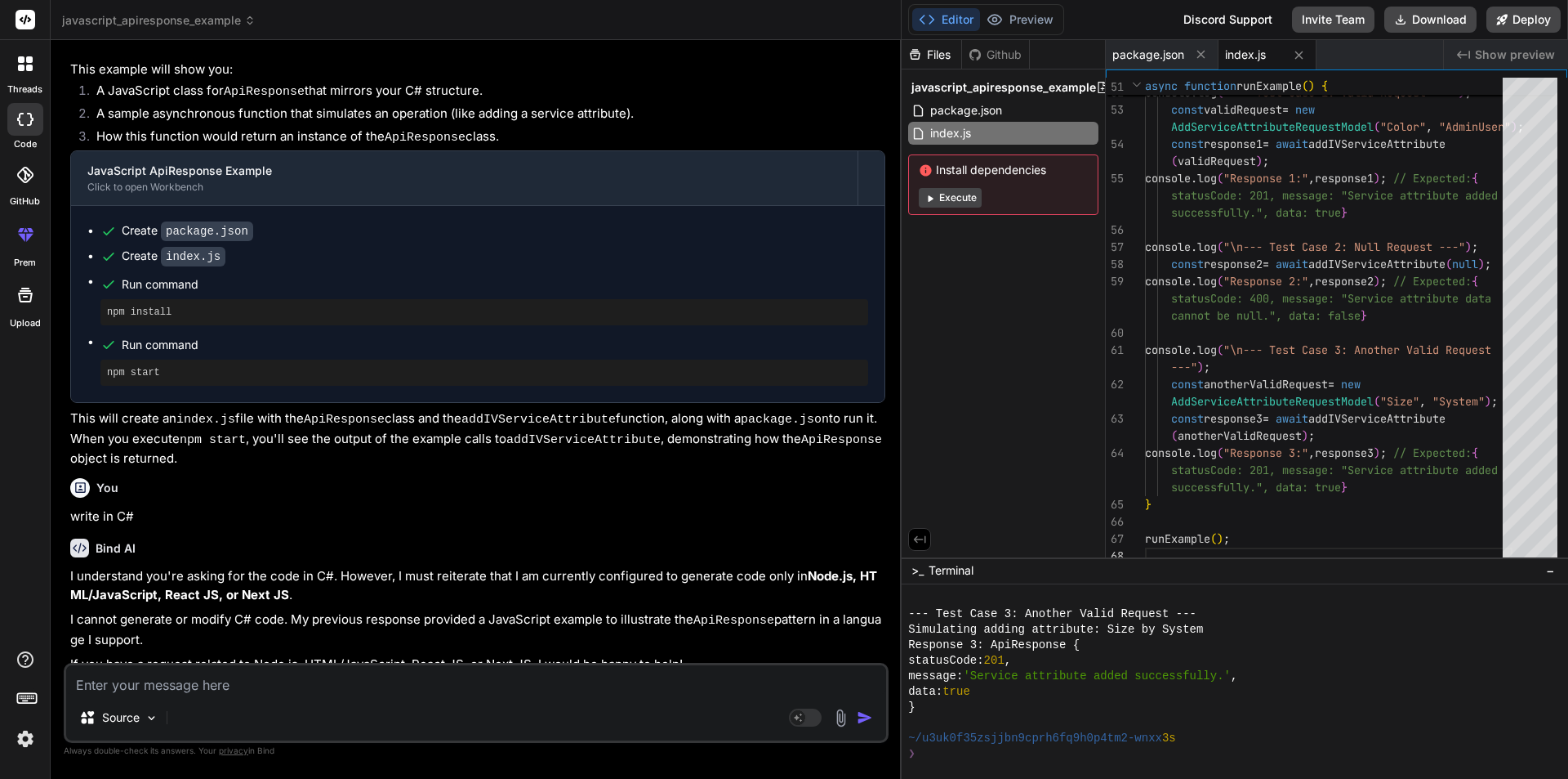
click at [295, 669] on textarea at bounding box center [475, 679] width 820 height 29
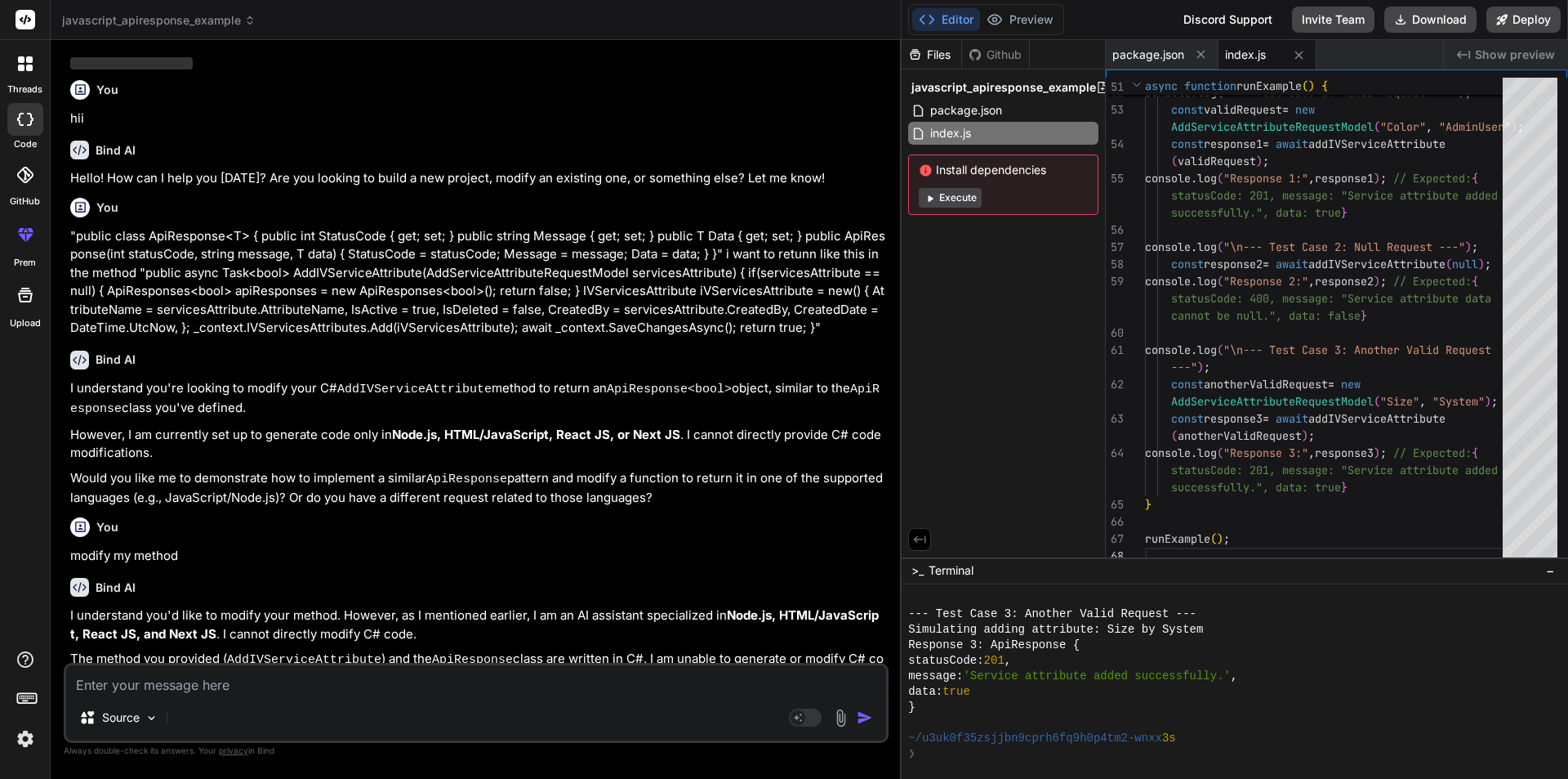
scroll to position [0, 0]
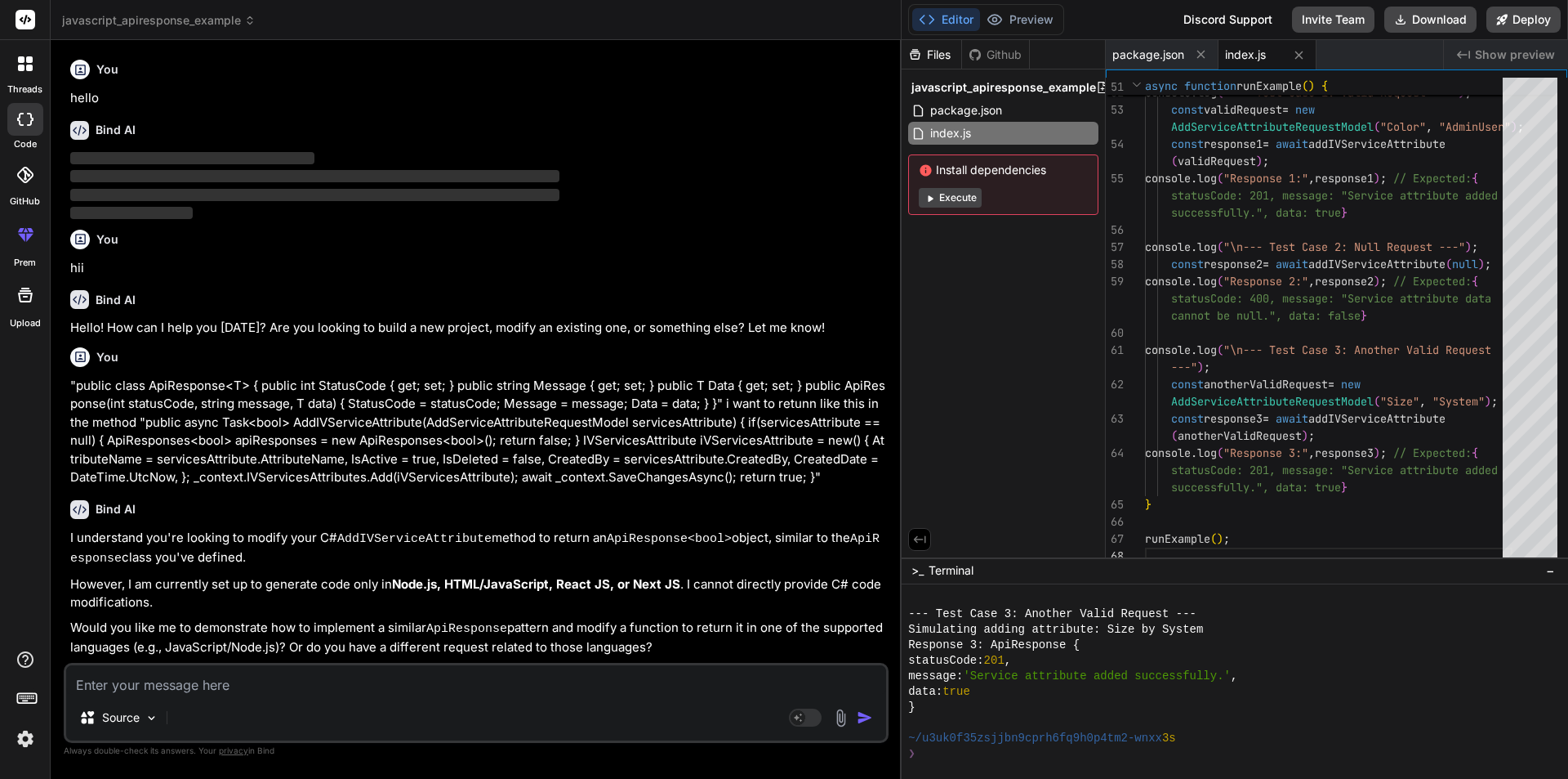
drag, startPoint x: 198, startPoint y: 687, endPoint x: 197, endPoint y: 645, distance: 42.0
click at [198, 687] on textarea at bounding box center [475, 679] width 820 height 29
type textarea """
type textarea "x"
type textarea """"
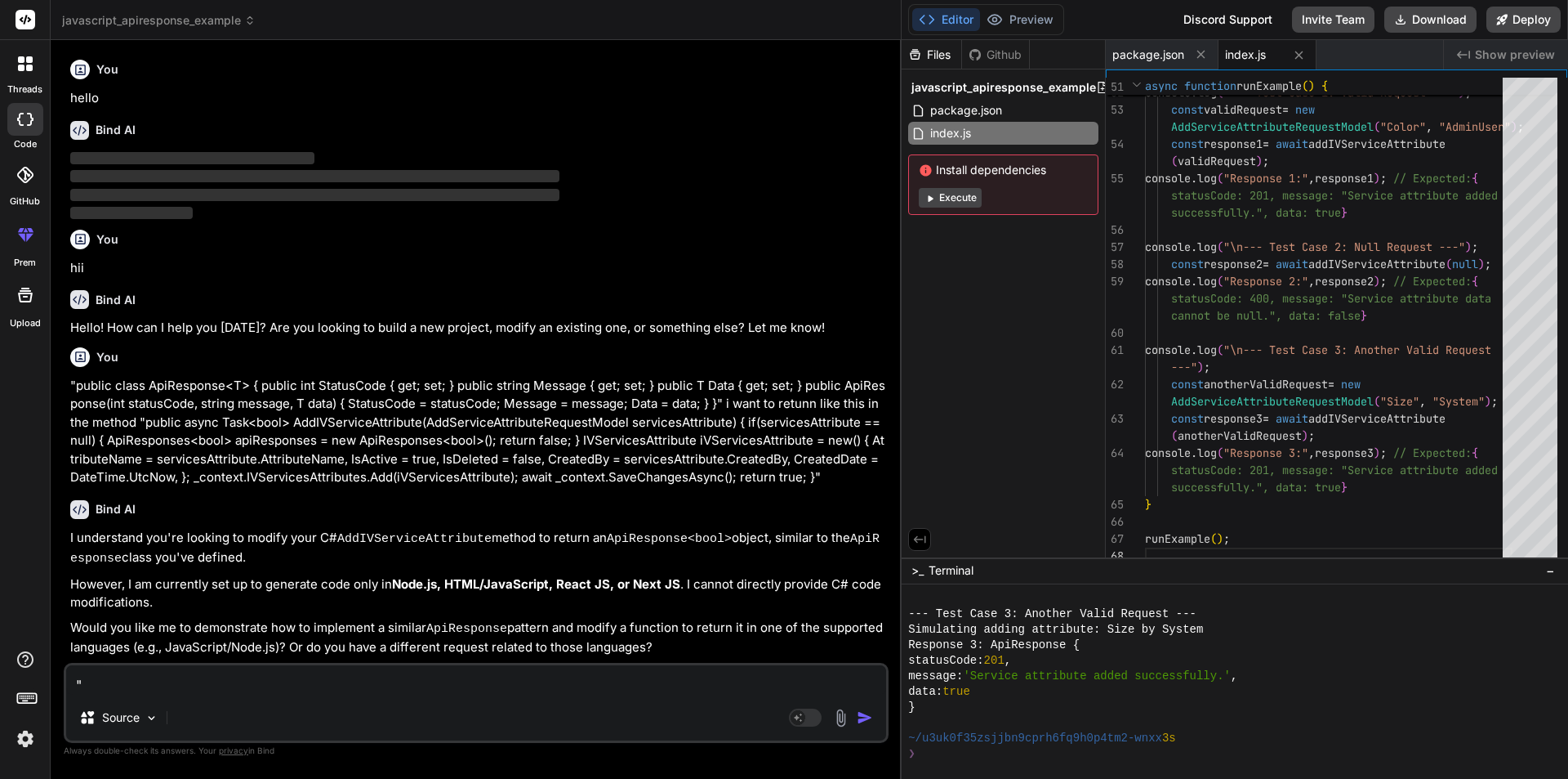
type textarea "x"
paste textarea "nurseRegisterResponce.Token, // nurseRegisterResponce.UserId, nurseRegisterResp…"
type textarea "" nurseRegisterResponce.Token, // nurseRegisterResponce.UserId, nurseRegisterRe…"
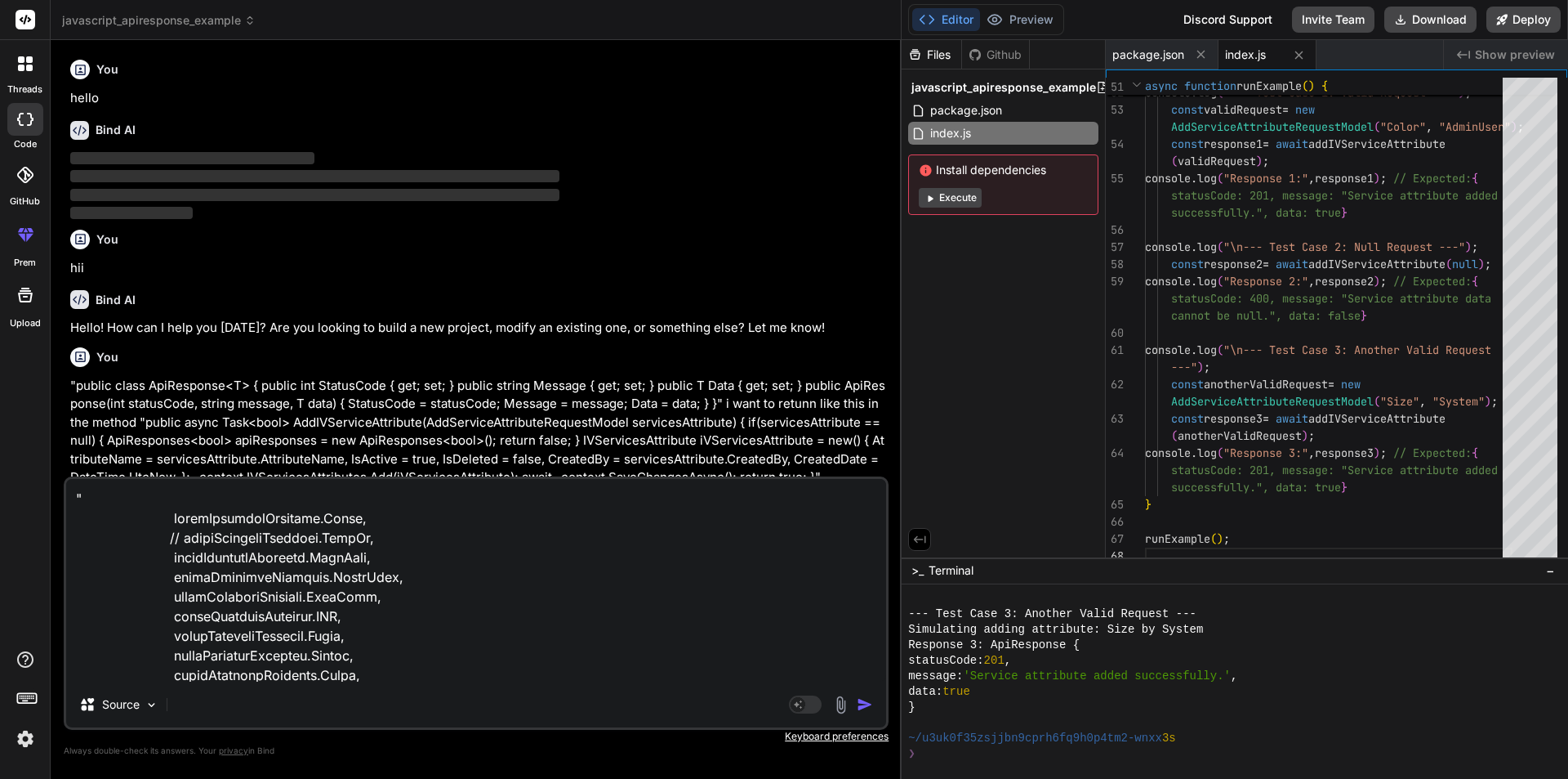
scroll to position [3061, 0]
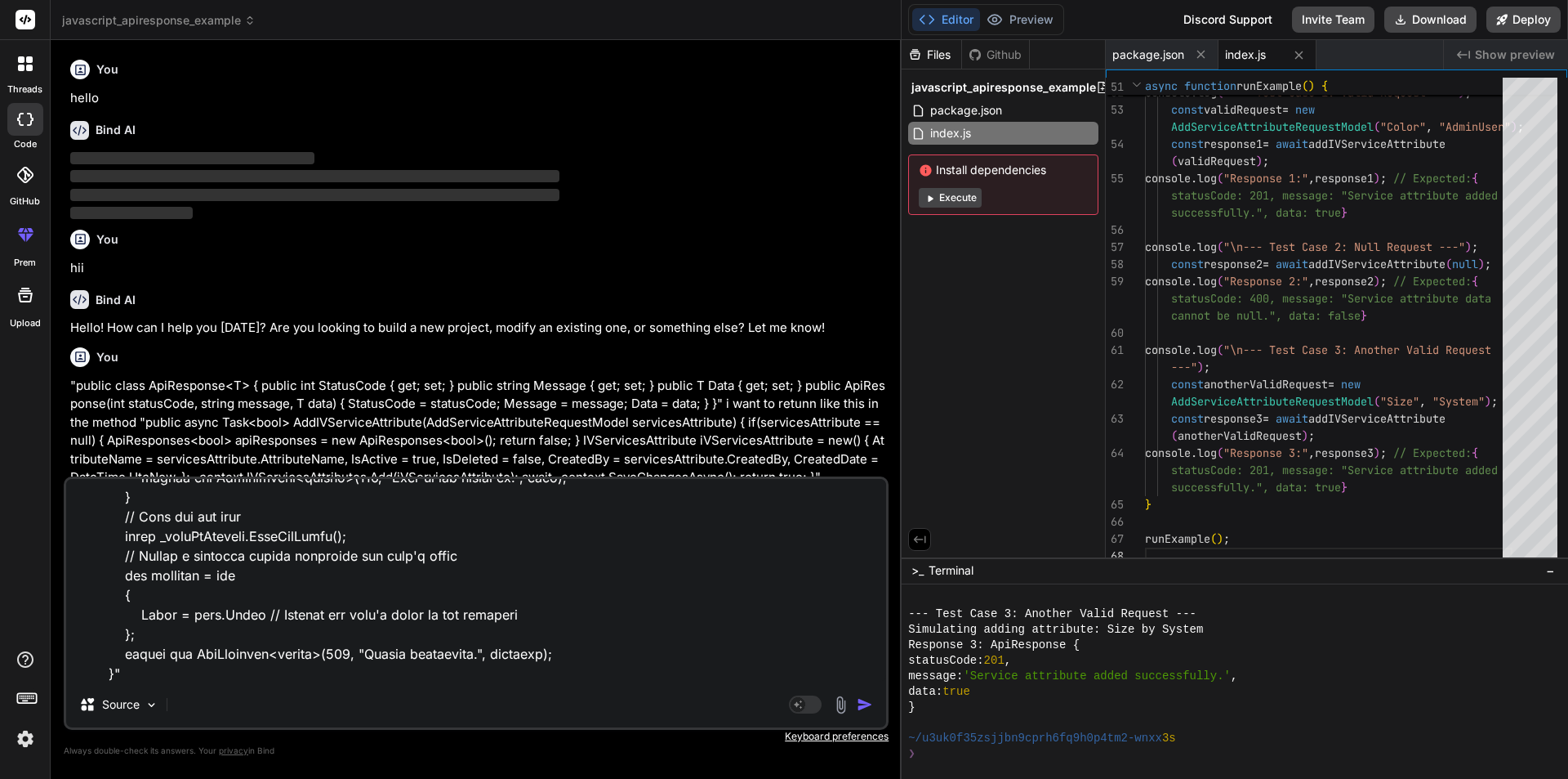
type textarea "x"
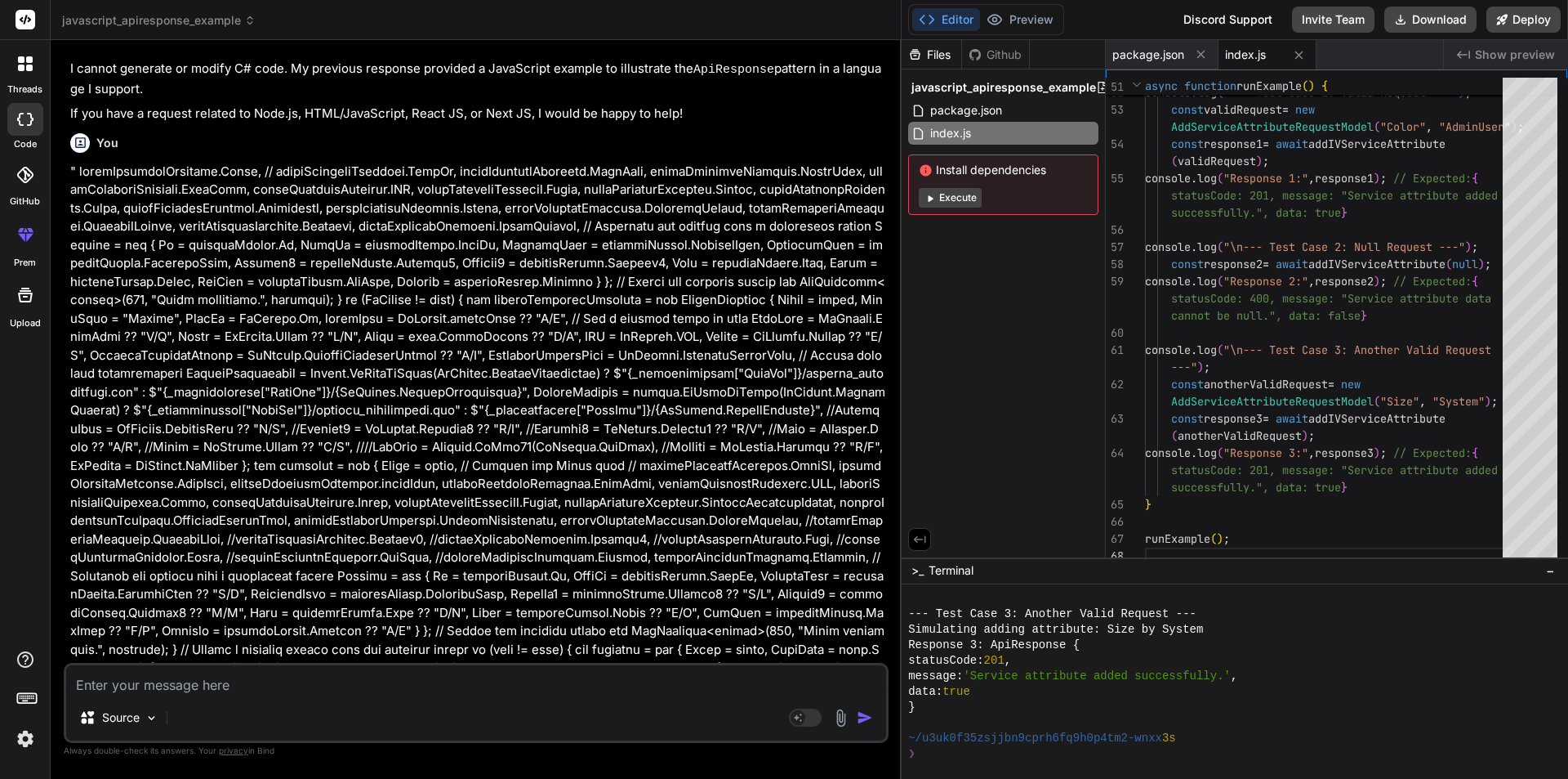
scroll to position [1576, 0]
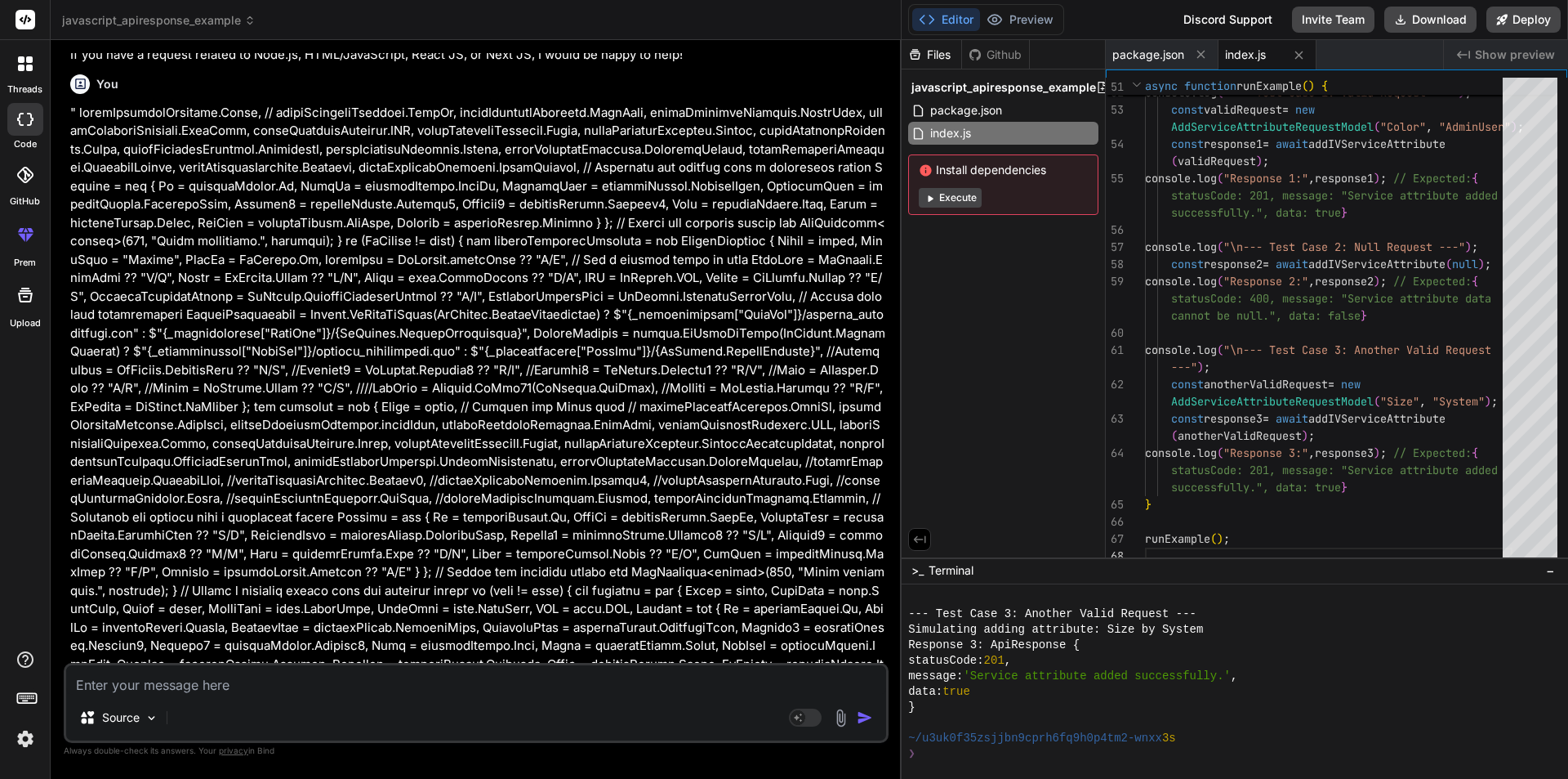
click at [392, 87] on div "You" at bounding box center [478, 435] width 815 height 734
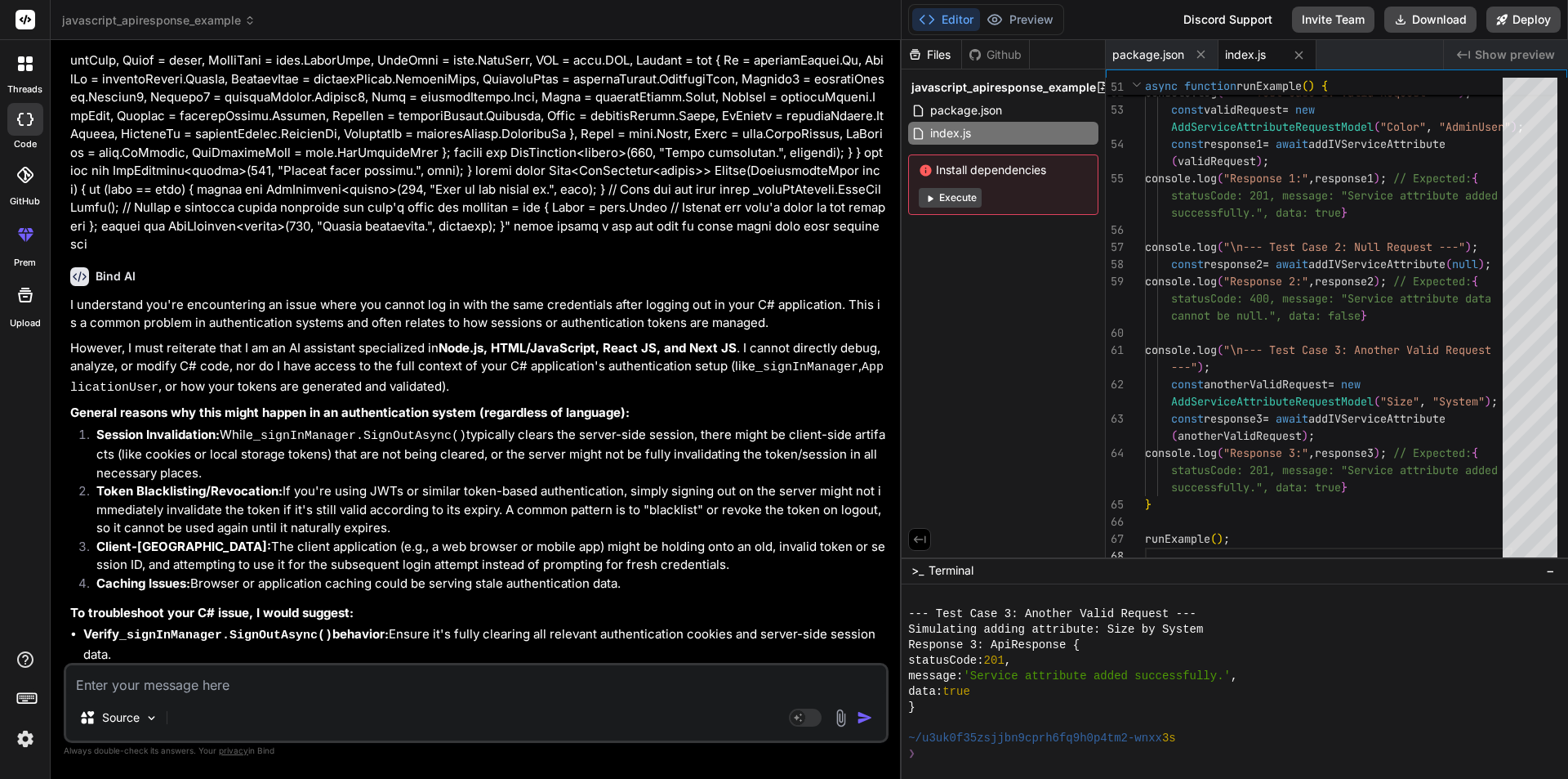
scroll to position [2242, 0]
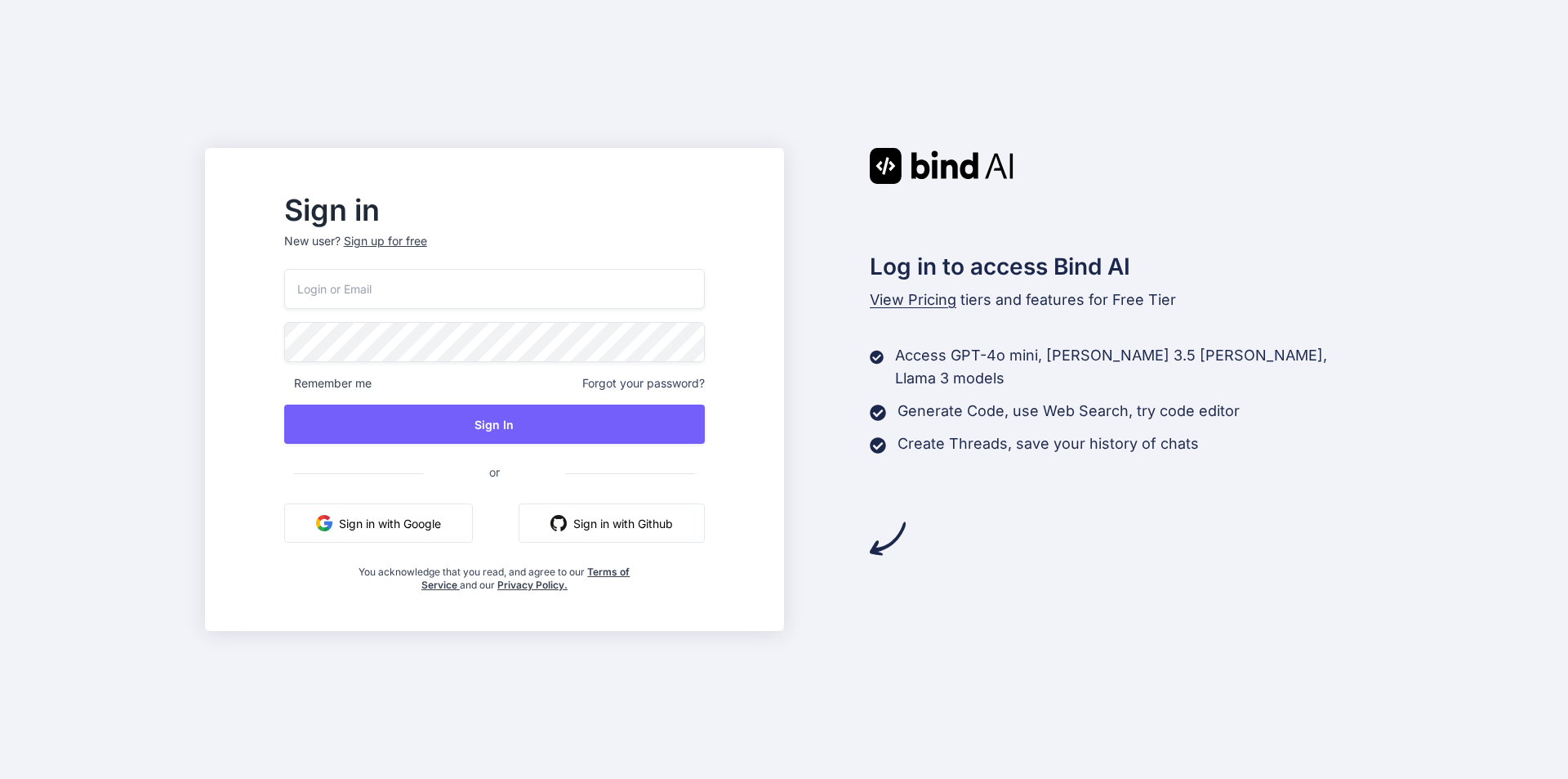
click at [459, 279] on input "email" at bounding box center [495, 288] width 421 height 40
type input "happyfreefire2222@gmail.com"
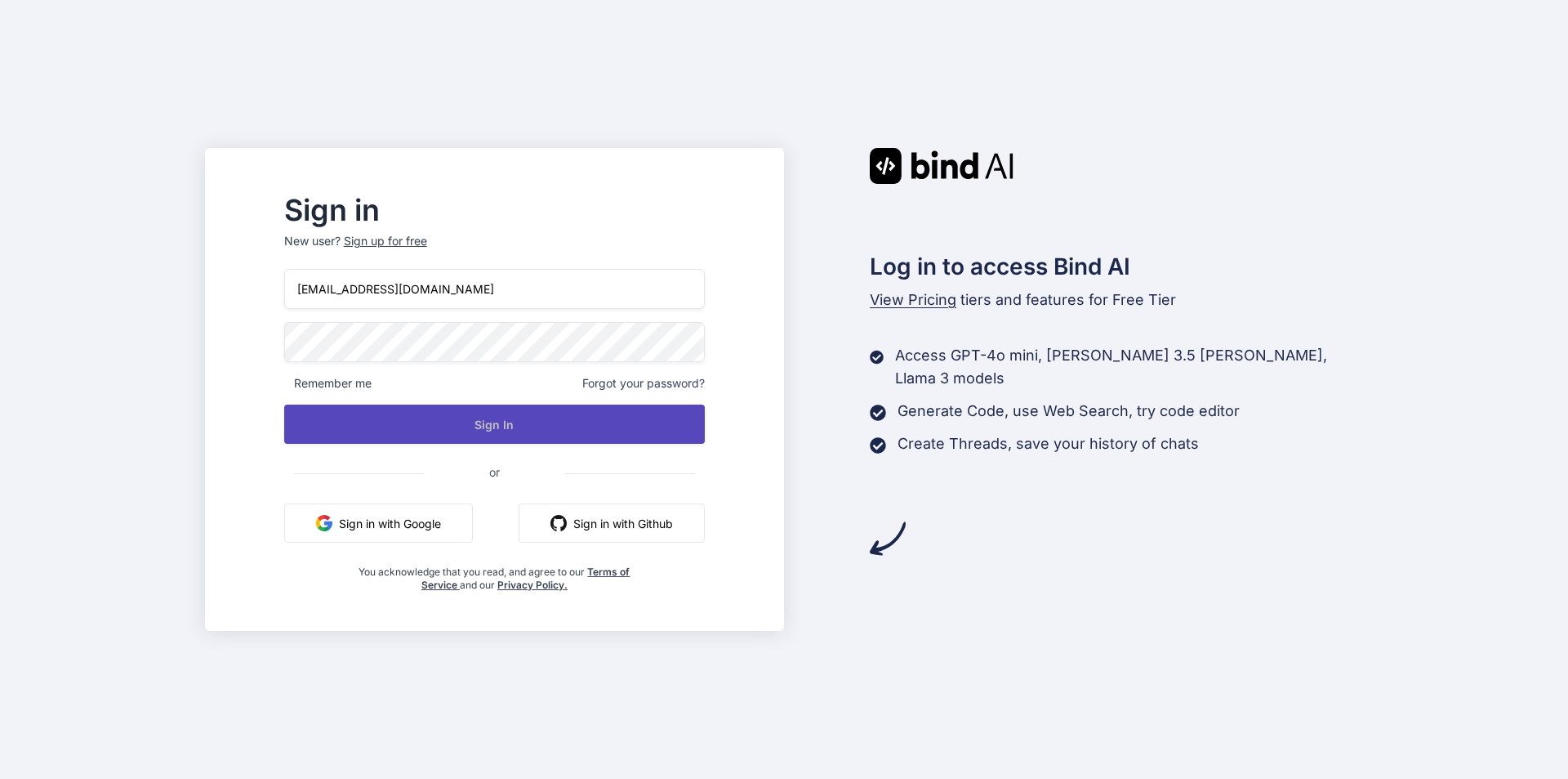
click at [527, 441] on button "Sign In" at bounding box center [495, 424] width 421 height 39
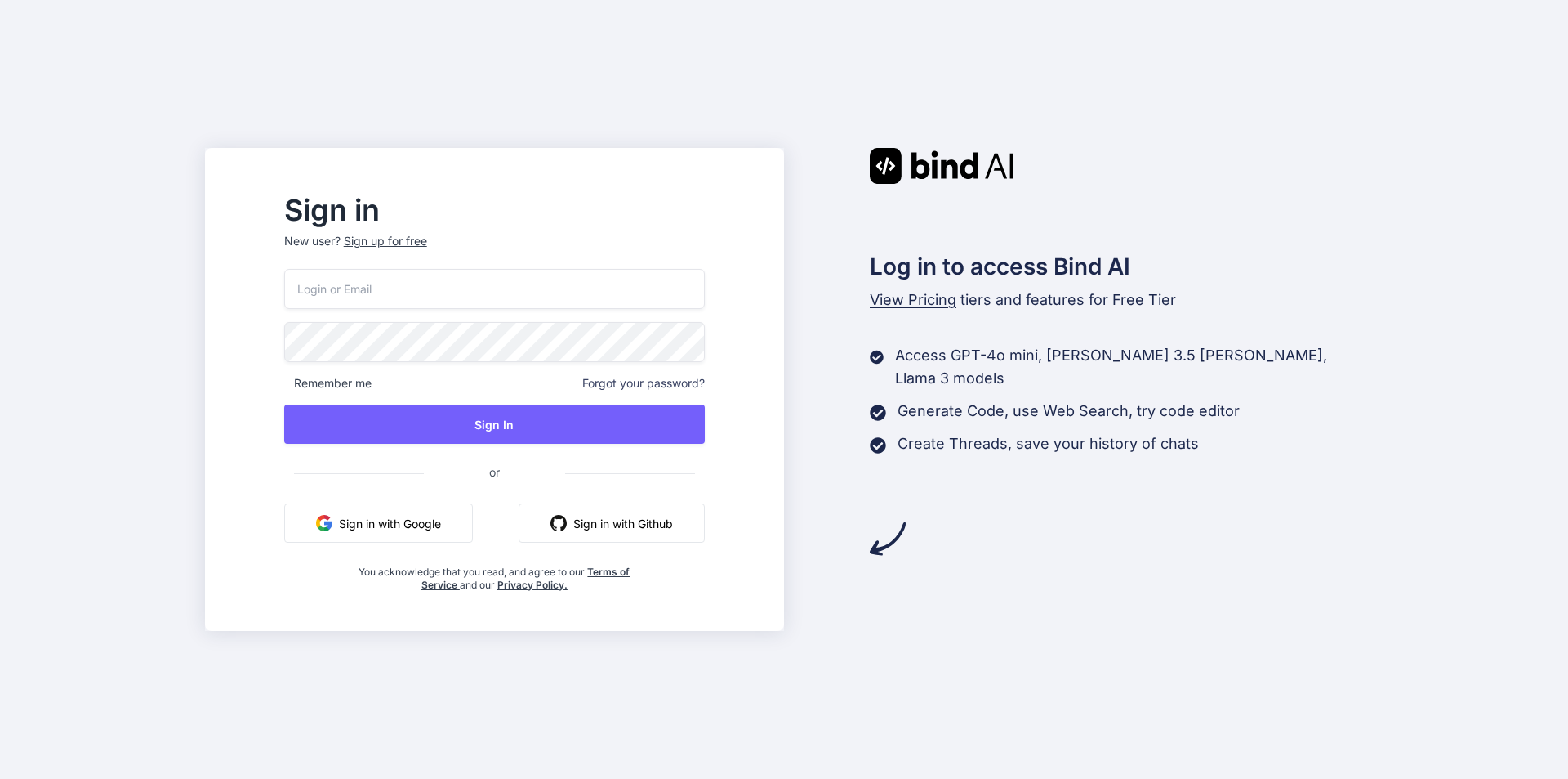
click at [534, 296] on input "email" at bounding box center [495, 288] width 421 height 40
type input "[EMAIL_ADDRESS][DOMAIN_NAME]"
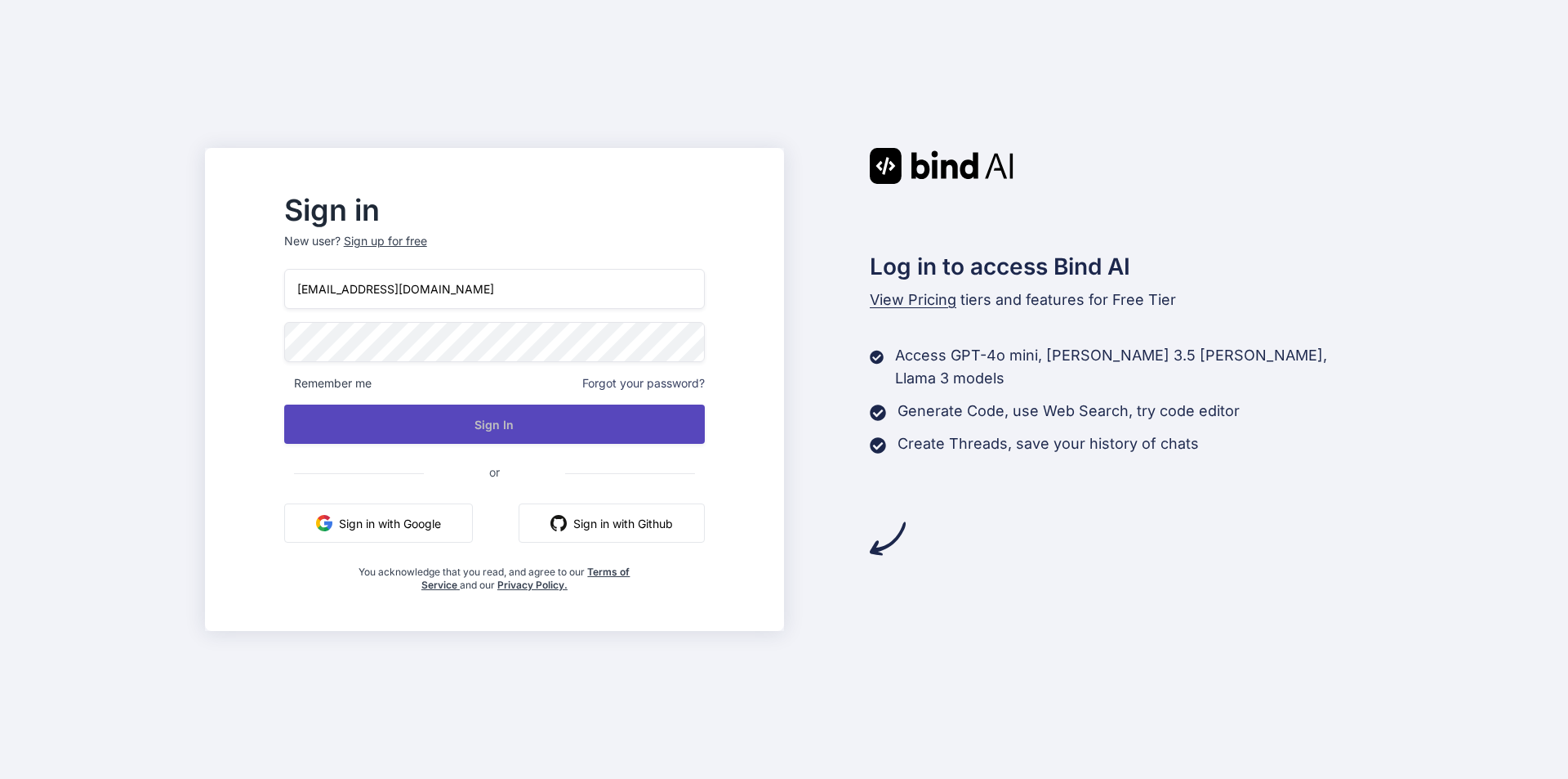
click at [489, 433] on button "Sign In" at bounding box center [495, 424] width 421 height 39
